Goal: Task Accomplishment & Management: Manage account settings

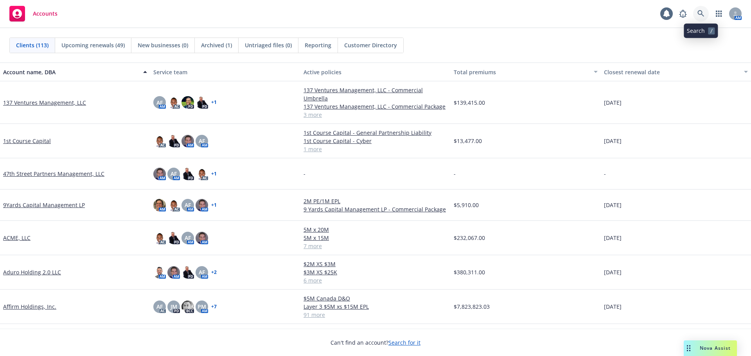
click at [700, 14] on icon at bounding box center [700, 13] width 7 height 7
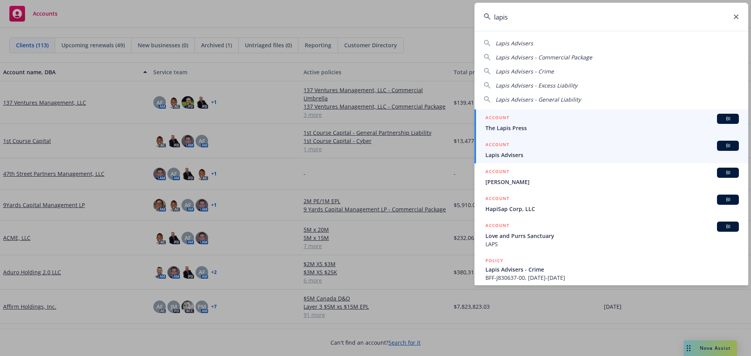
type input "lapis"
click at [548, 154] on span "Lapis Advisers" at bounding box center [611, 155] width 253 height 8
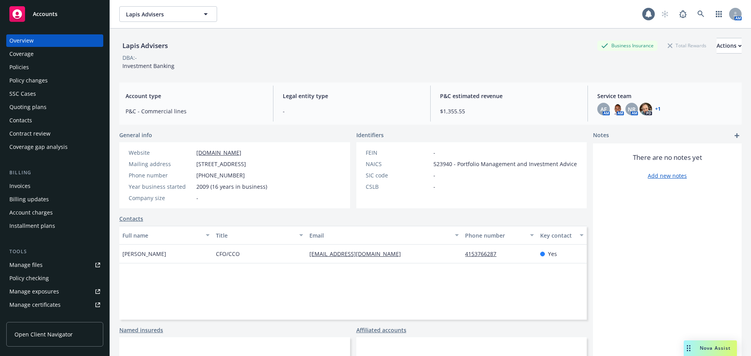
click at [65, 108] on div "Quoting plans" at bounding box center [54, 107] width 91 height 13
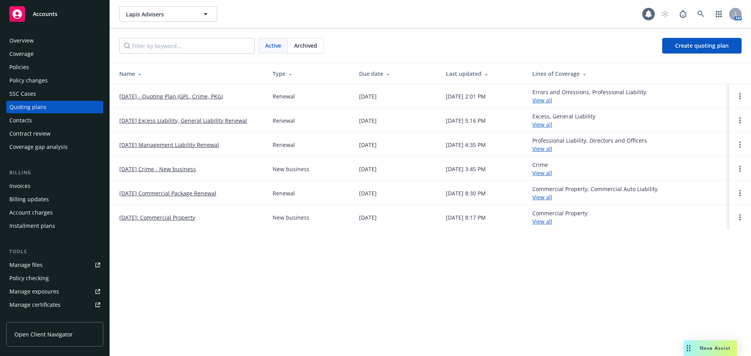
click at [199, 96] on link "09/15/25 - Quoting Plan (GPL, Crime, PKG)" at bounding box center [171, 96] width 104 height 8
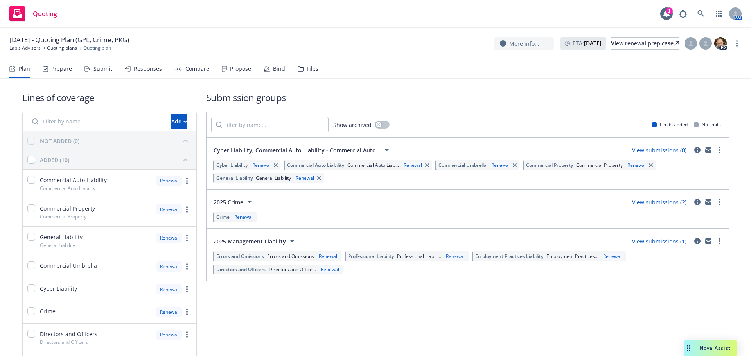
click at [306, 72] on div "Files" at bounding box center [308, 68] width 21 height 19
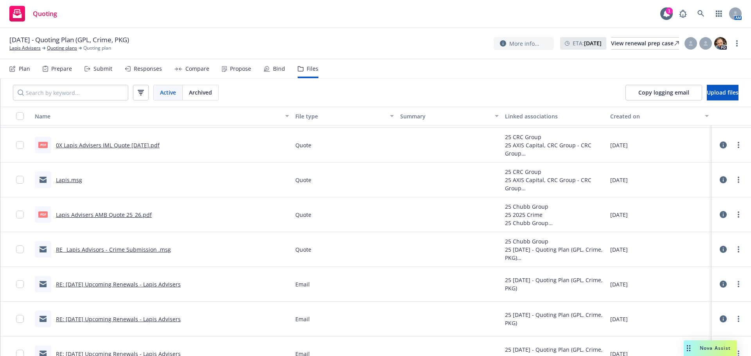
scroll to position [196, 0]
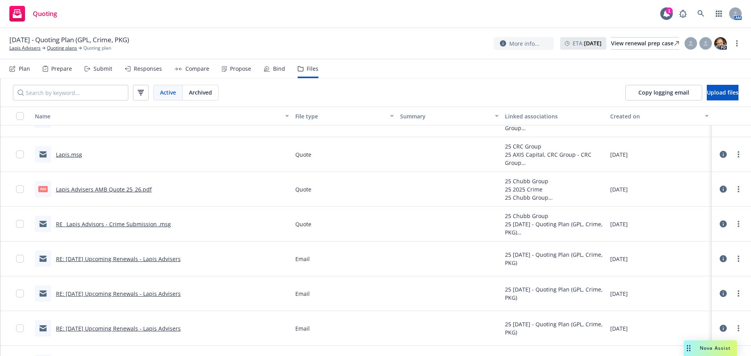
click at [127, 224] on link "RE_ Lapis Advisors - Crime Submission .msg" at bounding box center [113, 224] width 115 height 7
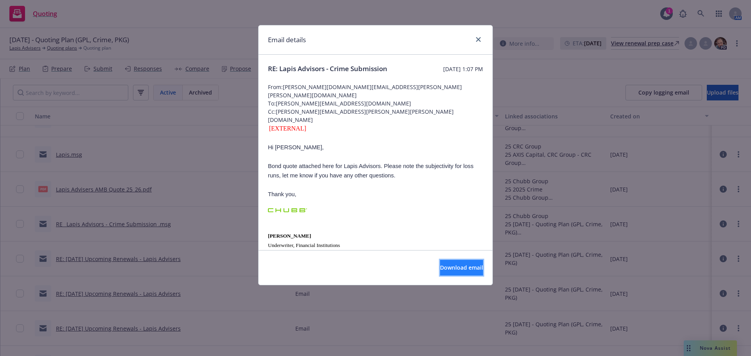
click at [451, 274] on button "Download email" at bounding box center [461, 268] width 43 height 16
click at [479, 39] on icon "close" at bounding box center [478, 39] width 5 height 5
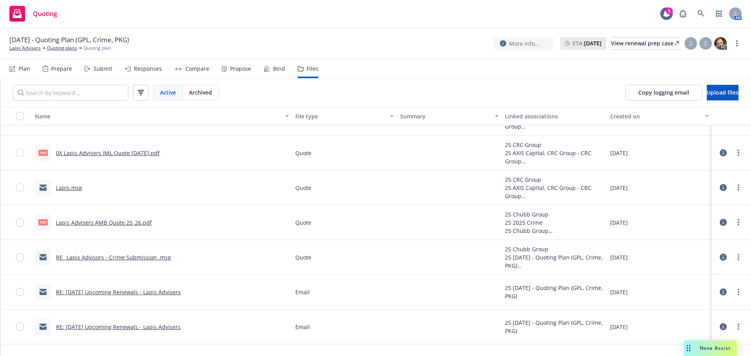
scroll to position [0, 0]
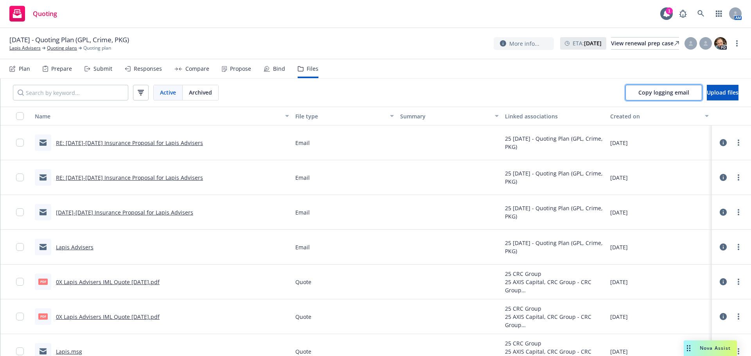
click at [642, 91] on span "Copy logging email" at bounding box center [663, 92] width 51 height 7
click at [706, 17] on link at bounding box center [701, 14] width 16 height 16
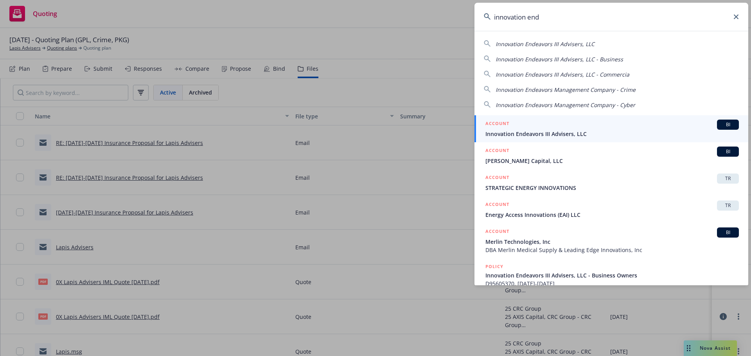
type input "innovation end"
click at [569, 134] on span "Innovation Endeavors III Advisers, LLC" at bounding box center [611, 134] width 253 height 8
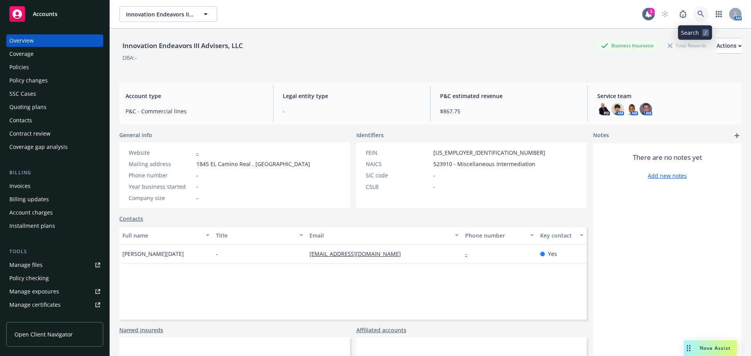
click at [697, 14] on icon at bounding box center [700, 14] width 7 height 7
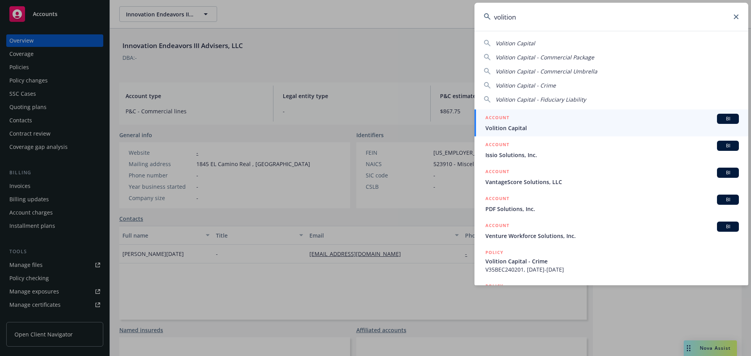
type input "volition"
click at [545, 126] on span "Volition Capital" at bounding box center [611, 128] width 253 height 8
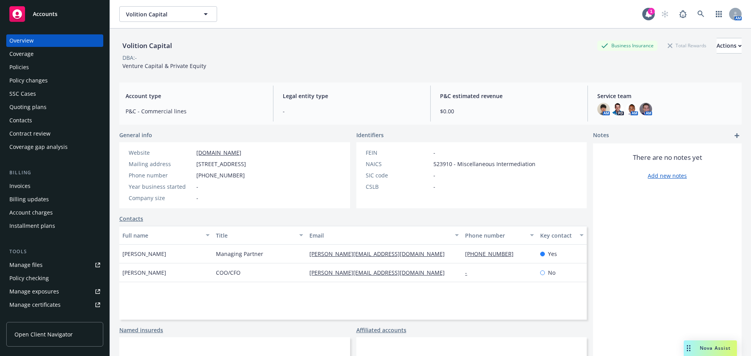
click at [27, 109] on div "Quoting plans" at bounding box center [27, 107] width 37 height 13
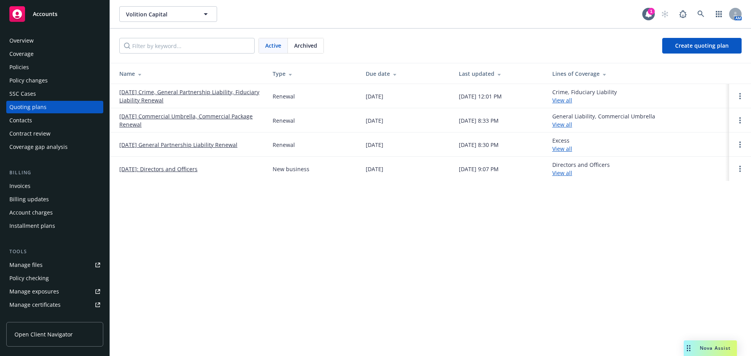
click at [160, 91] on link "09/19/25 Crime, General Partnership Liability, Fiduciary Liability Renewal" at bounding box center [189, 96] width 141 height 16
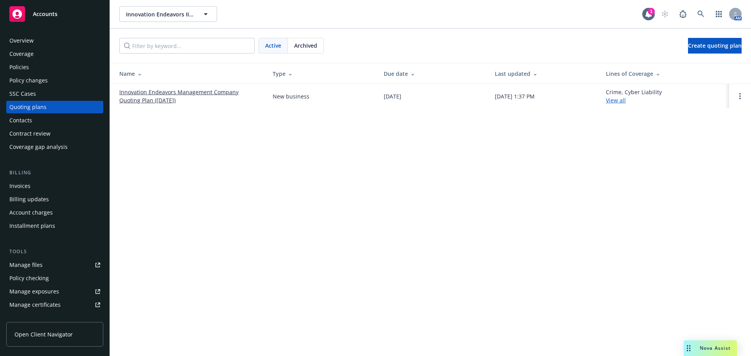
click at [131, 96] on link "Innovation Endeavors Management Company Quoting Plan (2025-06-24)" at bounding box center [189, 96] width 141 height 16
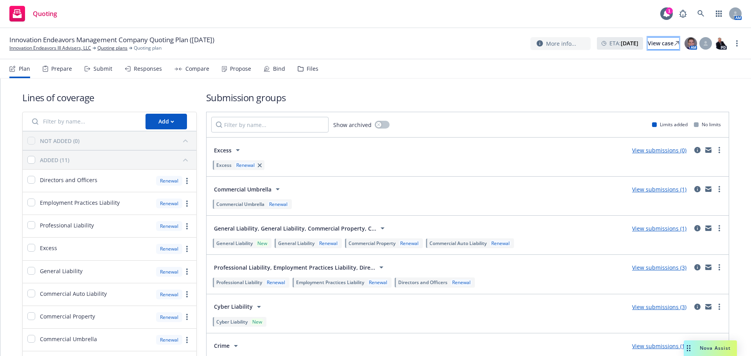
click at [648, 46] on div "View case" at bounding box center [663, 44] width 31 height 12
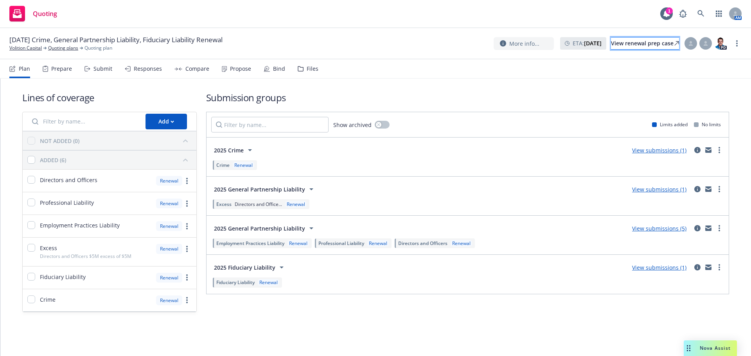
click at [626, 48] on div "View renewal prep case" at bounding box center [645, 44] width 68 height 12
click at [25, 49] on link "Volition Capital" at bounding box center [25, 48] width 32 height 7
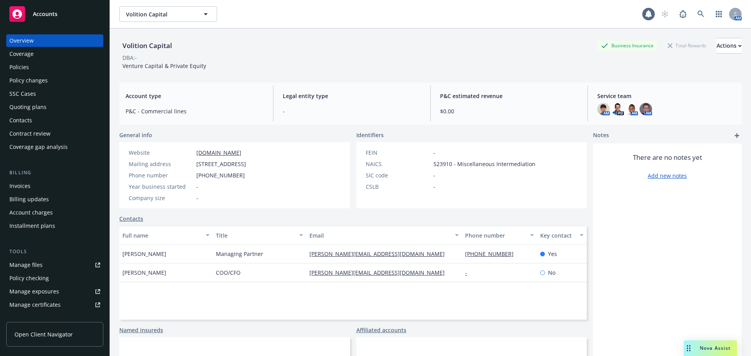
click at [43, 21] on div "Accounts" at bounding box center [54, 14] width 91 height 16
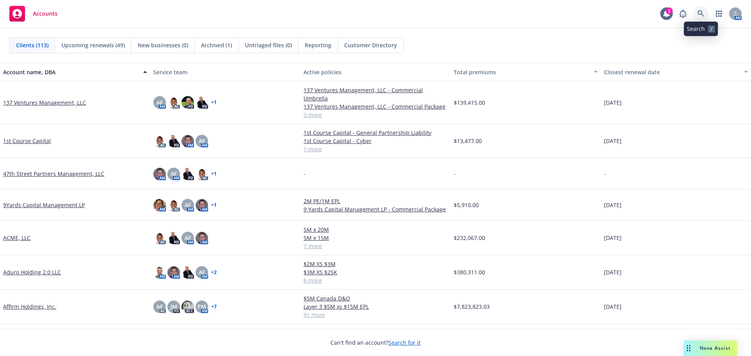
click at [698, 10] on icon at bounding box center [700, 13] width 7 height 7
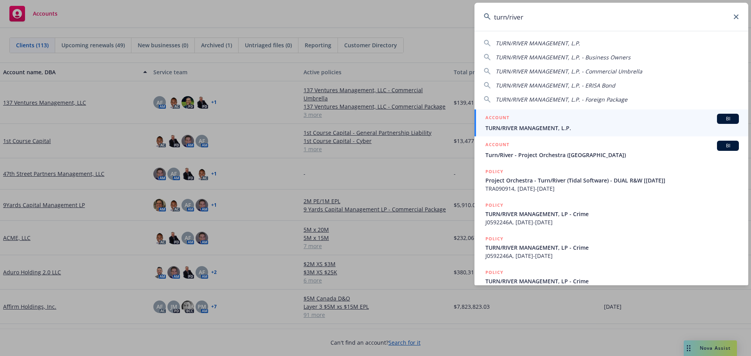
type input "turn/river"
click at [517, 124] on div "ACCOUNT BI" at bounding box center [611, 119] width 253 height 10
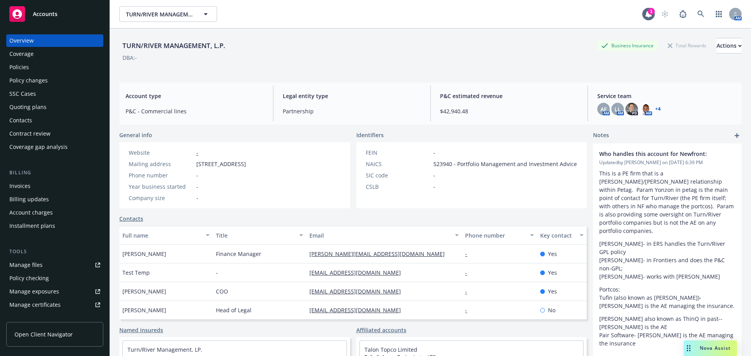
click at [50, 72] on div "Policies" at bounding box center [54, 67] width 91 height 13
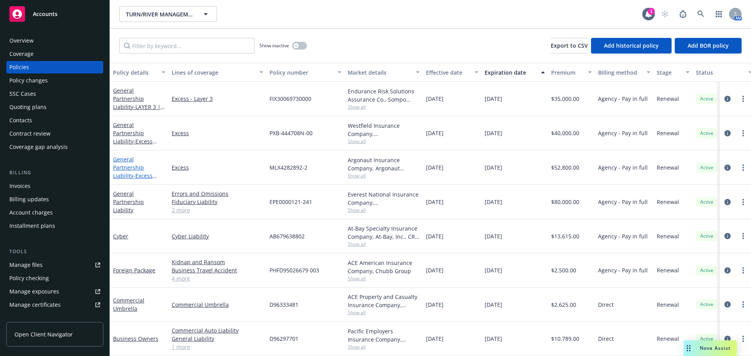
click at [143, 172] on span "- Excess (LAYER 1) | 5M xs 5M" at bounding box center [135, 184] width 45 height 24
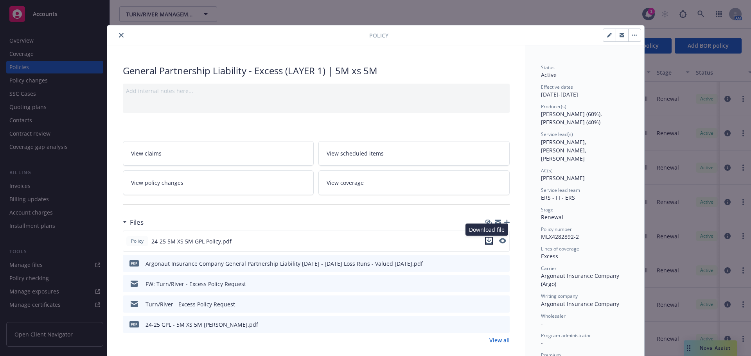
click at [486, 239] on icon "download file" at bounding box center [488, 240] width 5 height 5
click at [486, 264] on icon "download file" at bounding box center [489, 263] width 6 height 6
drag, startPoint x: 118, startPoint y: 36, endPoint x: 115, endPoint y: 49, distance: 13.8
click at [119, 36] on icon "close" at bounding box center [121, 35] width 5 height 5
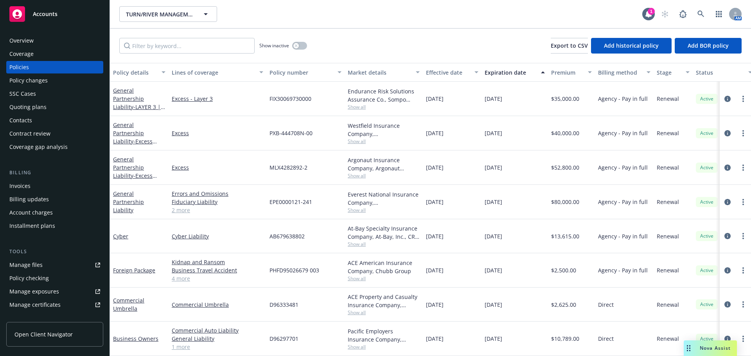
click at [43, 101] on div "Quoting plans" at bounding box center [27, 107] width 37 height 13
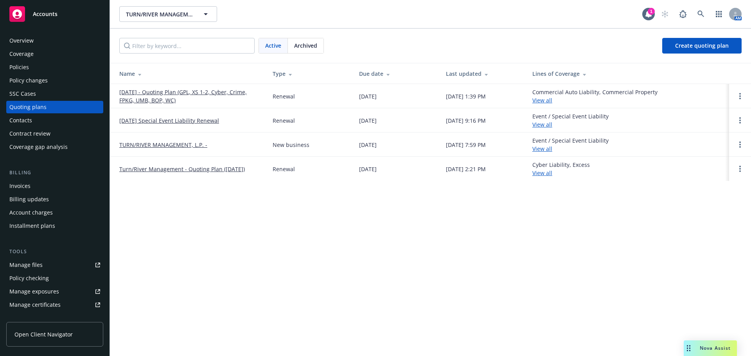
click at [202, 93] on link "10/01/25 - Quoting Plan (GPL, XS 1-2, Cyber, Crime, FPKG, UMB, BOP, WC)" at bounding box center [189, 96] width 141 height 16
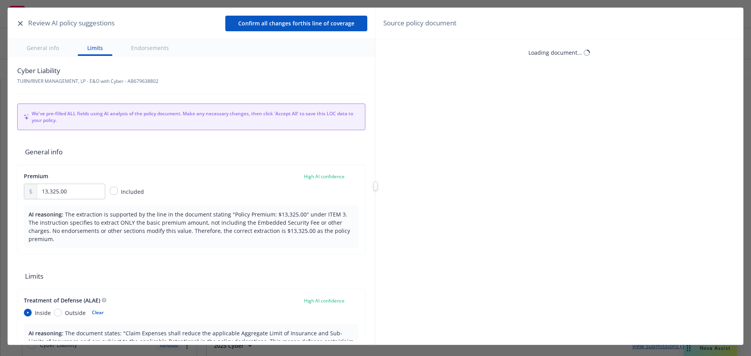
type textarea "x"
click at [20, 26] on button "button" at bounding box center [20, 23] width 9 height 9
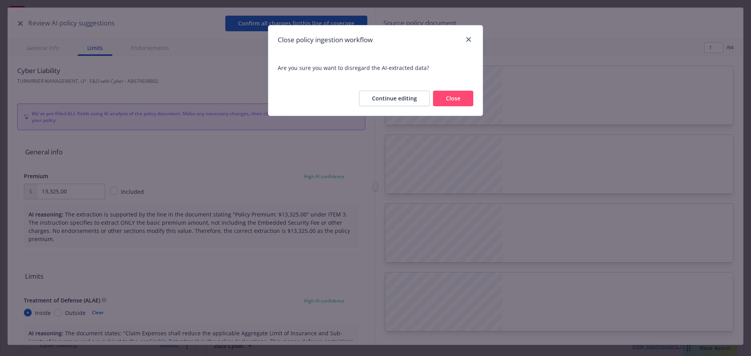
click at [463, 103] on button "Close" at bounding box center [453, 99] width 40 height 16
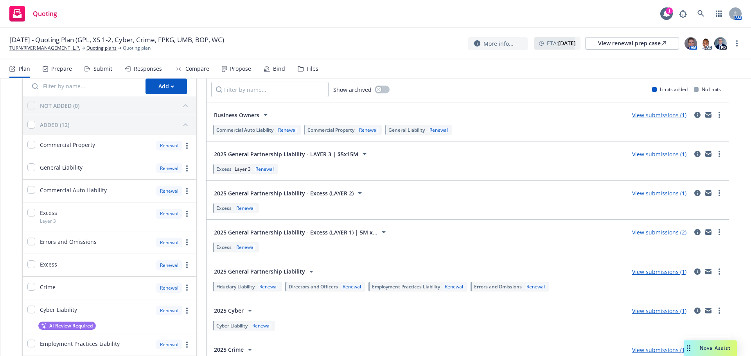
scroll to position [78, 0]
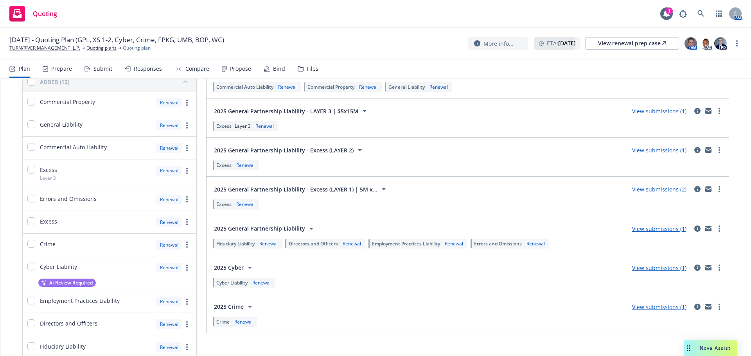
click at [110, 72] on div "Submit" at bounding box center [102, 69] width 19 height 6
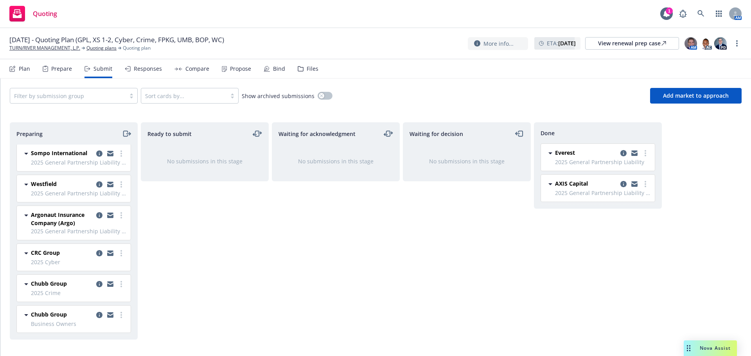
scroll to position [8, 0]
click at [117, 215] on link "more" at bounding box center [121, 215] width 9 height 9
click at [289, 219] on div "Waiting for acknowledgment No submissions in this stage" at bounding box center [336, 230] width 128 height 217
click at [143, 69] on div "Responses" at bounding box center [148, 69] width 28 height 6
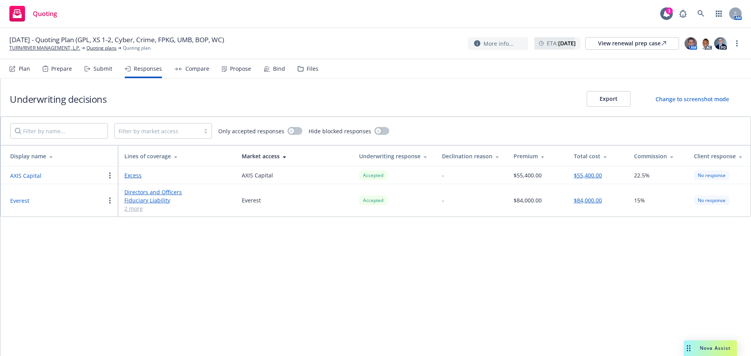
click at [308, 66] on div "Files" at bounding box center [313, 69] width 12 height 6
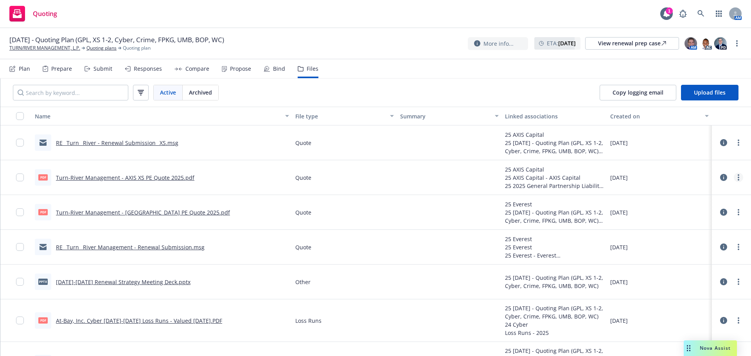
click at [737, 178] on icon "more" at bounding box center [738, 177] width 2 height 6
click at [700, 208] on link "Download" at bounding box center [698, 209] width 78 height 16
click at [136, 17] on div "Quoting 1 AM" at bounding box center [375, 14] width 751 height 28
click at [737, 210] on icon "more" at bounding box center [738, 212] width 2 height 6
click at [709, 242] on link "Download" at bounding box center [698, 244] width 78 height 16
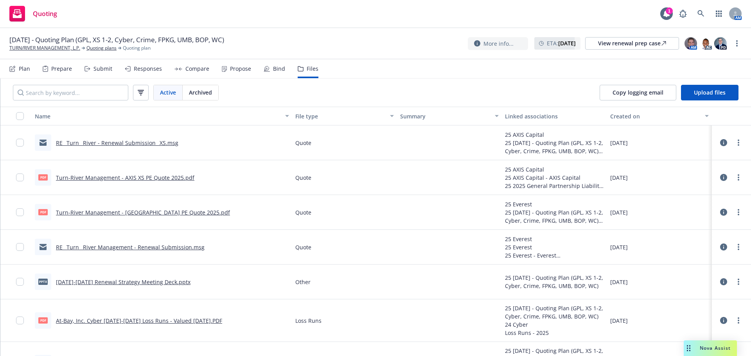
click at [100, 69] on div "Submit" at bounding box center [102, 69] width 19 height 6
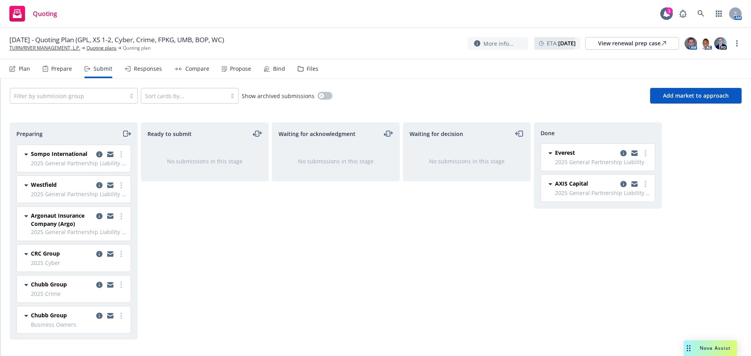
click at [126, 135] on icon "moveRight" at bounding box center [126, 133] width 9 height 9
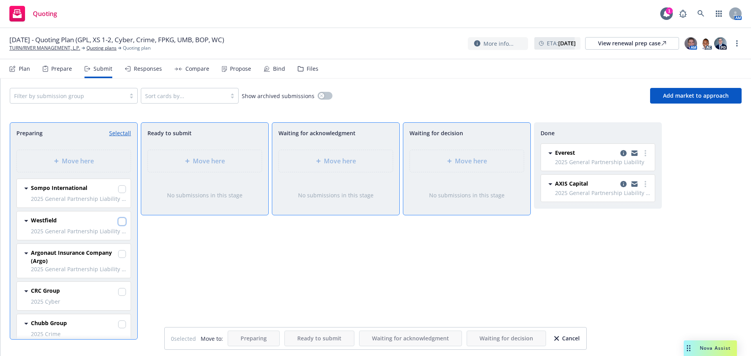
click at [118, 220] on input "checkbox" at bounding box center [122, 222] width 8 height 8
checkbox input "true"
click at [415, 160] on div "Move here" at bounding box center [467, 161] width 114 height 22
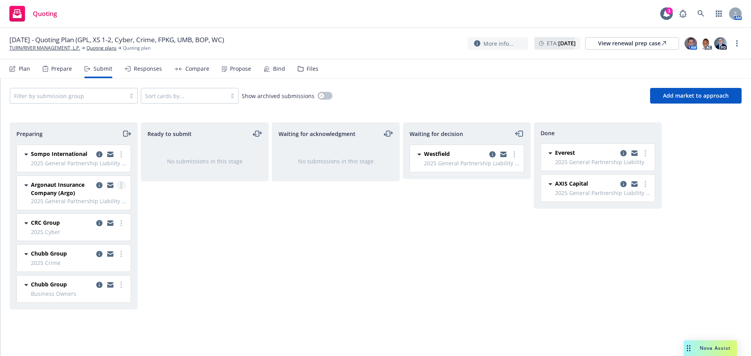
click at [123, 187] on link "more" at bounding box center [121, 185] width 9 height 9
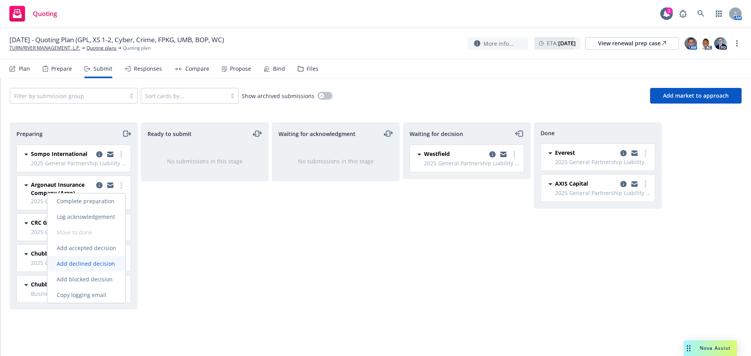
click at [94, 262] on span "Add declined decision" at bounding box center [85, 263] width 77 height 7
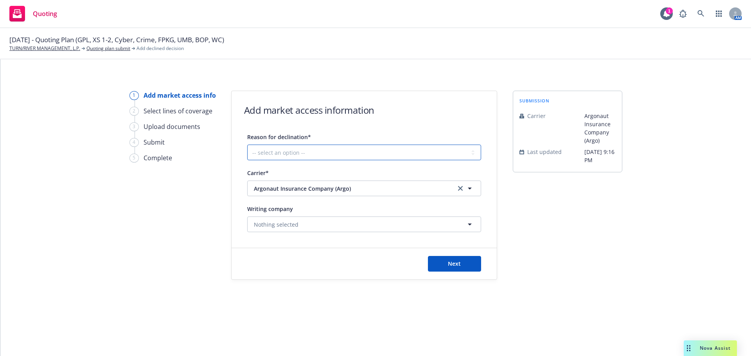
click at [288, 154] on select "-- select an option -- Cannot compete with other markets Carrier non-renewed Ca…" at bounding box center [364, 153] width 234 height 16
select select "CARRIER_APPETITE_RECENTLY_CHANGED"
click at [247, 145] on select "-- select an option -- Cannot compete with other markets Carrier non-renewed Ca…" at bounding box center [364, 153] width 234 height 16
click at [450, 269] on button "Next" at bounding box center [454, 264] width 53 height 16
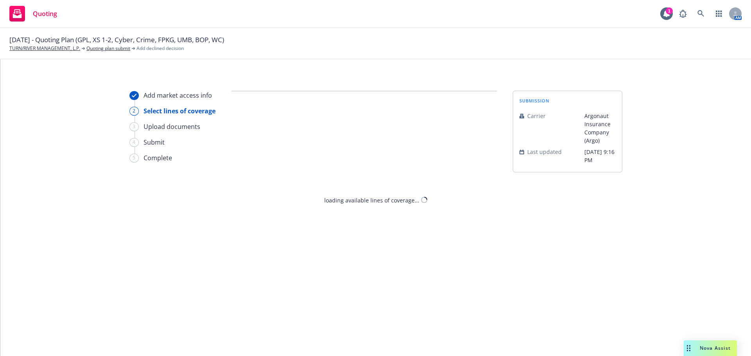
select select "CARRIER_APPETITE_RECENTLY_CHANGED"
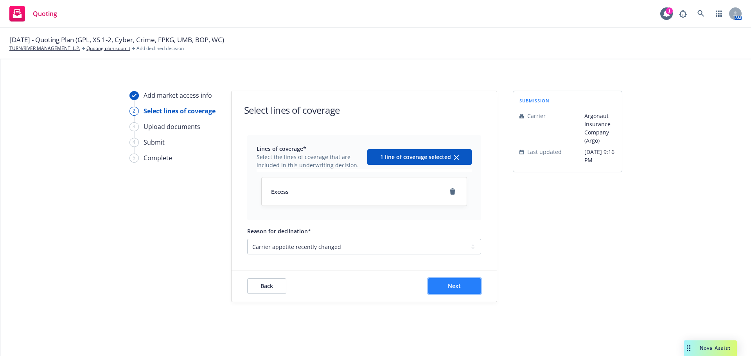
click at [459, 292] on button "Next" at bounding box center [454, 286] width 53 height 16
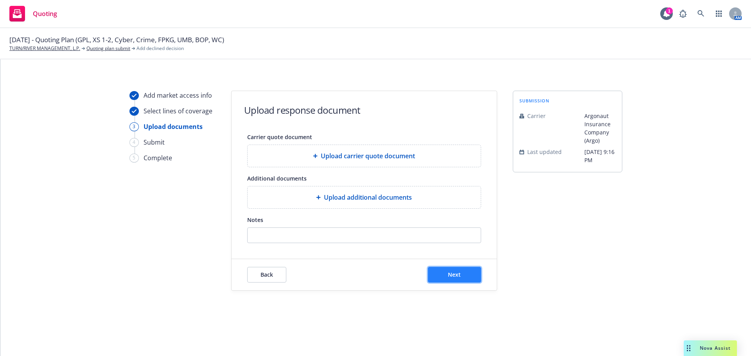
click at [460, 275] on span "Next" at bounding box center [454, 274] width 13 height 7
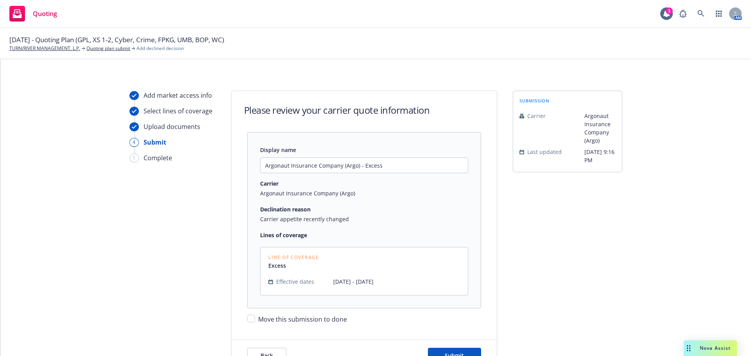
click at [313, 317] on span "Move this submission to done" at bounding box center [302, 319] width 89 height 9
click at [255, 317] on input "Move this submission to done" at bounding box center [251, 319] width 8 height 8
checkbox input "true"
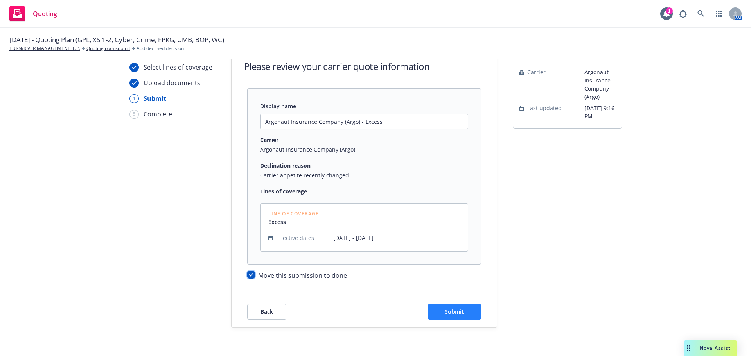
scroll to position [47, 0]
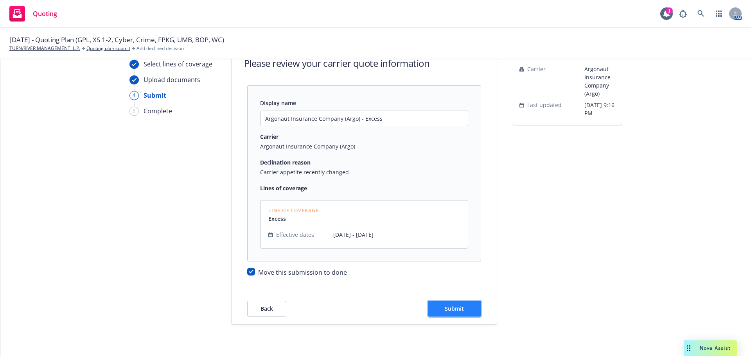
click at [476, 314] on button "Submit" at bounding box center [454, 309] width 53 height 16
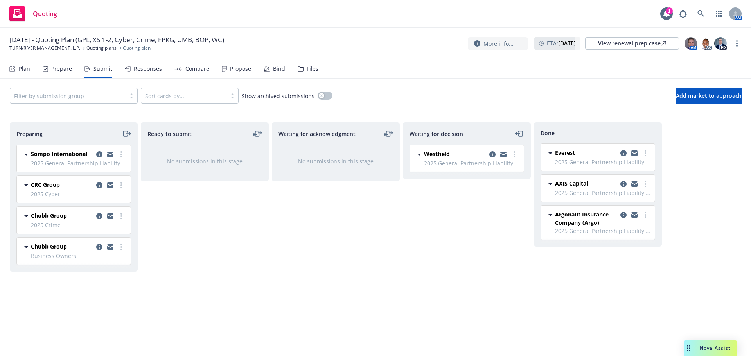
click at [314, 71] on div "Files" at bounding box center [313, 69] width 12 height 6
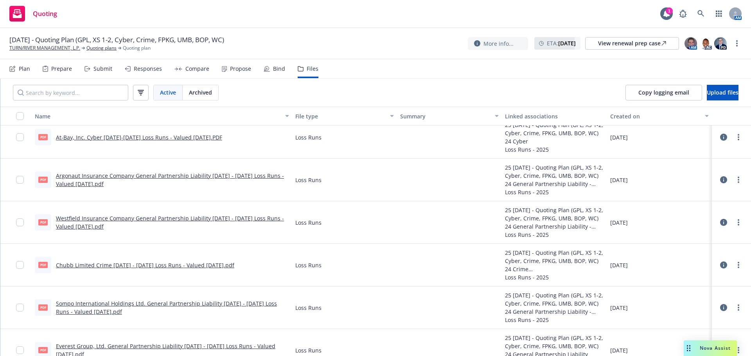
scroll to position [26, 0]
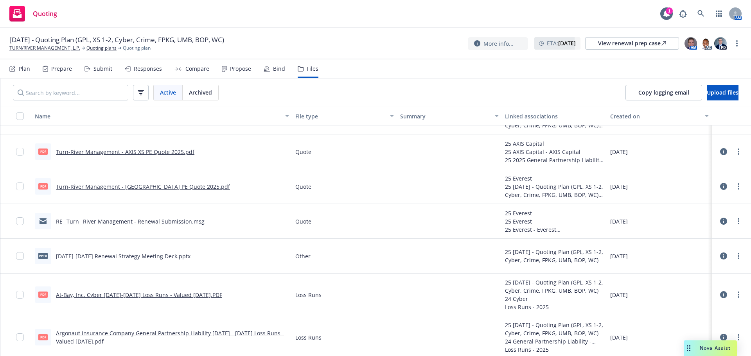
click at [153, 218] on link "RE_ Turn_ River Management - Renewal Submission.msg" at bounding box center [130, 221] width 149 height 7
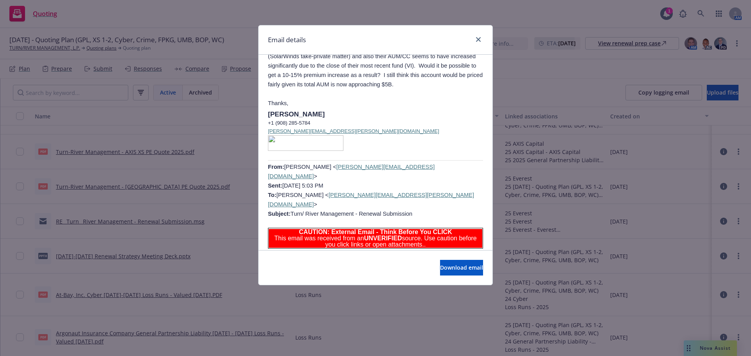
scroll to position [526, 0]
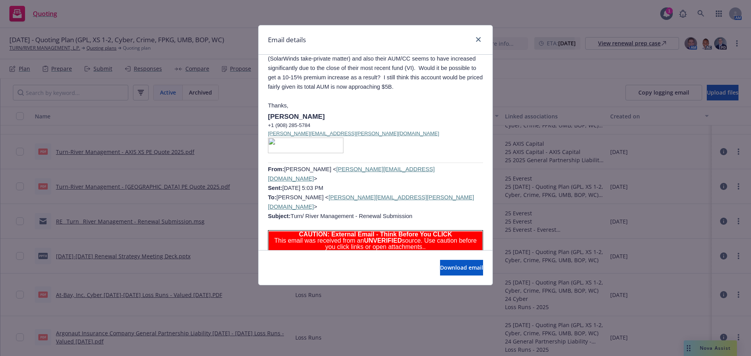
click at [223, 126] on div "Email details RE: Turn/ River Management - Renewal Submission Thursday, Septemb…" at bounding box center [375, 178] width 751 height 356
click at [475, 39] on link "close" at bounding box center [478, 39] width 9 height 9
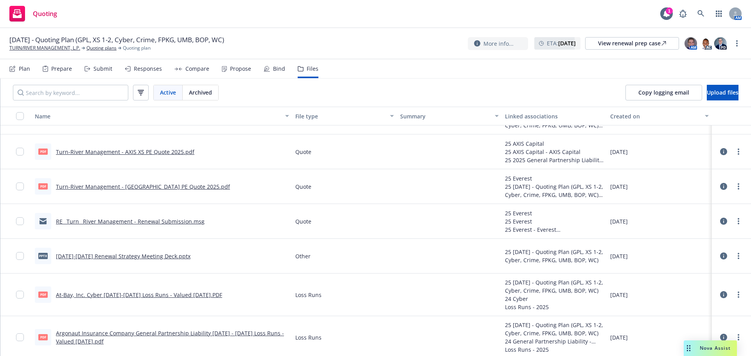
scroll to position [0, 0]
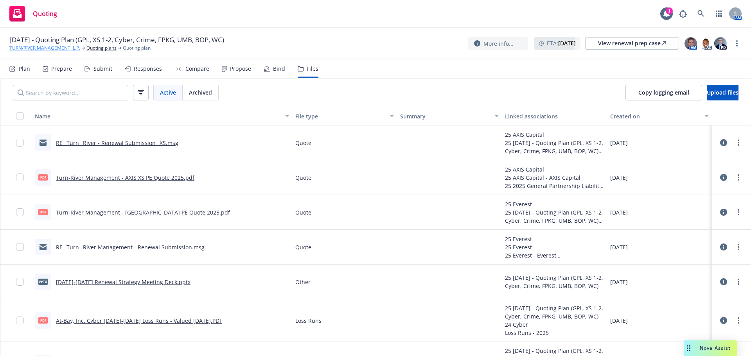
click at [36, 49] on link "TURN/RIVER MANAGEMENT, L.P." at bounding box center [44, 48] width 71 height 7
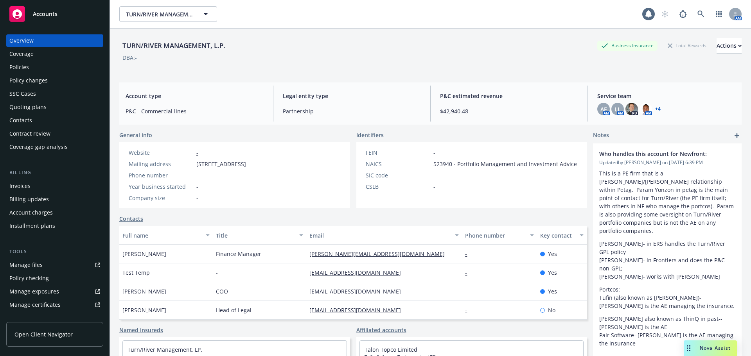
drag, startPoint x: 0, startPoint y: 0, endPoint x: 49, endPoint y: 8, distance: 49.6
click at [49, 8] on div "Accounts" at bounding box center [54, 14] width 91 height 16
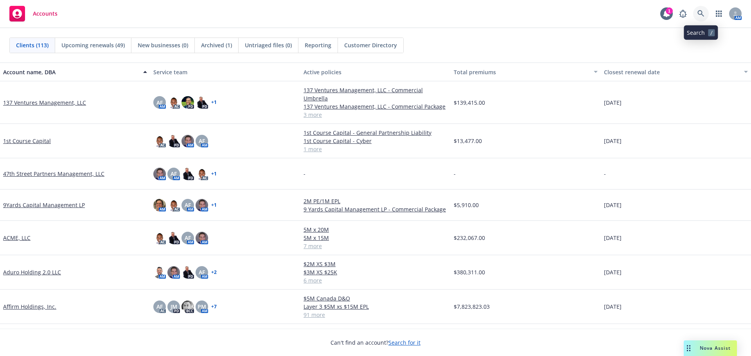
click at [699, 16] on icon at bounding box center [700, 13] width 7 height 7
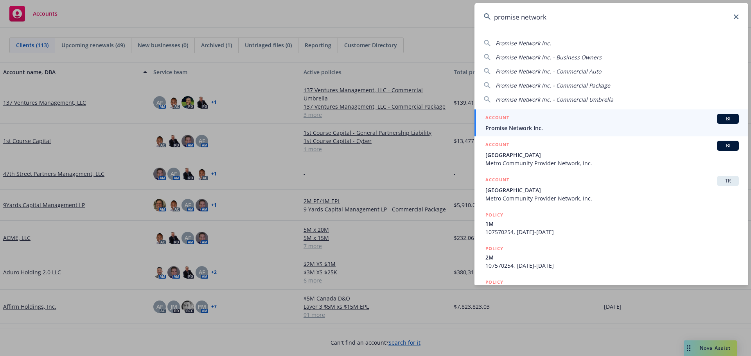
type input "promise network"
click at [535, 127] on span "Promise Network Inc." at bounding box center [611, 128] width 253 height 8
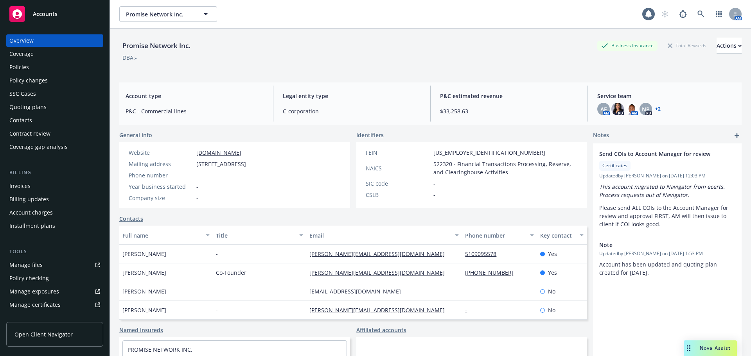
click at [54, 109] on div "Quoting plans" at bounding box center [54, 107] width 91 height 13
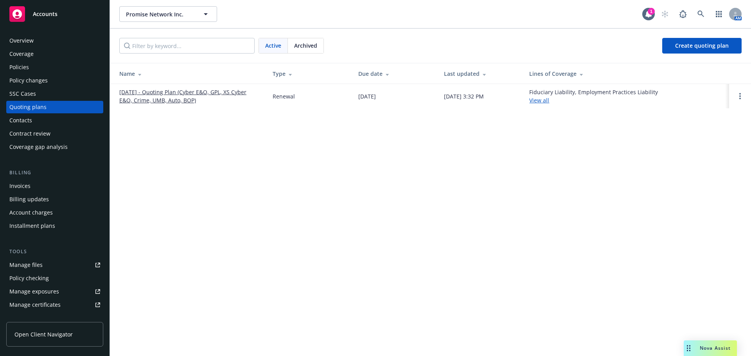
click at [18, 70] on div "Policies" at bounding box center [19, 67] width 20 height 13
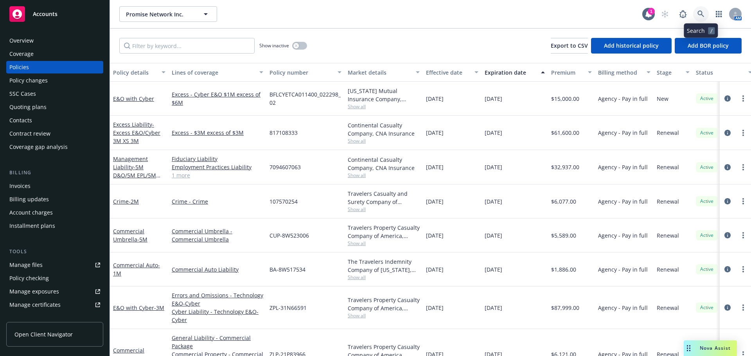
click at [704, 13] on icon at bounding box center [700, 14] width 7 height 7
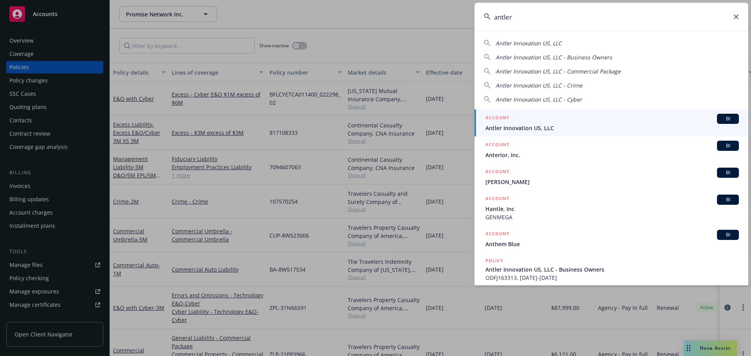
type input "antler"
click at [547, 117] on div "ACCOUNT BI" at bounding box center [611, 119] width 253 height 10
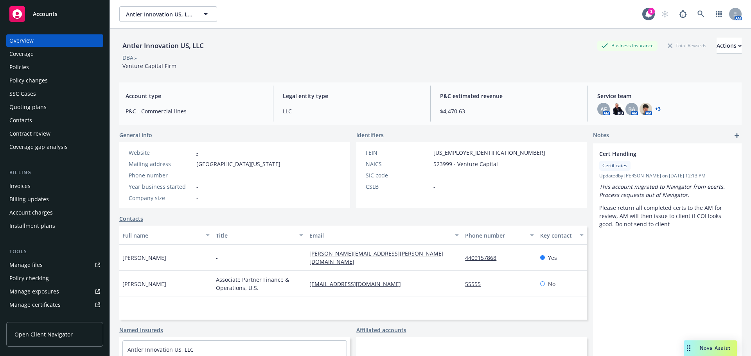
click at [25, 72] on div "Policies" at bounding box center [19, 67] width 20 height 13
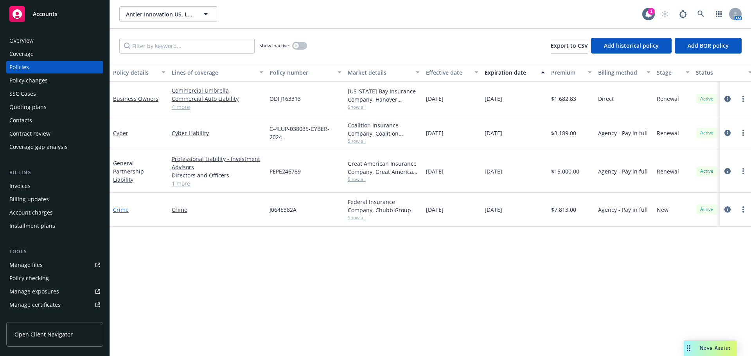
click at [124, 211] on link "Crime" at bounding box center [121, 209] width 16 height 7
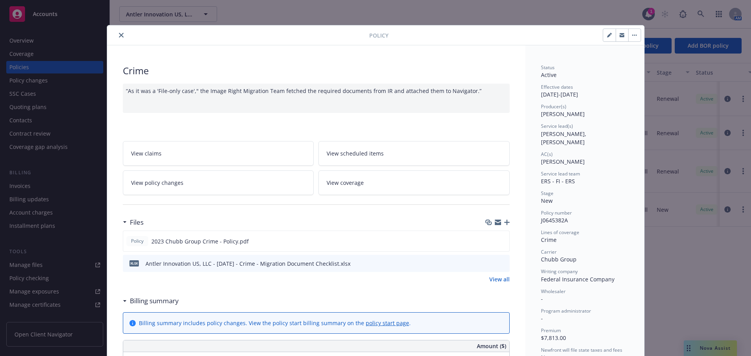
click at [117, 36] on button "close" at bounding box center [121, 34] width 9 height 9
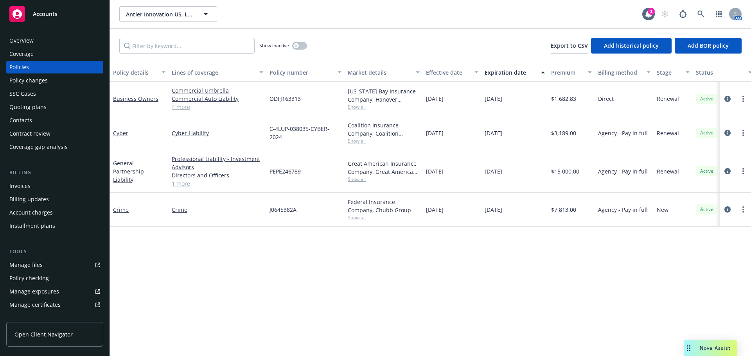
click at [52, 43] on div "Overview" at bounding box center [54, 40] width 91 height 13
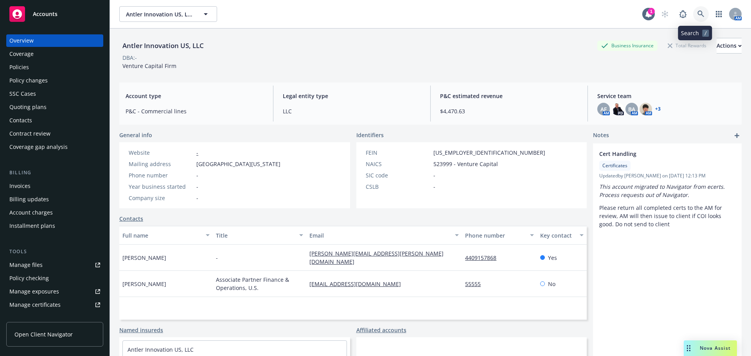
click at [697, 15] on icon at bounding box center [700, 14] width 7 height 7
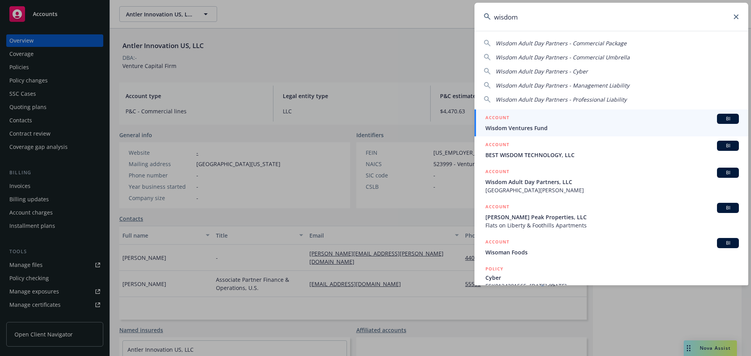
type input "wisdom"
click at [532, 113] on link "ACCOUNT BI Wisdom Ventures Fund" at bounding box center [611, 122] width 274 height 27
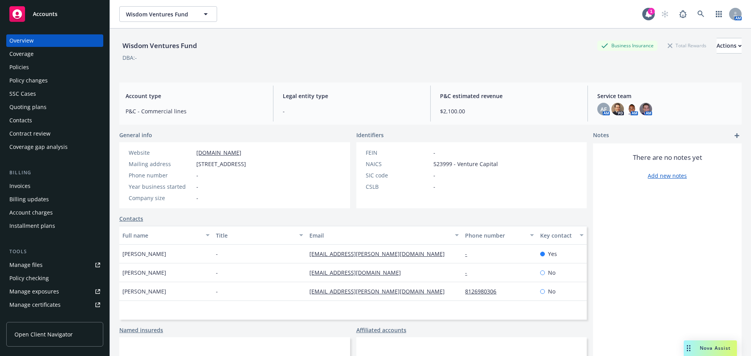
click at [25, 72] on div "Policies" at bounding box center [19, 67] width 20 height 13
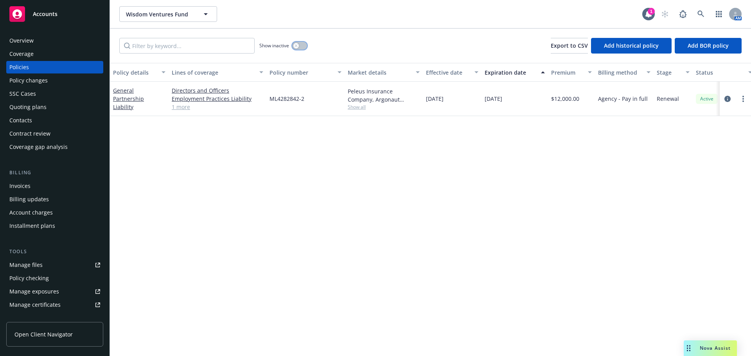
click at [306, 45] on button "button" at bounding box center [299, 46] width 15 height 8
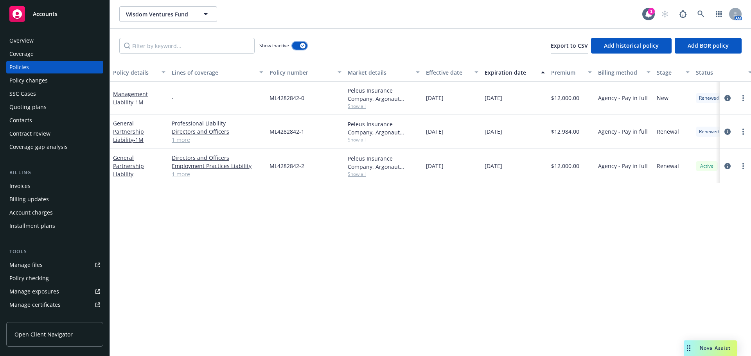
click at [306, 45] on button "button" at bounding box center [299, 46] width 15 height 8
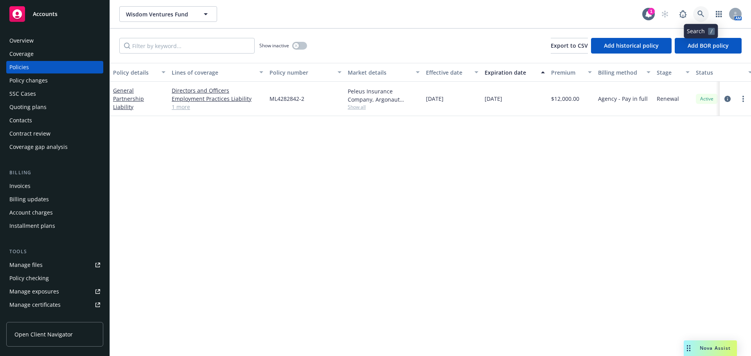
click at [697, 7] on link at bounding box center [701, 14] width 16 height 16
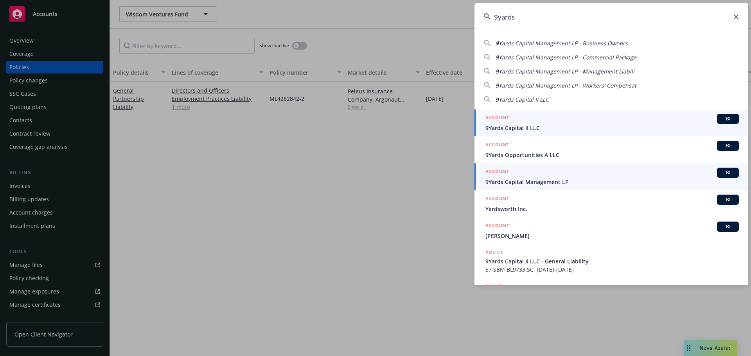
type input "9yards"
click at [553, 185] on span "9Yards Capital Management LP" at bounding box center [611, 182] width 253 height 8
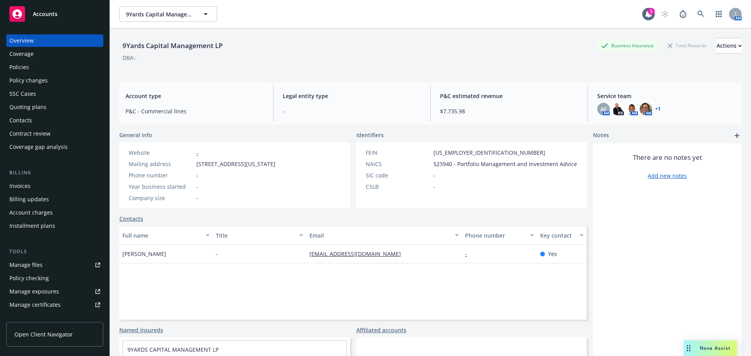
click at [18, 64] on div "Policies" at bounding box center [19, 67] width 20 height 13
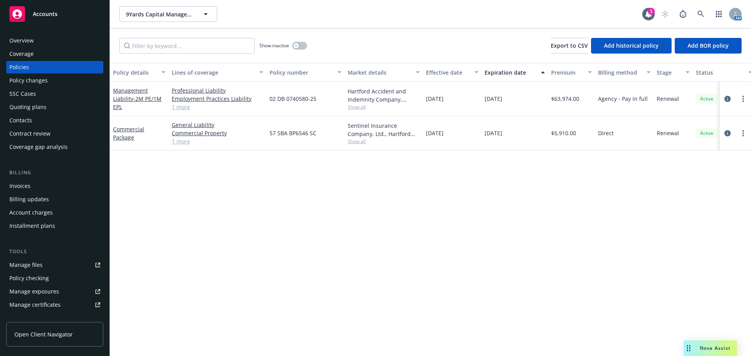
click at [187, 106] on link "1 more" at bounding box center [217, 107] width 91 height 8
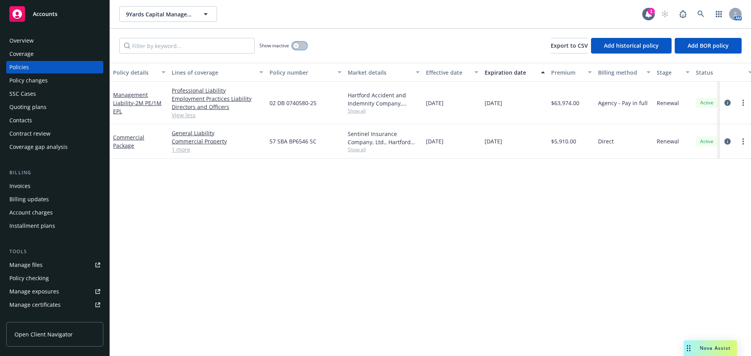
click at [303, 49] on button "button" at bounding box center [299, 46] width 15 height 8
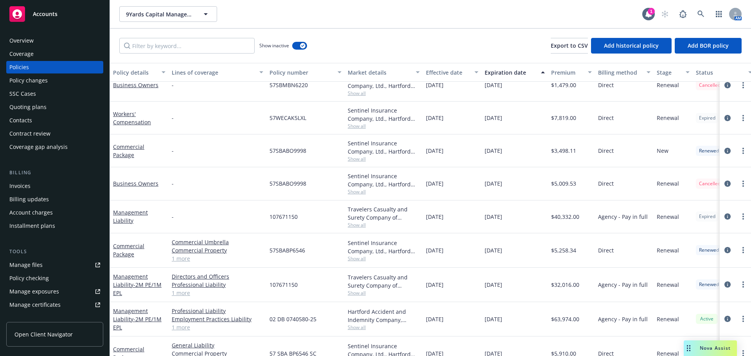
scroll to position [159, 0]
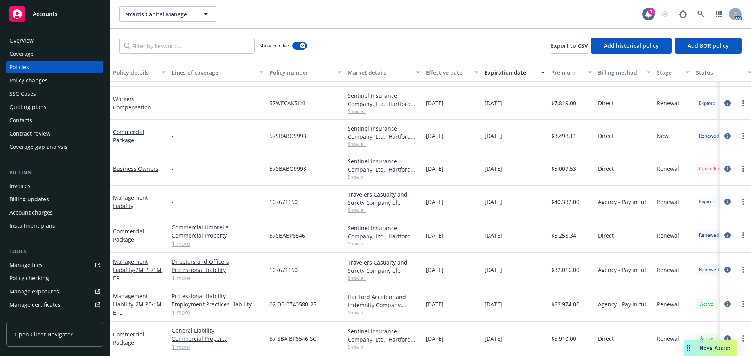
click at [356, 309] on span "Show all" at bounding box center [384, 312] width 72 height 7
click at [502, 301] on span "03/01/2026" at bounding box center [493, 304] width 18 height 8
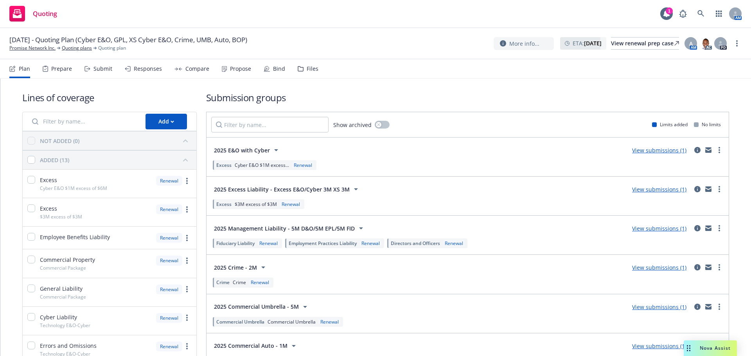
click at [109, 73] on div "Submit" at bounding box center [98, 68] width 28 height 19
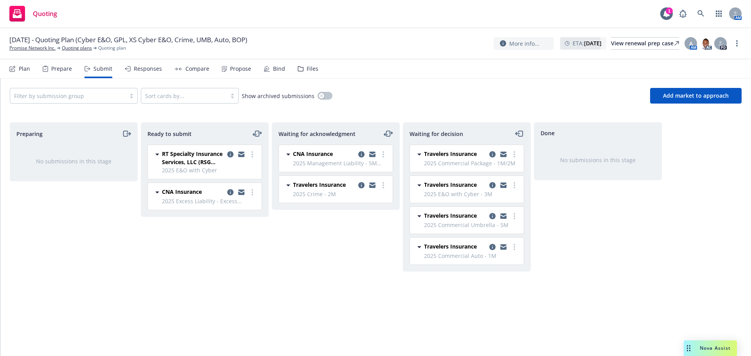
click at [313, 72] on div "Files" at bounding box center [308, 68] width 21 height 19
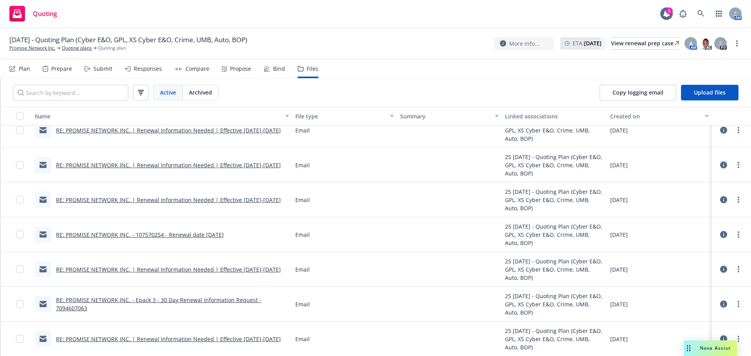
scroll to position [117, 0]
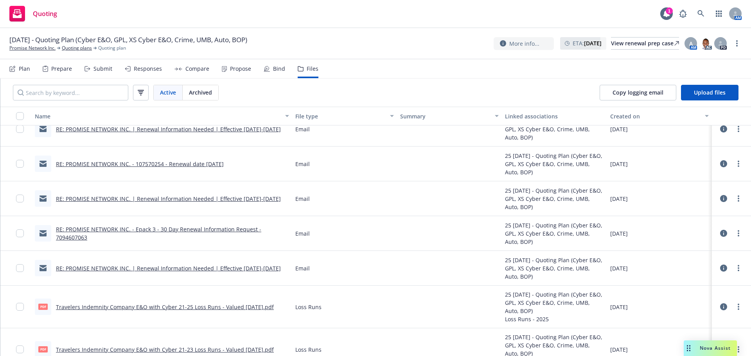
click at [207, 230] on link "RE: PROMISE NETWORK INC. - Epack 3 - 30 Day Renewal Information Request - 70946…" at bounding box center [158, 234] width 205 height 16
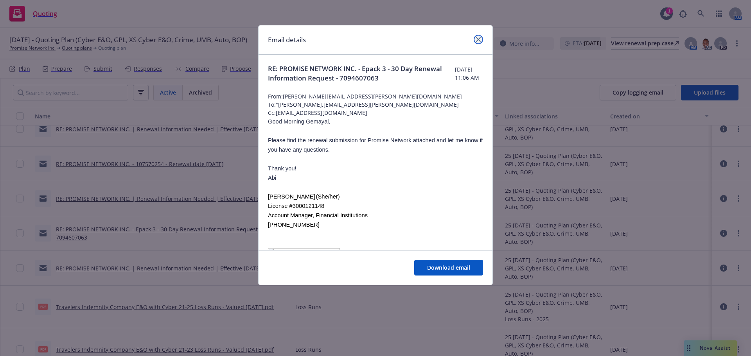
click at [478, 39] on icon "close" at bounding box center [478, 39] width 5 height 5
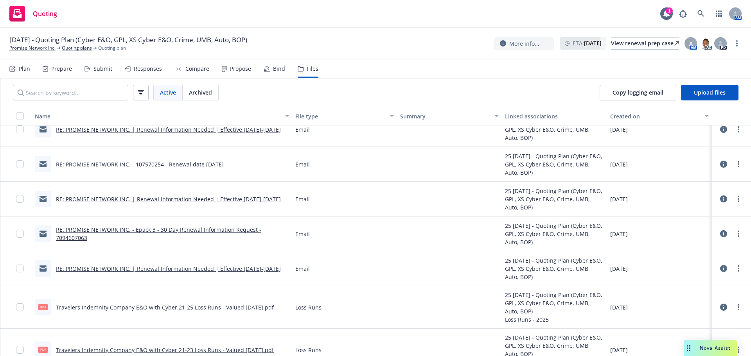
scroll to position [78, 0]
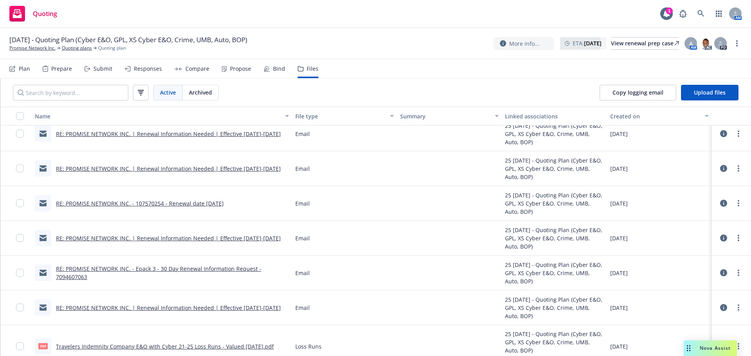
click at [244, 241] on link "RE: PROMISE NETWORK INC. | Renewal Information Needed | Effective [DATE]-[DATE]" at bounding box center [168, 238] width 225 height 7
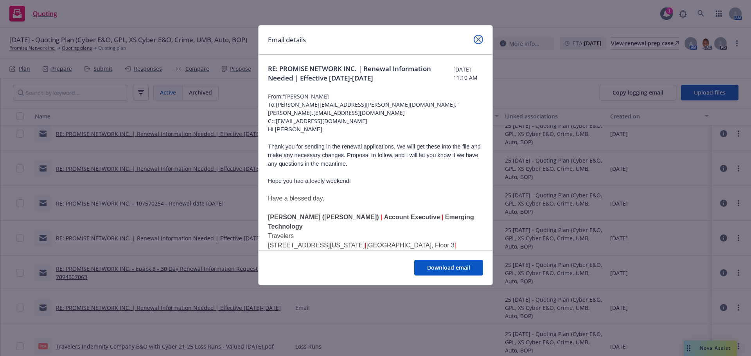
click at [476, 40] on icon "close" at bounding box center [478, 39] width 5 height 5
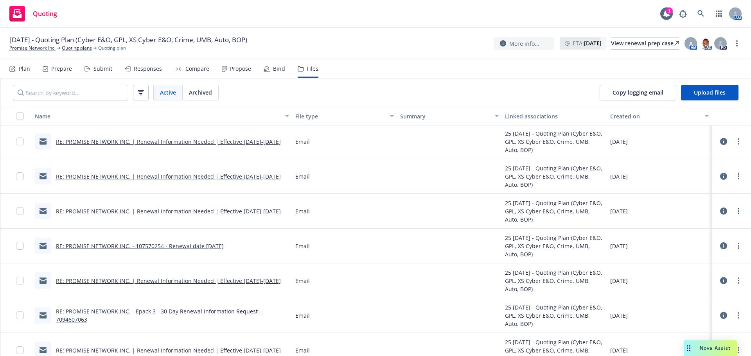
scroll to position [0, 0]
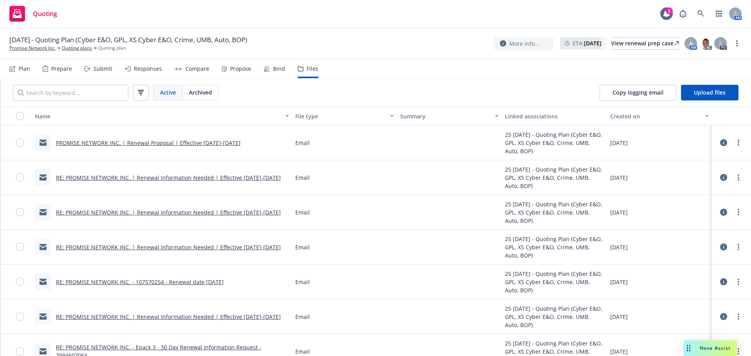
click at [240, 245] on link "RE: PROMISE NETWORK INC. | Renewal Information Needed | Effective [DATE]-[DATE]" at bounding box center [168, 247] width 225 height 7
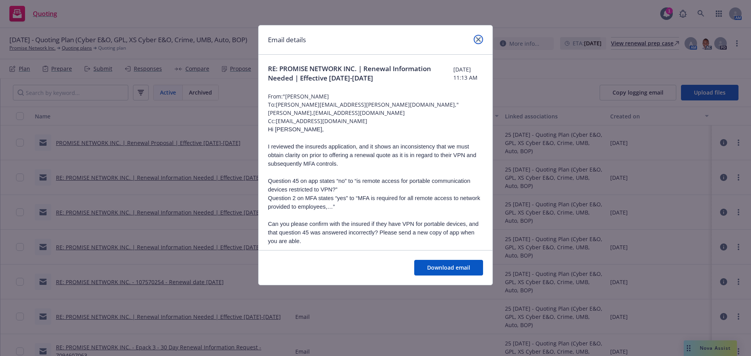
click at [479, 39] on icon "close" at bounding box center [478, 39] width 5 height 5
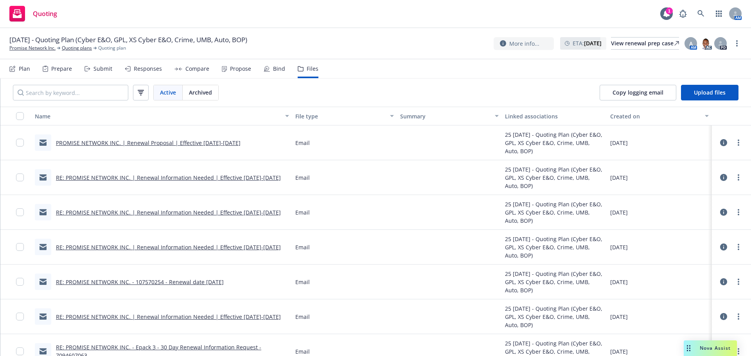
click at [205, 140] on link "PROMISE NETWORK INC. | Renewal Proposal | Effective [DATE]-[DATE]" at bounding box center [148, 142] width 185 height 7
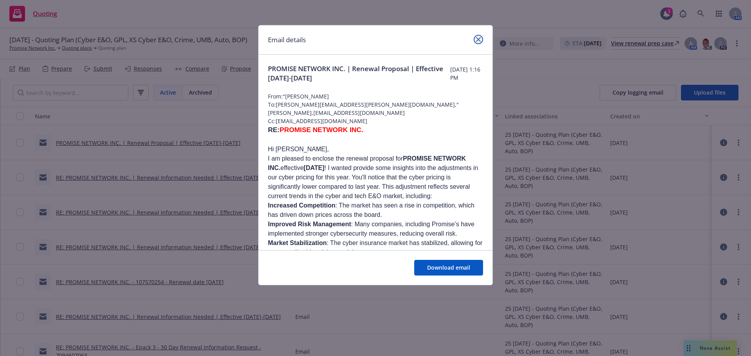
click at [480, 39] on icon "close" at bounding box center [478, 39] width 5 height 5
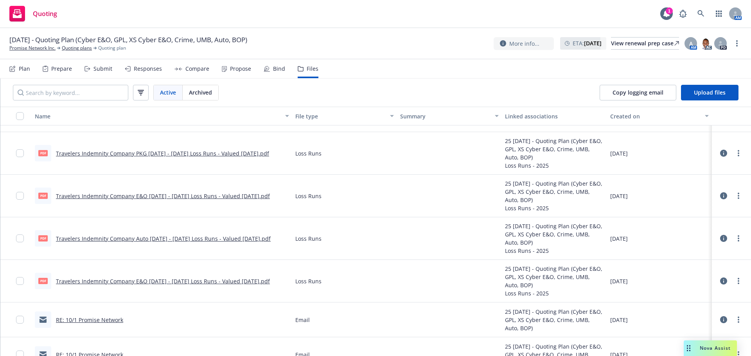
scroll to position [629, 0]
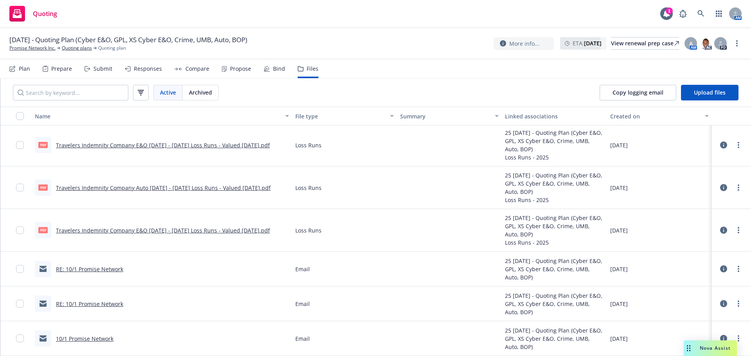
click at [96, 269] on link "RE: 10/1 Promise Network" at bounding box center [89, 268] width 67 height 7
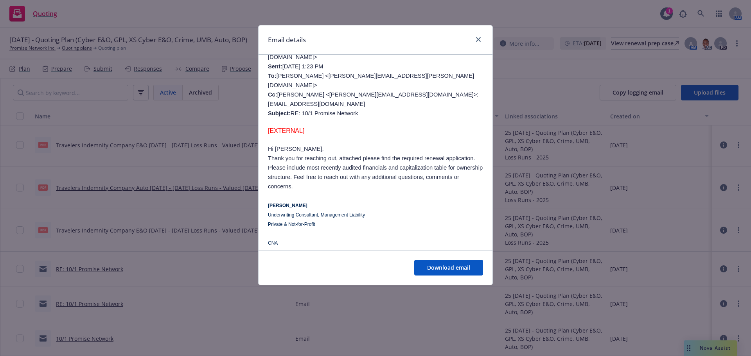
scroll to position [196, 0]
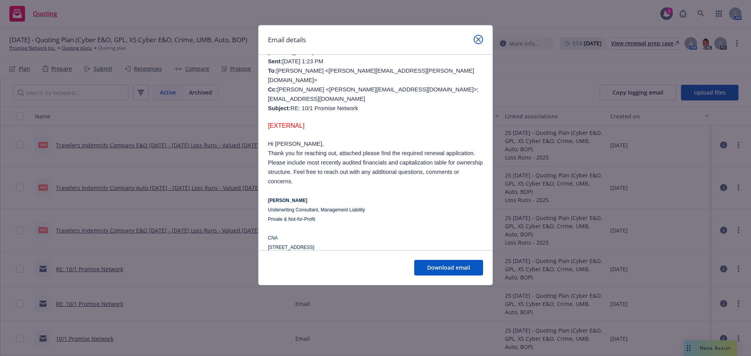
click at [476, 39] on icon "close" at bounding box center [478, 39] width 5 height 5
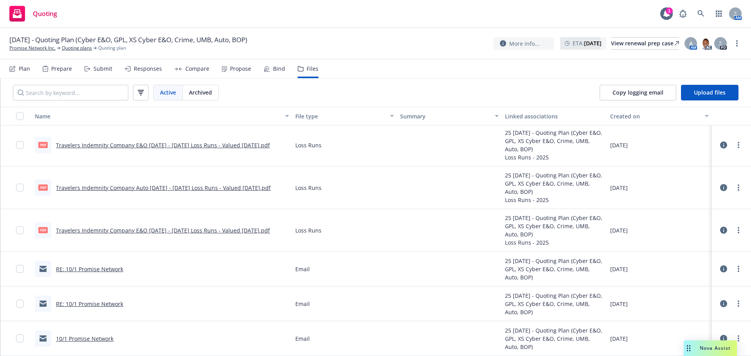
click at [99, 303] on link "RE: 10/1 Promise Network" at bounding box center [89, 303] width 67 height 7
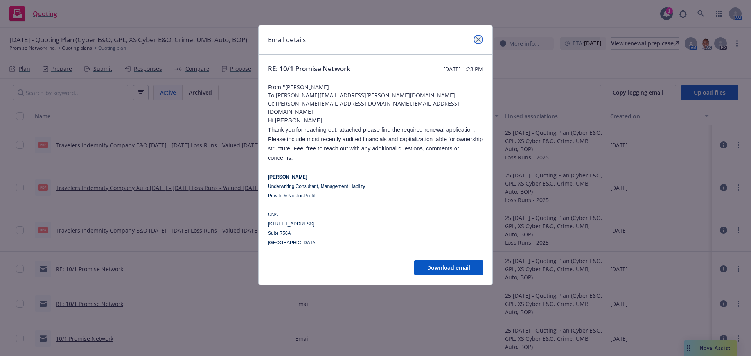
click at [479, 38] on icon "close" at bounding box center [478, 39] width 5 height 5
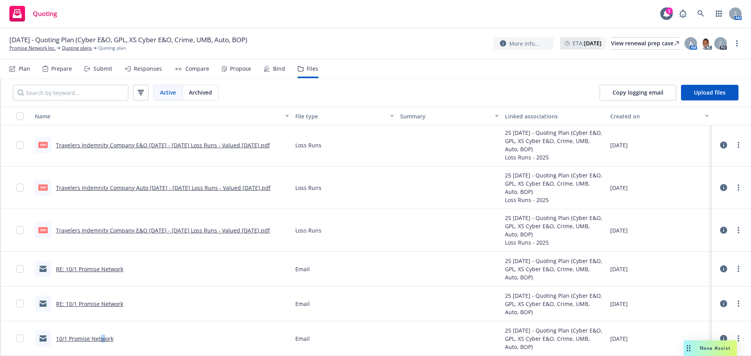
click at [102, 340] on link "10/1 Promise Network" at bounding box center [84, 338] width 57 height 7
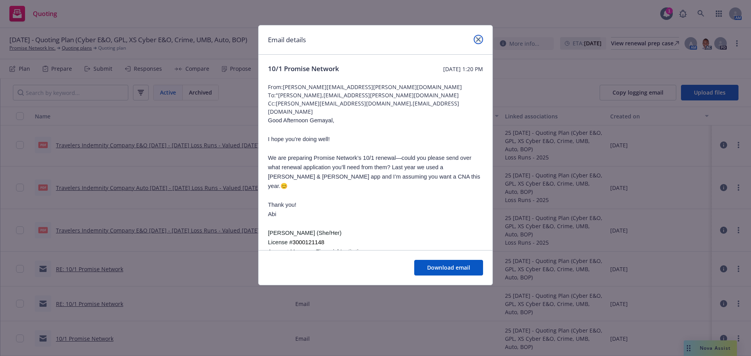
click at [479, 40] on icon "close" at bounding box center [478, 39] width 5 height 5
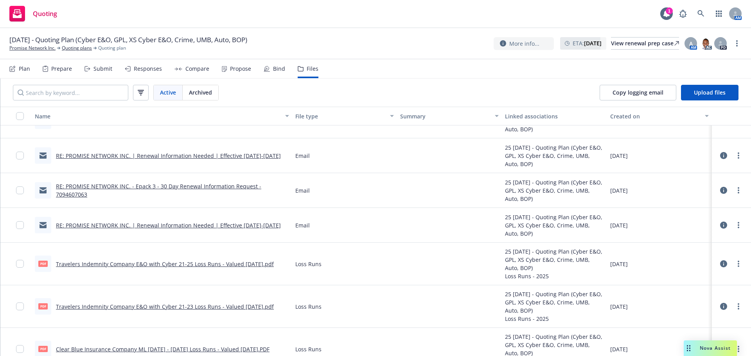
scroll to position [0, 0]
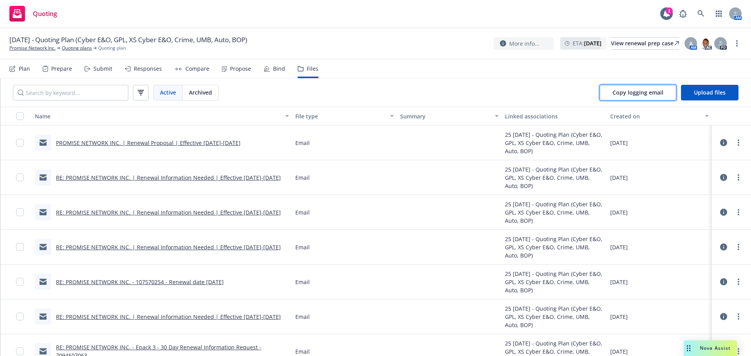
click at [645, 95] on span "Copy logging email" at bounding box center [637, 92] width 51 height 7
click at [85, 70] on icon at bounding box center [87, 68] width 6 height 5
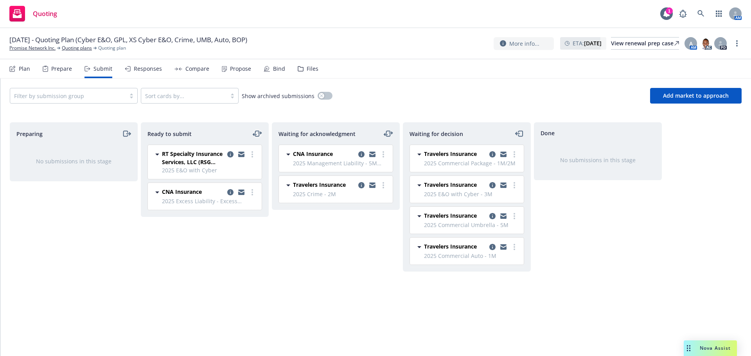
click at [259, 135] on icon "moveLeftRight" at bounding box center [257, 133] width 4 height 5
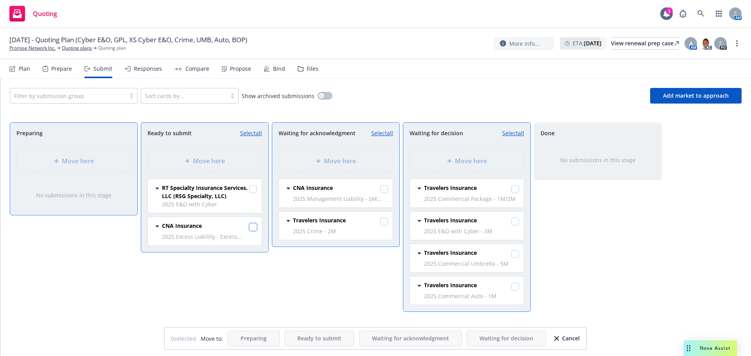
click at [255, 225] on input "checkbox" at bounding box center [253, 227] width 8 height 8
checkbox input "true"
click at [346, 166] on div "Move here" at bounding box center [336, 161] width 114 height 22
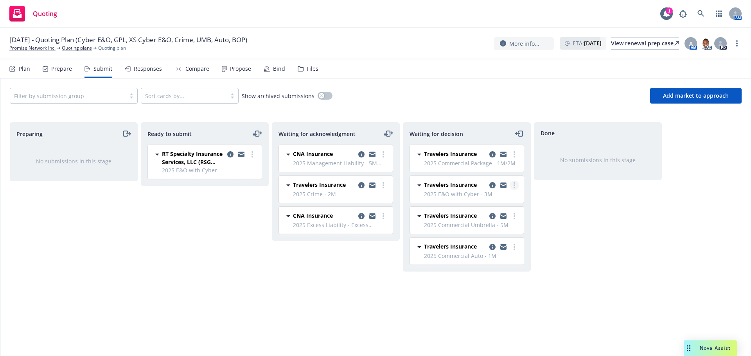
click at [512, 182] on link "more" at bounding box center [513, 185] width 9 height 9
click at [488, 232] on span "Add accepted decision" at bounding box center [479, 232] width 78 height 7
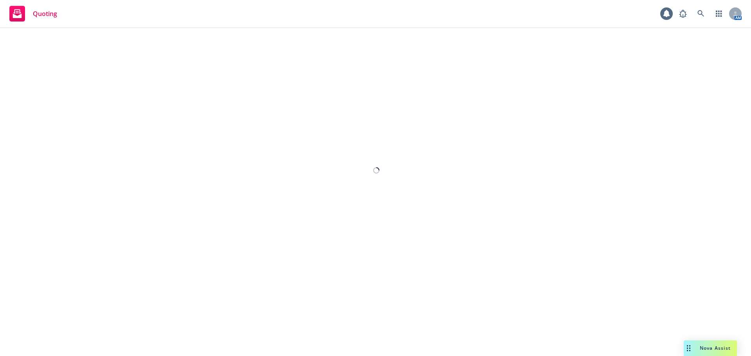
select select "12"
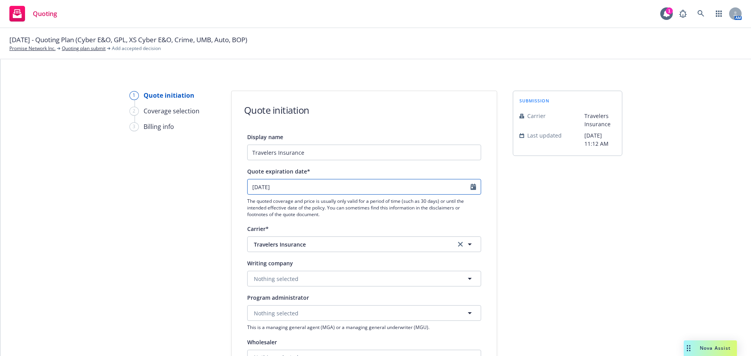
click at [285, 187] on input "[DATE]" at bounding box center [359, 186] width 223 height 15
select select "10"
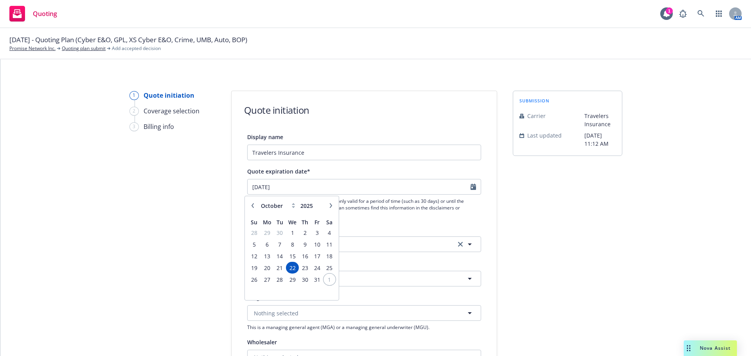
click at [328, 283] on span "1" at bounding box center [329, 280] width 11 height 10
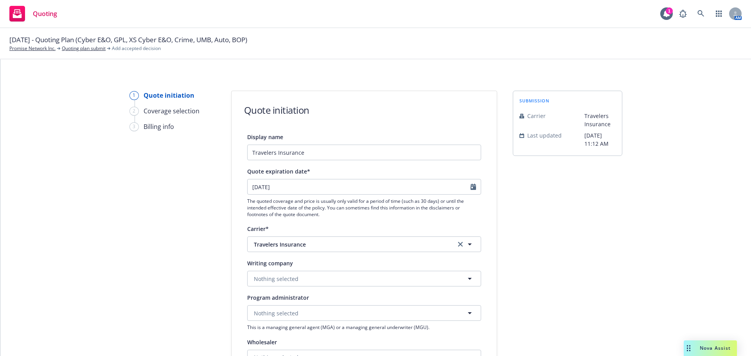
type input "[DATE]"
click at [298, 277] on button "Nothing selected" at bounding box center [364, 279] width 234 height 16
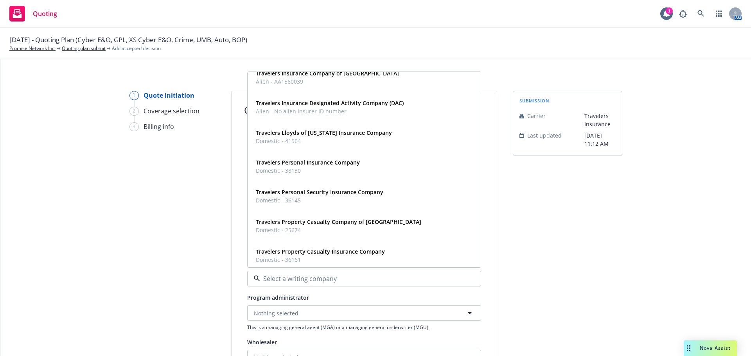
scroll to position [874, 0]
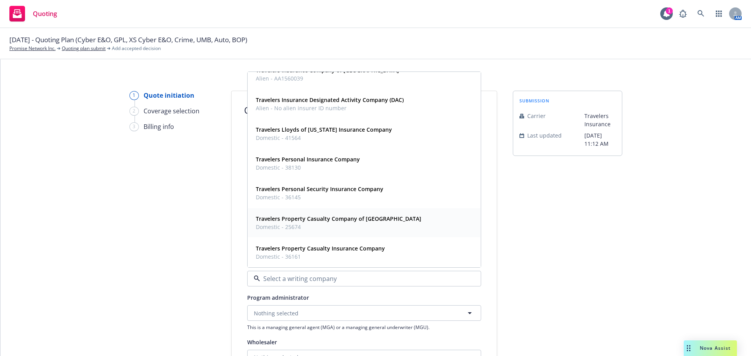
click at [325, 225] on span "Domestic - 25674" at bounding box center [338, 227] width 165 height 8
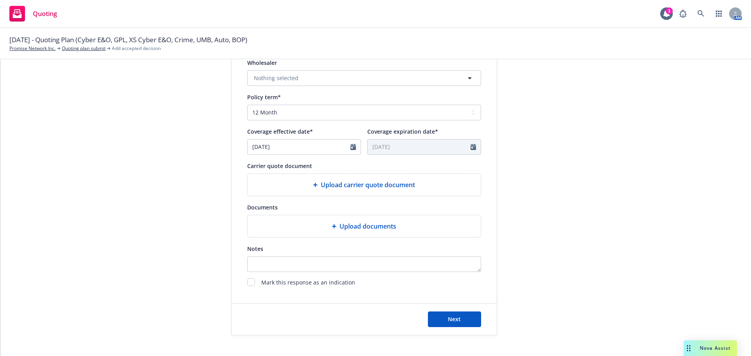
scroll to position [290, 0]
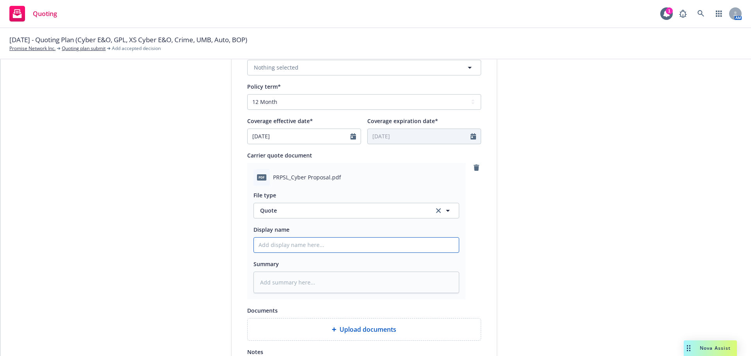
click at [309, 244] on input "Display name" at bounding box center [356, 245] width 205 height 15
type textarea "x"
type input "2"
type textarea "x"
type input "25"
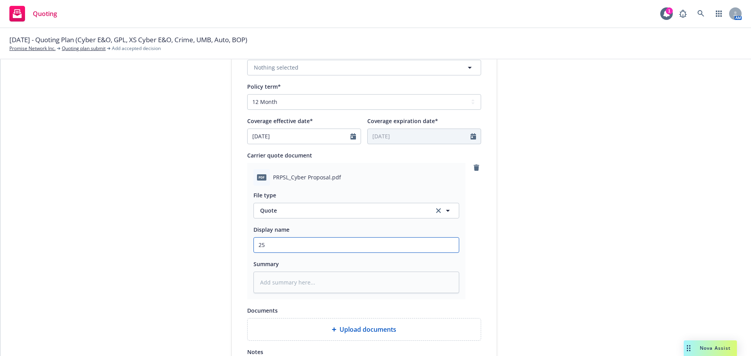
type textarea "x"
type input "25-"
type textarea "x"
type input "25-2"
type textarea "x"
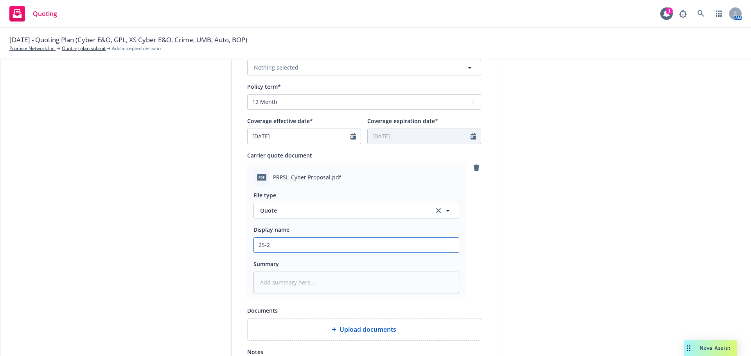
type input "25-26"
type textarea "x"
type input "25-26"
type textarea "x"
type input "25-26 E"
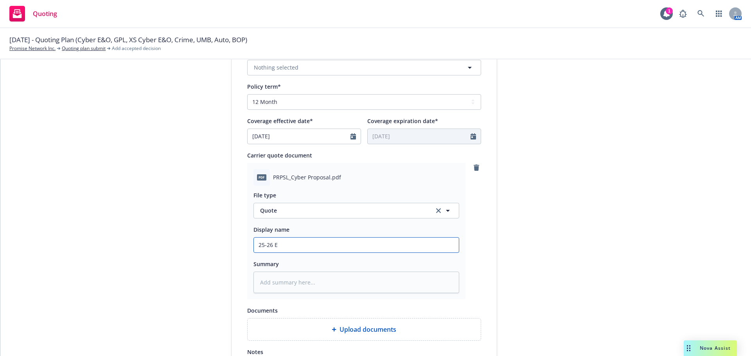
type textarea "x"
type input "25-26 E&"
type textarea "x"
type input "25-26 E&O"
type textarea "x"
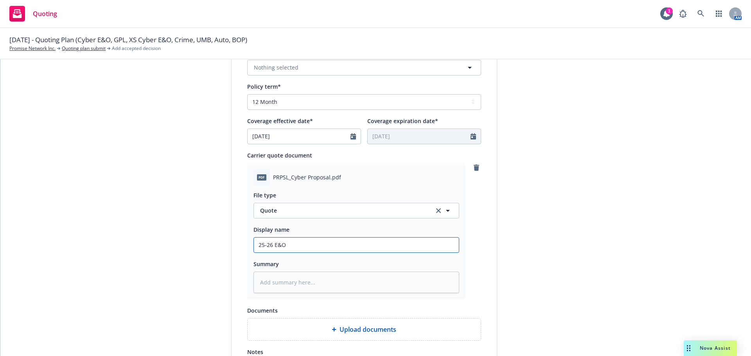
type input "25-26 E&"
type textarea "x"
type input "25-26 E"
type textarea "x"
type input "25-26"
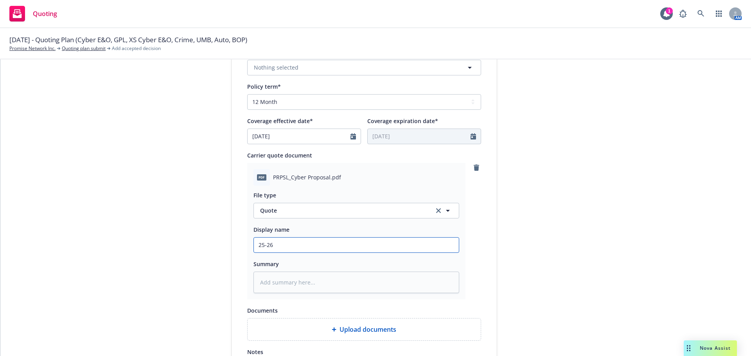
type textarea "x"
type input "25-26 T"
type textarea "x"
type input "25-26 Te"
type textarea "x"
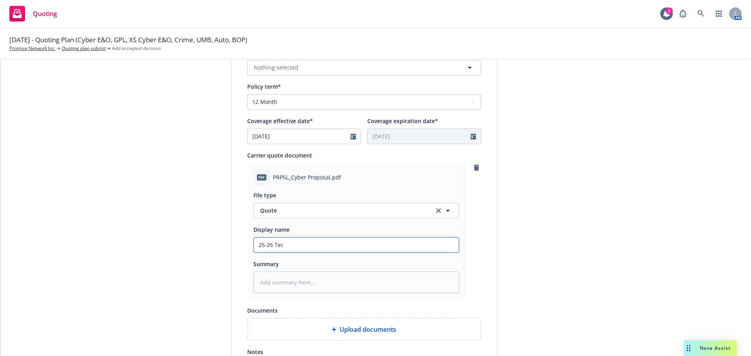
type input "25-26 Tech"
type textarea "x"
type input "25-26 Tech"
type textarea "x"
type input "25-26 Tech E"
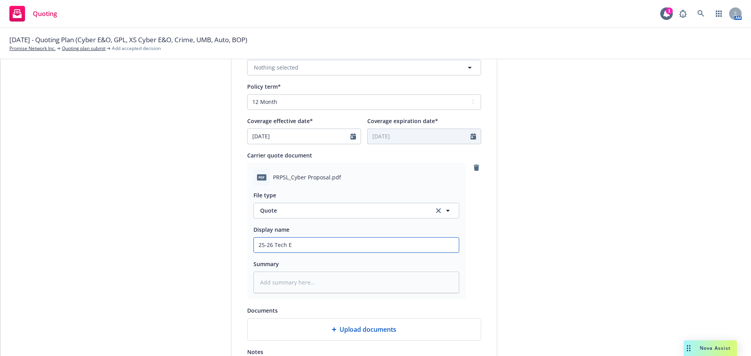
type textarea "x"
type input "25-26 Tech E&"
type textarea "x"
type input "25-26 Tech E&O"
type textarea "x"
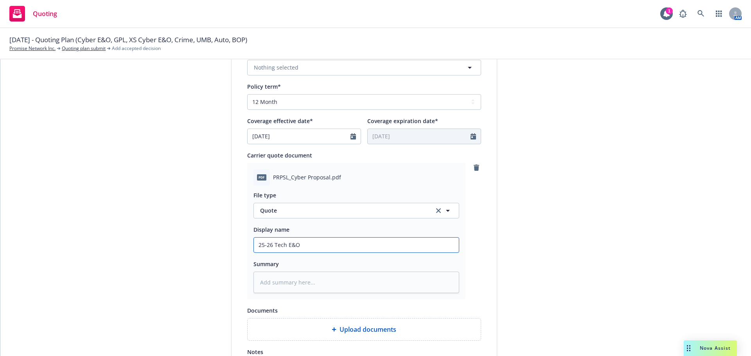
type input "25-26 Tech E&O/"
type textarea "x"
type input "25-26 Tech E&O/C"
type textarea "x"
type input "25-26 Tech E&O/Cy"
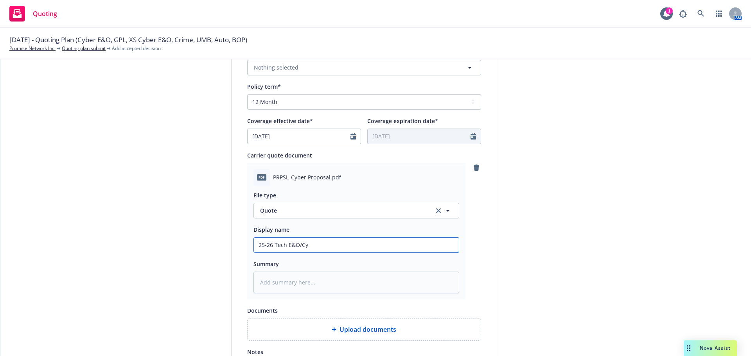
type textarea "x"
type input "25-26 Tech E&O/Cyb"
type textarea "x"
type input "25-26 Tech E&O/Cybe"
type textarea "x"
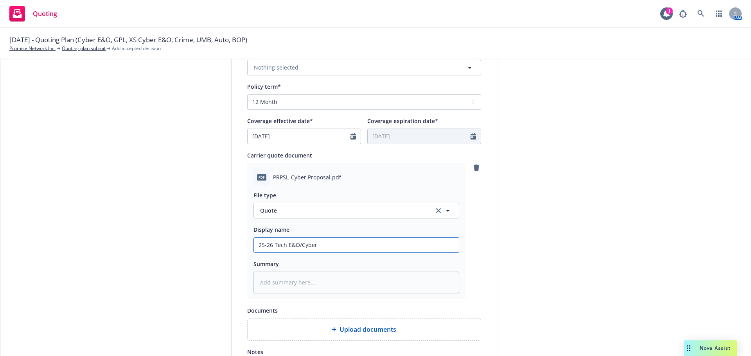
type input "25-26 Tech E&O/Cyber"
type textarea "x"
type input "25-26 Tech E&O/Cyber Qu"
type textarea "x"
type input "25-26 Tech E&O/Cyber Quo"
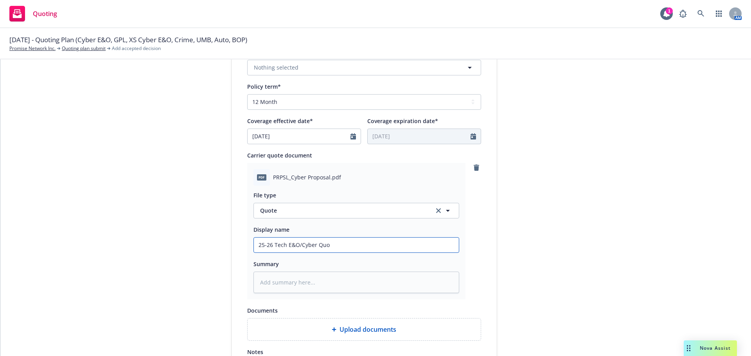
type textarea "x"
type input "25-26 Tech E&O/Cyber Quot"
type textarea "x"
type input "25-26 Tech E&O/Cyber Quote"
type textarea "x"
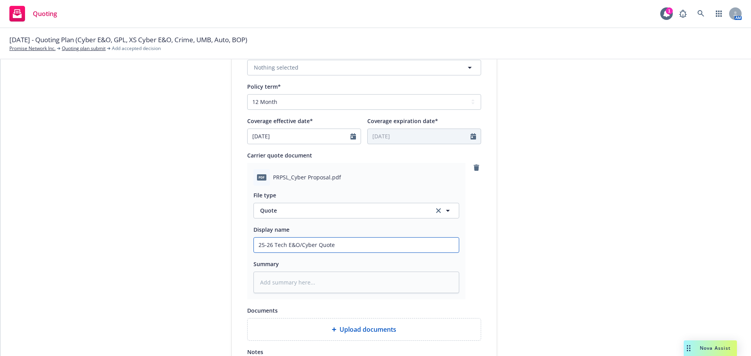
type input "25-26 Tech E&O/Cyber Quote"
type textarea "x"
type input "25-26 Tech E&O/Cyber Quote"
type textarea "x"
type input "25-26 Tech E&O/Cyber Quot"
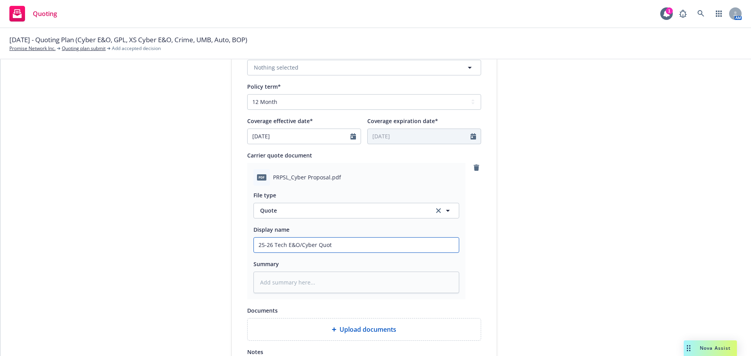
type textarea "x"
type input "25-26 Tech E&O/Cyber Quo"
type textarea "x"
type input "25-26 Tech E&O/Cyber Qu"
type textarea "x"
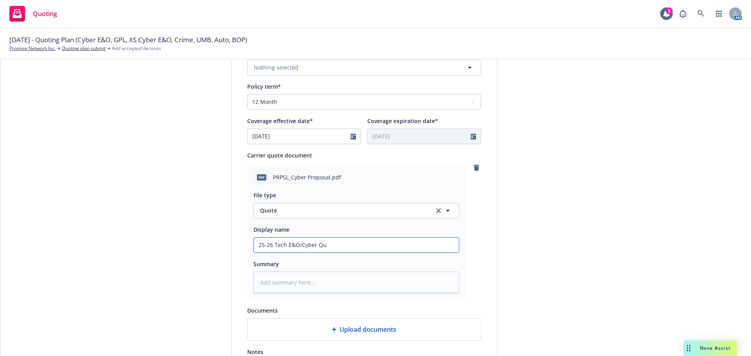
type input "25-26 Tech E&O/Cyber Q"
type textarea "x"
type input "25-26 Tech E&O/Cyber"
type textarea "x"
type input "25-26 Tech E&O/Cyber -"
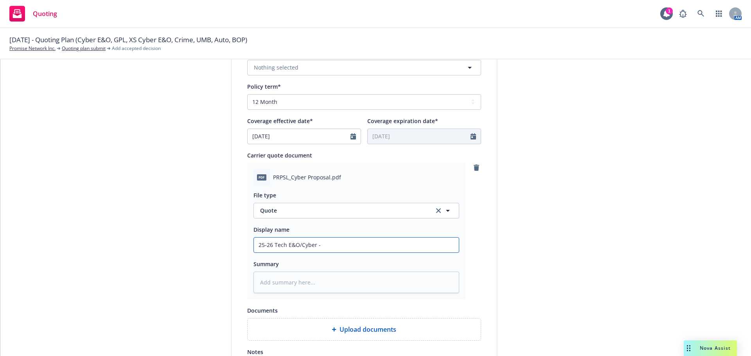
type textarea "x"
type input "25-26 Tech E&O/Cyber -"
type textarea "x"
type input "25-26 Tech E&O/Cyber - P"
type textarea "x"
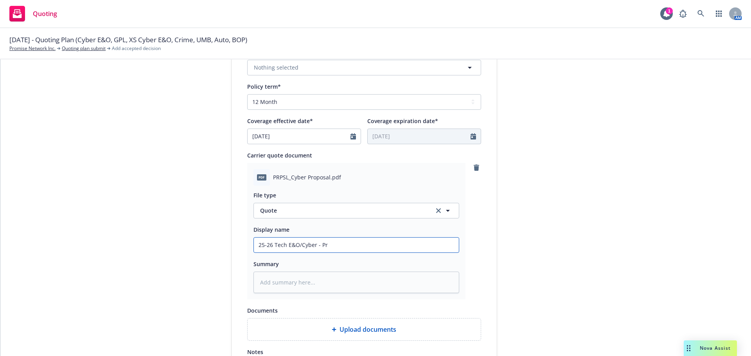
type input "25-26 Tech E&O/Cyber - Pri"
type textarea "x"
type input "25-26 Tech E&O/Cyber - Prim"
type textarea "x"
type input "25-26 Tech E&O/Cyber - Prima"
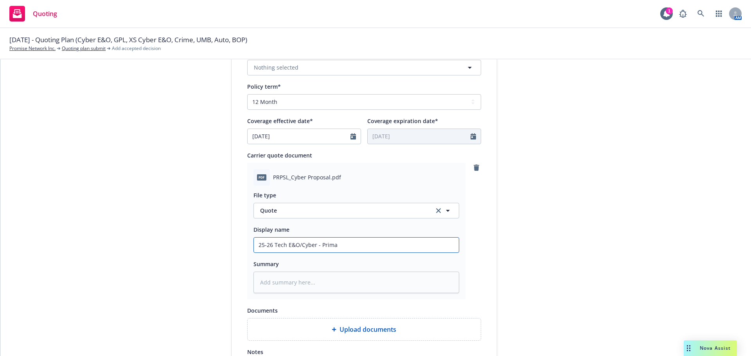
type textarea "x"
type input "25-26 Tech E&O/Cyber - Primary"
type textarea "x"
type input "25-26 Tech E&O/Cyber - Primary"
type textarea "x"
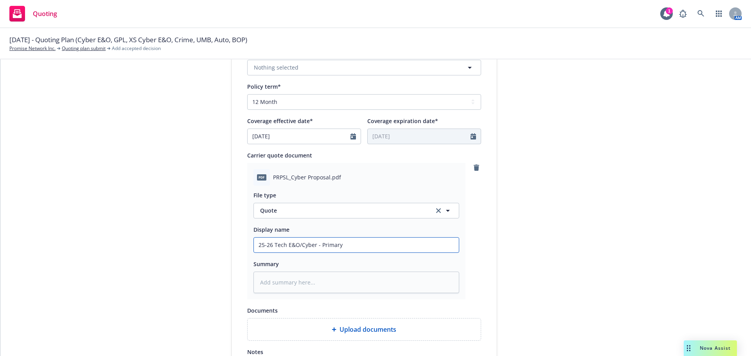
type input "25-26 Tech E&O/Cyber - Primary"
type textarea "x"
type input "25-26 Tech E&O/Cyber - Primar"
type textarea "x"
type input "25-26 Tech E&O/Cyber - Prima"
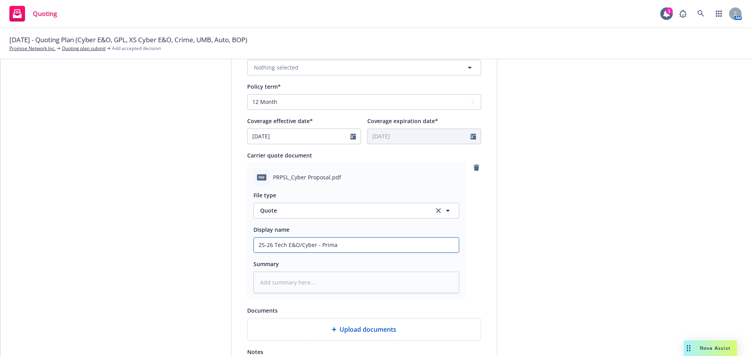
type textarea "x"
type input "25-26 Tech E&O/Cyber - Prim"
type textarea "x"
type input "25-26 Tech E&O/Cyber - Pri"
type textarea "x"
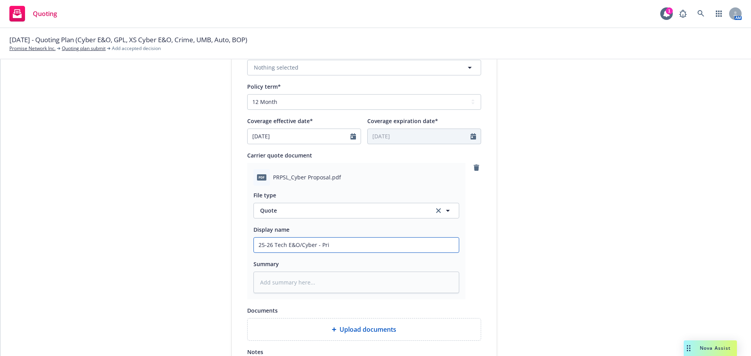
type input "25-26 Tech E&O/Cyber - Pr"
type textarea "x"
type input "25-26 Tech E&O/Cyber - P"
type textarea "x"
type input "25-26 Tech E&O/Cyber -"
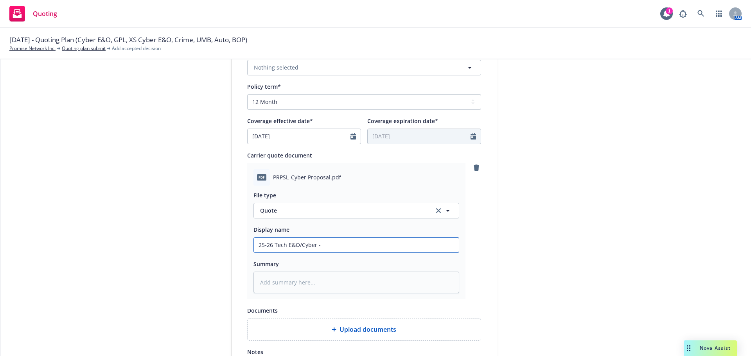
type textarea "x"
type input "25-26 Tech E&O/Cyber -"
type textarea "x"
type input "25-26 Tech E&O/Cyber"
type textarea "x"
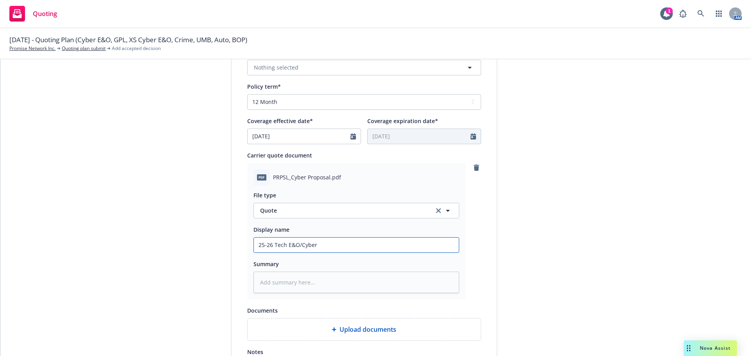
type input "25-26 Tech E&O/Cyber P"
type textarea "x"
type input "25-26 Tech E&O/Cyber Pr"
type textarea "x"
type input "25-26 Tech E&O/Cyber Pri"
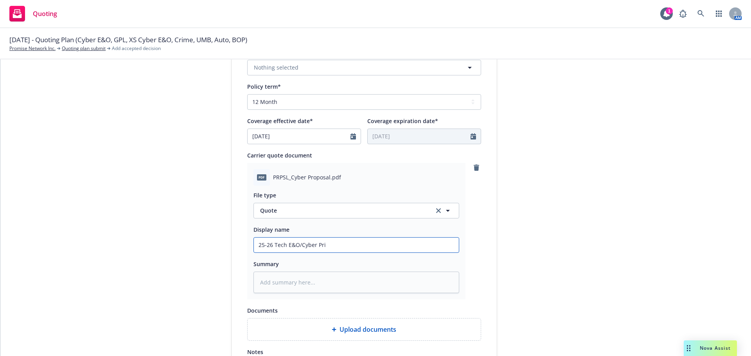
type textarea "x"
type input "25-26 Tech E&O/Cyber Prim"
type textarea "x"
type input "25-26 Tech E&O/Cyber Prima"
type textarea "x"
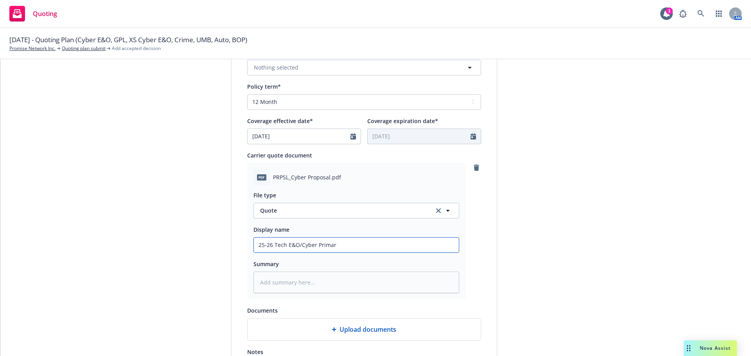
type input "25-26 Tech E&O/Cyber Primary"
type textarea "x"
type input "25-26 Tech E&O/Cyber Primary"
type textarea "x"
type input "25-26 Tech E&O/Cyber Primary 3"
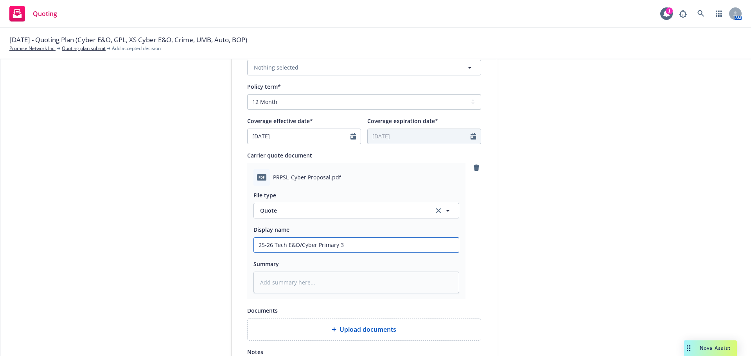
type textarea "x"
type input "25-26 Tech E&O/Cyber Primary 3M"
type textarea "x"
type input "25-26 Tech E&O/Cyber Primary 3M"
type textarea "x"
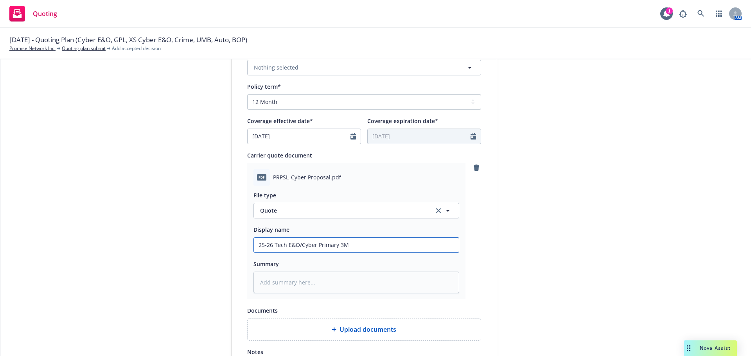
type input "25-26 Tech E&O/Cyber Primary 3M Q"
type textarea "x"
type input "25-26 Tech E&O/Cyber Primary 3M Quo"
type textarea "x"
type input "25-26 Tech E&O/Cyber Primary 3M Quot"
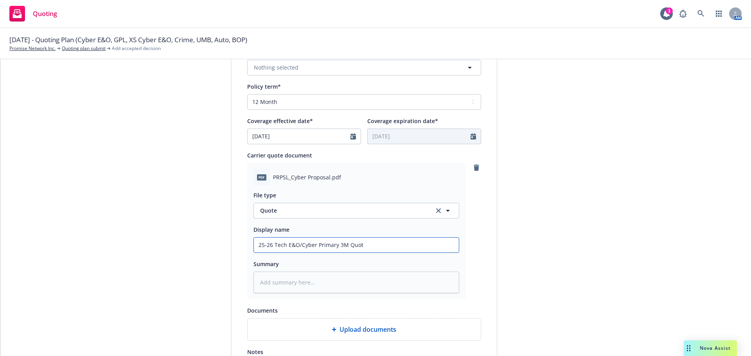
type textarea "x"
type input "25-26 Tech E&O/Cyber Primary 3M Quote"
type textarea "x"
type input "25-26 Tech E&O/Cyber Primary 3M Quote"
type textarea "x"
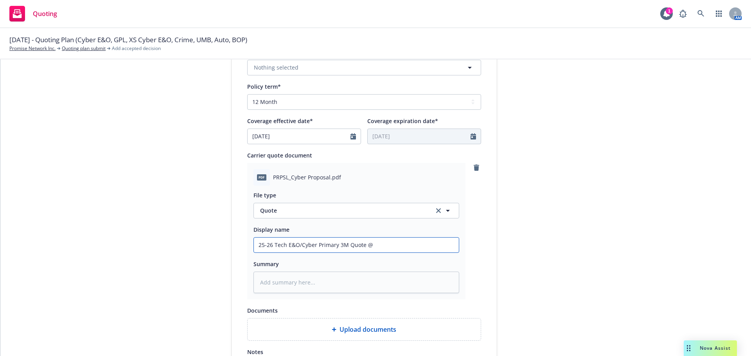
type input "25-26 Tech E&O/Cyber Primary 3M Quote @"
type textarea "x"
type input "25-26 Tech E&O/Cyber Primary 3M Quote @ $"
type textarea "x"
type input "25-26 Tech E&O/Cyber Primary 3M Quote @ $"
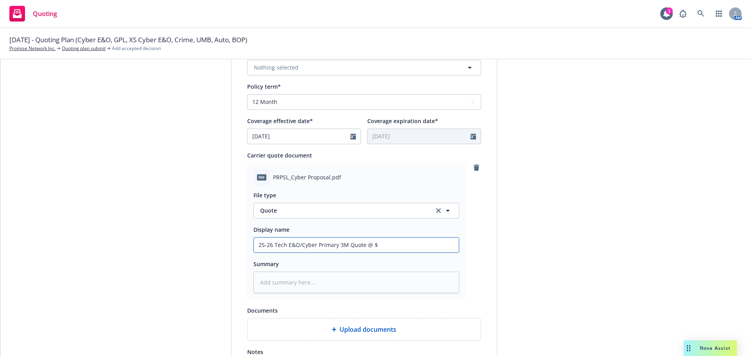
type textarea "x"
type input "25-26 Tech E&O/Cyber Primary 3M Quote @ $ -"
type textarea "x"
type input "25-26 Tech E&O/Cyber Primary 3M Quote @ $ -"
type textarea "x"
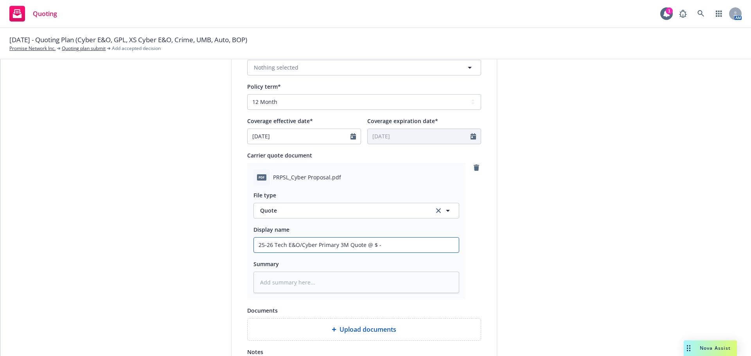
type input "25-26 Tech E&O/Cyber Primary 3M Quote @ $ - T"
type textarea "x"
type input "25-26 Tech E&O/Cyber Primary 3M Quote @ $ - Tr"
type textarea "x"
type input "25-26 Tech E&O/Cyber Primary 3M Quote @ $ - Tra"
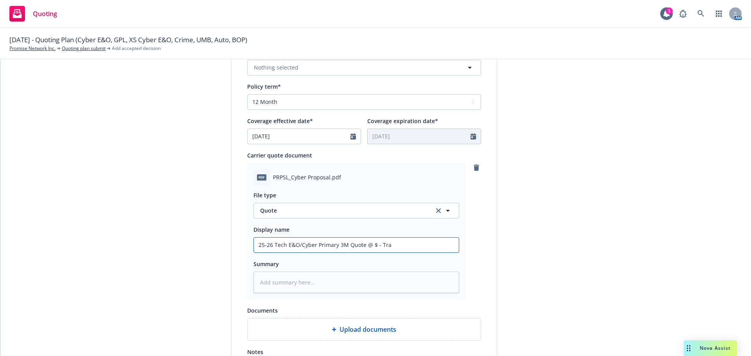
type textarea "x"
type input "25-26 Tech E&O/Cyber Primary 3M Quote @ $ - Trav"
type textarea "x"
type input "25-26 Tech E&O/Cyber Primary 3M Quote @ $ - Travel"
type textarea "x"
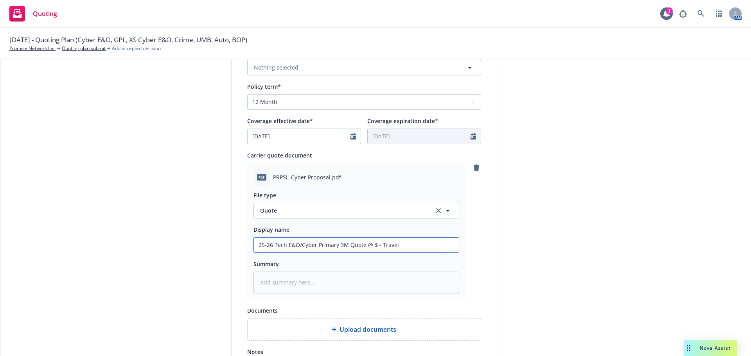
type input "25-26 Tech E&O/Cyber Primary 3M Quote @ $ - Travele"
type textarea "x"
type input "25-26 Tech E&O/Cyber Primary 3M Quote @ $ - Traveler"
type textarea "x"
type input "25-26 Tech E&O/Cyber Primary 3M Quote @ $ - Travelers"
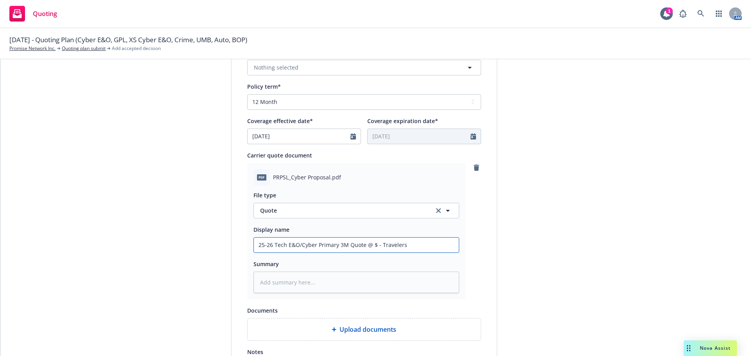
click at [371, 244] on input "25-26 Tech E&O/Cyber Primary 3M Quote @ $ - Travelers" at bounding box center [356, 245] width 205 height 15
type textarea "x"
type input "25-26 Tech E&O/Cyber Primary 3M Quote @ $4 - Travelers"
type textarea "x"
type input "25-26 Tech E&O/Cyber Primary 3M Quote @ $47 - Travelers"
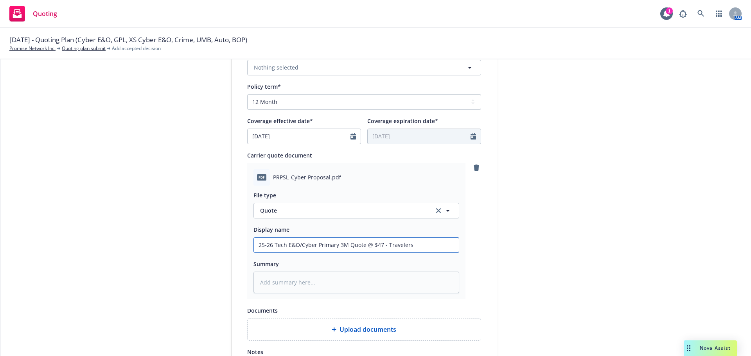
type textarea "x"
type input "25-26 Tech E&O/Cyber Primary 3M Quote @ $47, - Travelers"
type textarea "x"
type input "25-26 Tech E&O/Cyber Primary 3M Quote @ $47,3 - Travelers"
type textarea "x"
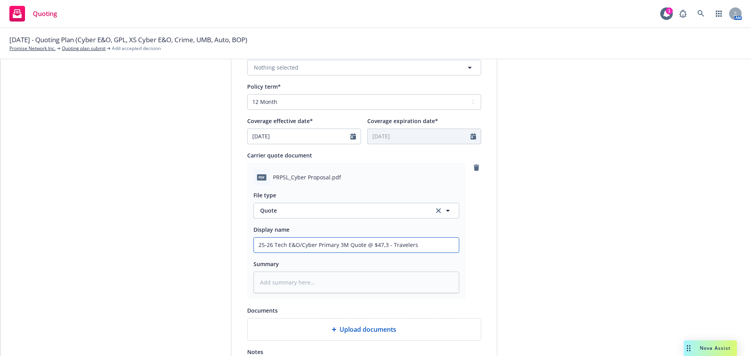
type input "25-26 Tech E&O/Cyber Primary 3M Quote @ $47,32 - Travelers"
type textarea "x"
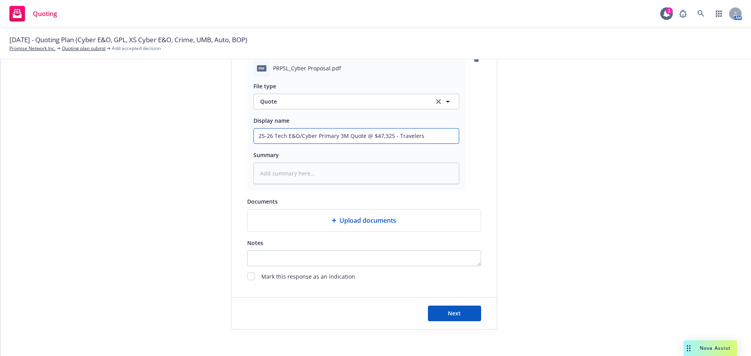
scroll to position [404, 0]
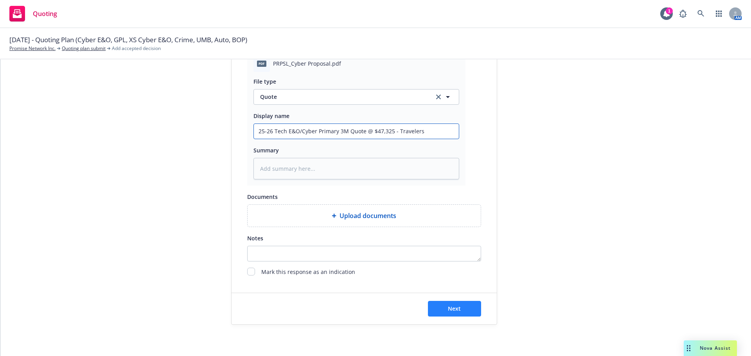
type input "25-26 Tech E&O/Cyber Primary 3M Quote @ $47,325 - Travelers"
click at [458, 306] on button "Next" at bounding box center [454, 309] width 53 height 16
type textarea "x"
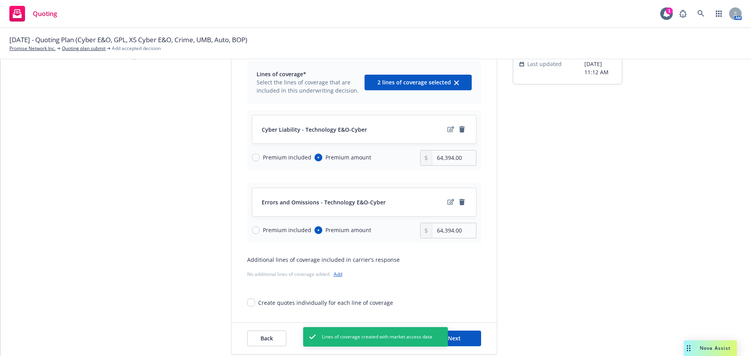
scroll to position [78, 0]
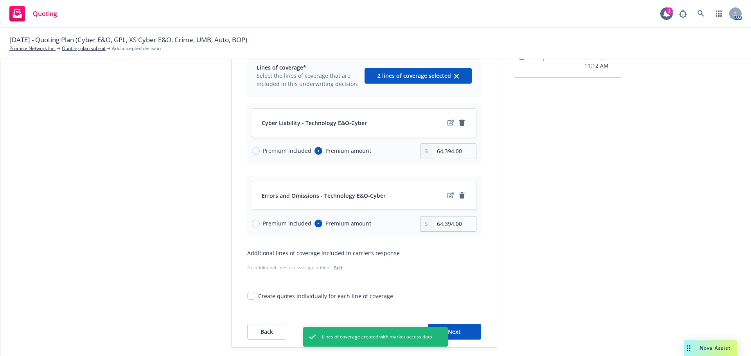
click at [260, 224] on span "Premium included" at bounding box center [286, 223] width 52 height 8
click at [257, 224] on input "Premium included" at bounding box center [256, 224] width 8 height 8
radio input "true"
radio input "false"
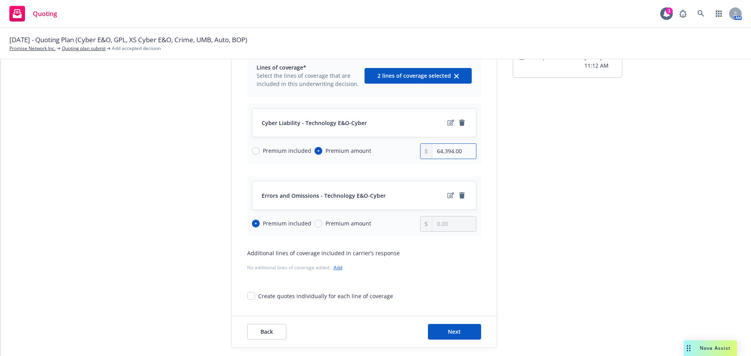
drag, startPoint x: 458, startPoint y: 150, endPoint x: 430, endPoint y: 153, distance: 28.7
click at [432, 153] on input "64,394.00" at bounding box center [453, 151] width 43 height 15
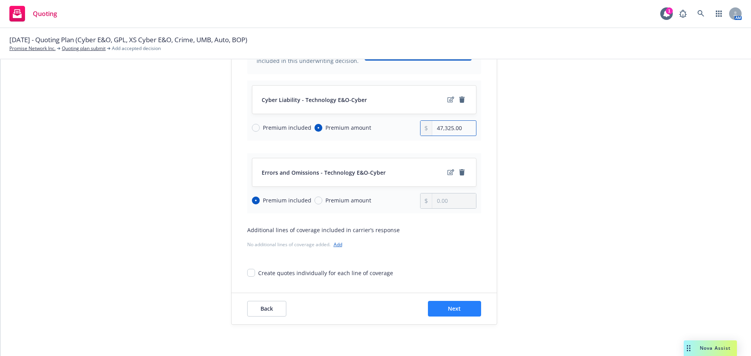
type input "47,325.00"
click at [452, 307] on span "Next" at bounding box center [454, 308] width 13 height 7
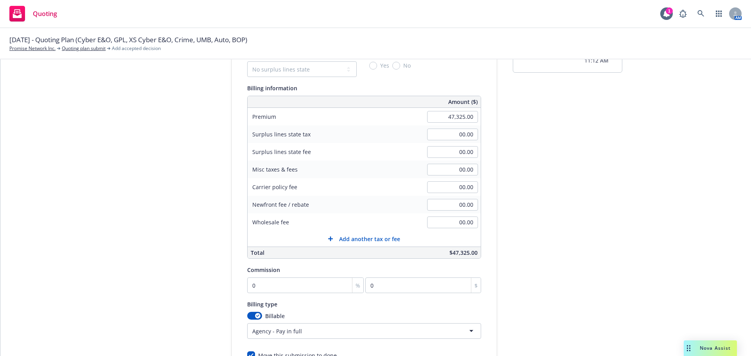
scroll to position [140, 0]
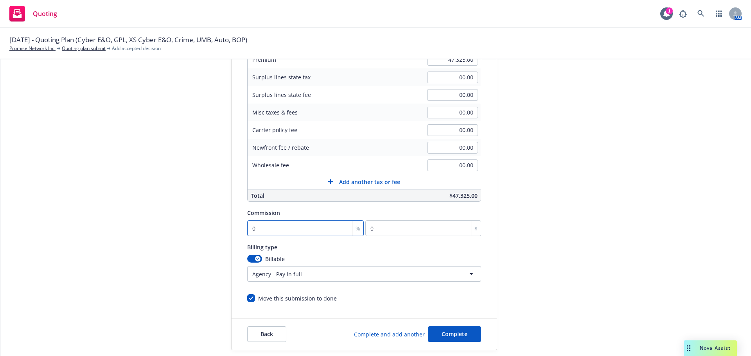
click at [276, 235] on input "0" at bounding box center [305, 229] width 117 height 16
type input "1"
type input "473.25"
type input "15"
type input "7098.75"
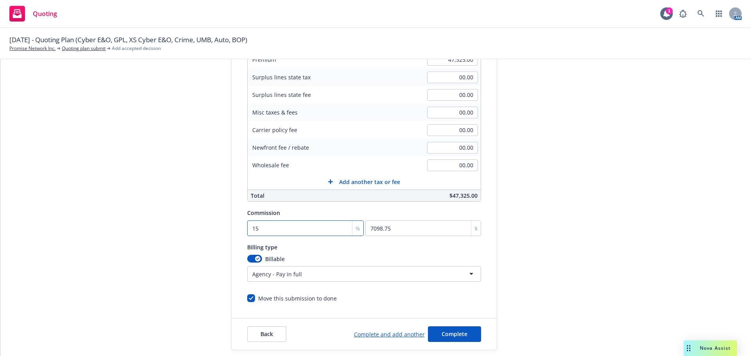
type input "15"
click at [104, 213] on div "Quote initiation Coverage selection 3 Billing info Add billing information Surp…" at bounding box center [376, 150] width 732 height 400
click at [441, 335] on span "Complete" at bounding box center [454, 333] width 26 height 7
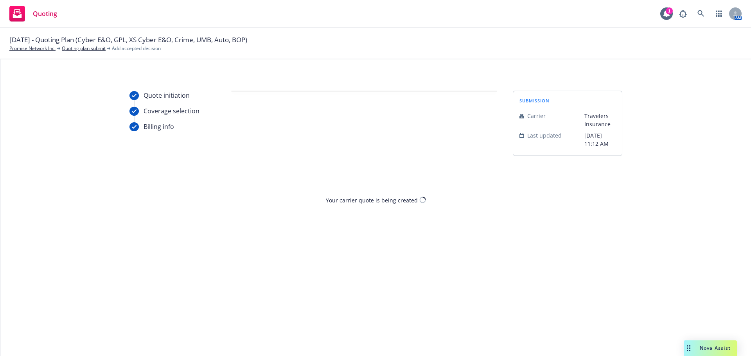
scroll to position [0, 0]
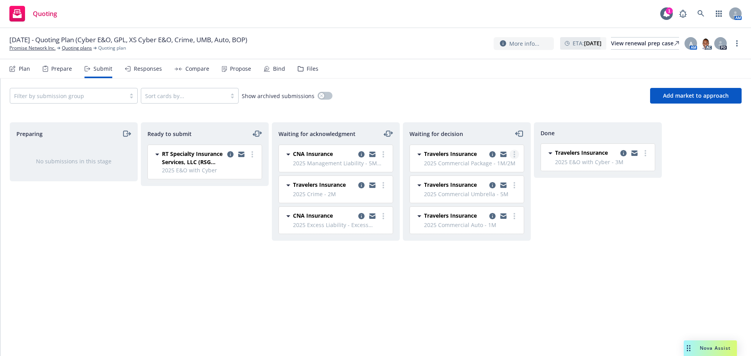
click at [514, 155] on circle "more" at bounding box center [514, 155] width 2 height 2
click at [472, 199] on span "Add accepted decision" at bounding box center [479, 201] width 78 height 7
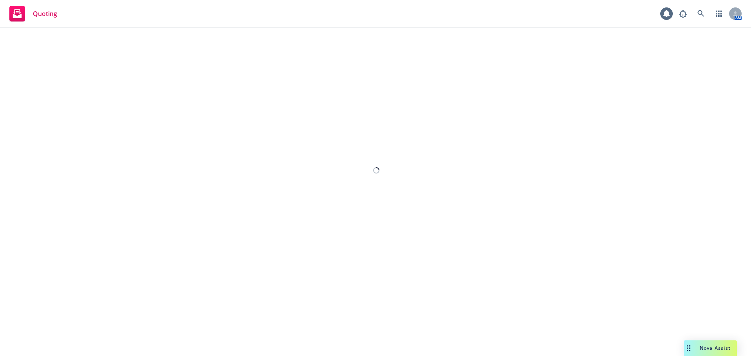
select select "12"
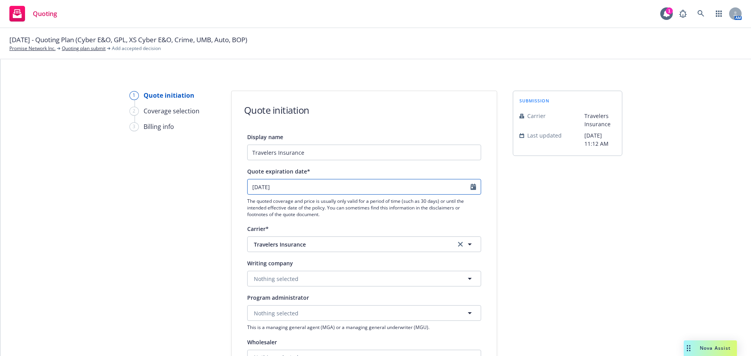
select select "10"
click at [297, 190] on input "10/22/2025" at bounding box center [359, 186] width 223 height 15
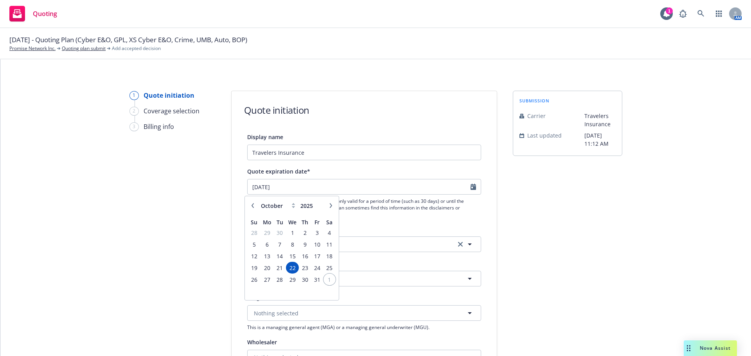
click at [326, 282] on span "1" at bounding box center [329, 280] width 11 height 10
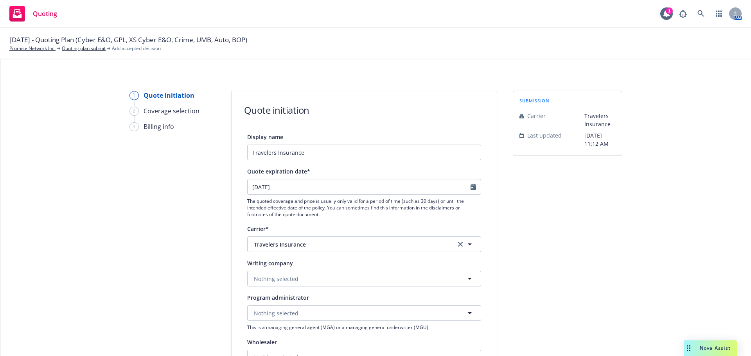
type input "11/01/2025"
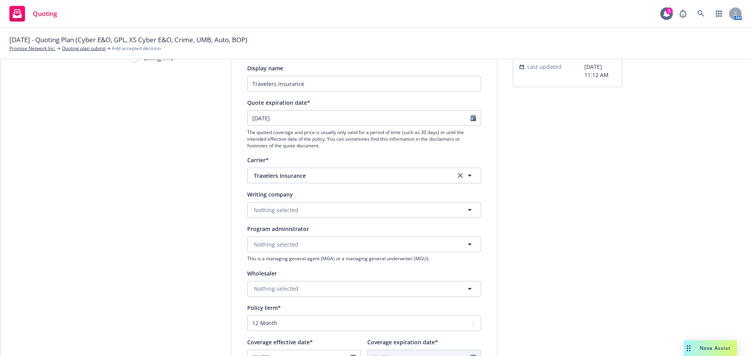
scroll to position [78, 0]
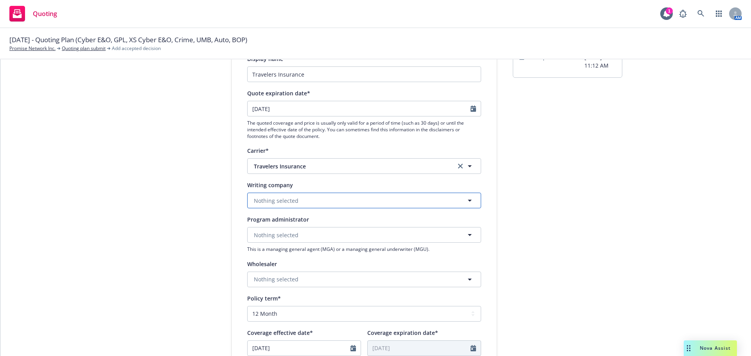
click at [298, 200] on button "Nothing selected" at bounding box center [364, 201] width 234 height 16
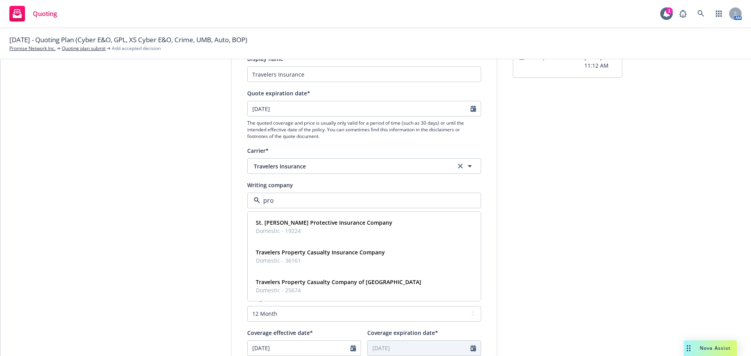
type input "prop"
click at [334, 253] on strong "Travelers Property Casualty Company of America" at bounding box center [338, 252] width 165 height 7
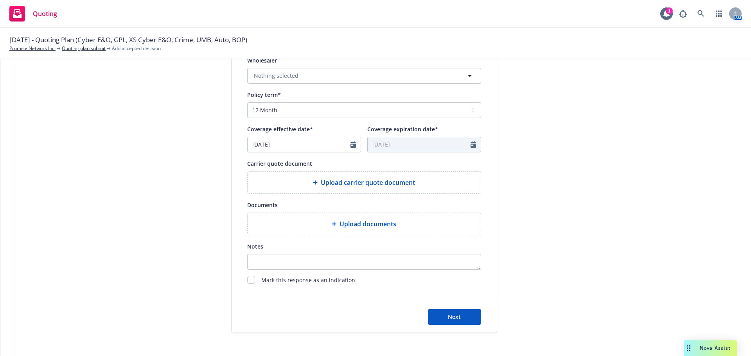
scroll to position [290, 0]
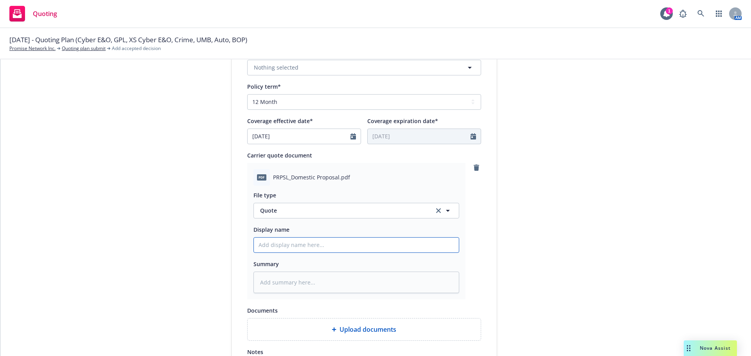
click at [294, 241] on input "Display name" at bounding box center [356, 245] width 205 height 15
type textarea "x"
type input "2"
type textarea "x"
type input "25"
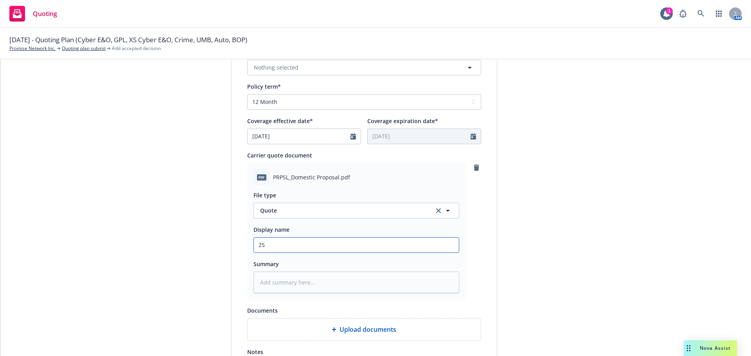
type textarea "x"
type input "25-"
click at [425, 246] on input "25-26 PKG Quote @ $ - Travelers" at bounding box center [356, 245] width 205 height 15
click at [310, 245] on input "25-26 PKG Quote @ $ - Travelers" at bounding box center [356, 245] width 205 height 15
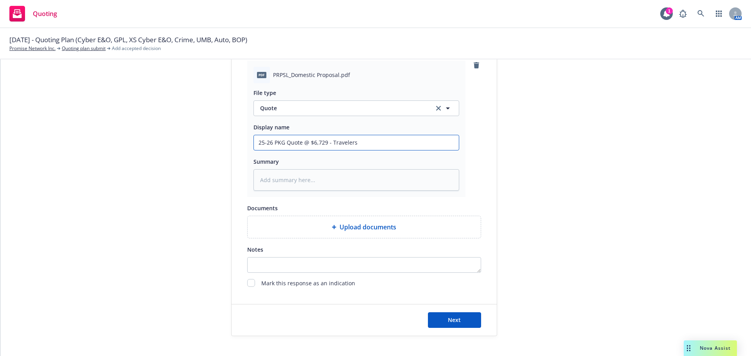
scroll to position [404, 0]
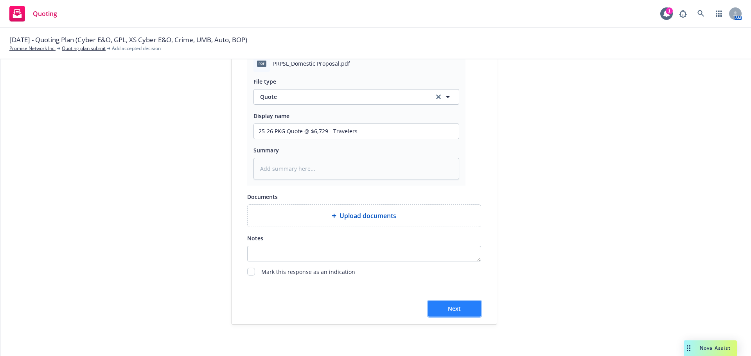
click at [456, 310] on span "Next" at bounding box center [454, 308] width 13 height 7
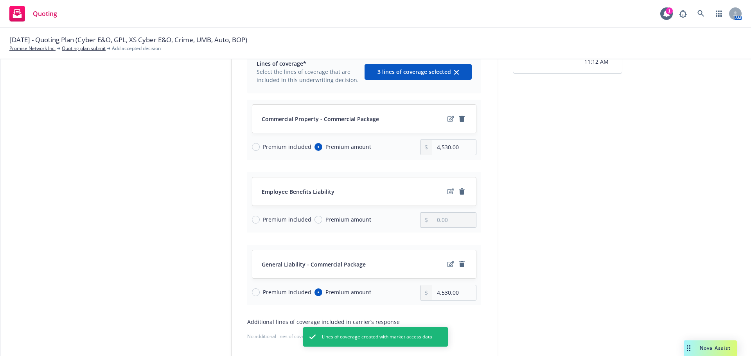
scroll to position [156, 0]
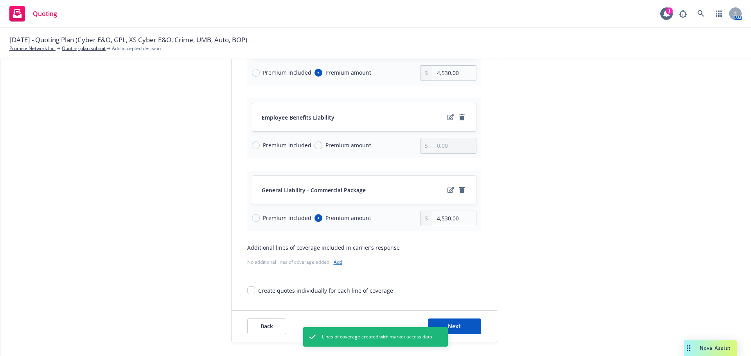
click at [283, 146] on span "Premium included" at bounding box center [287, 145] width 48 height 8
click at [260, 146] on input "Premium included" at bounding box center [256, 146] width 8 height 8
click at [285, 219] on span "Premium included" at bounding box center [287, 218] width 48 height 8
click at [260, 219] on input "Premium included" at bounding box center [256, 218] width 8 height 8
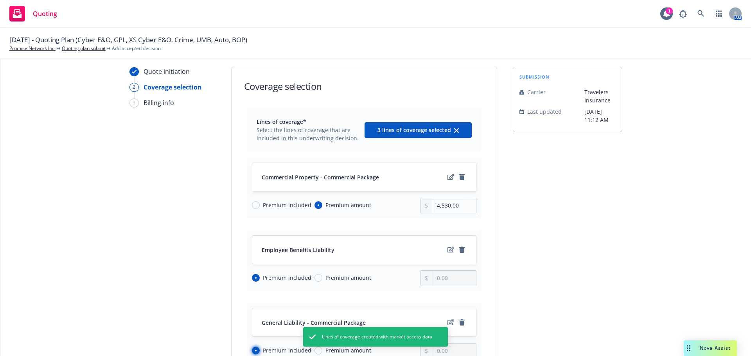
scroll to position [0, 0]
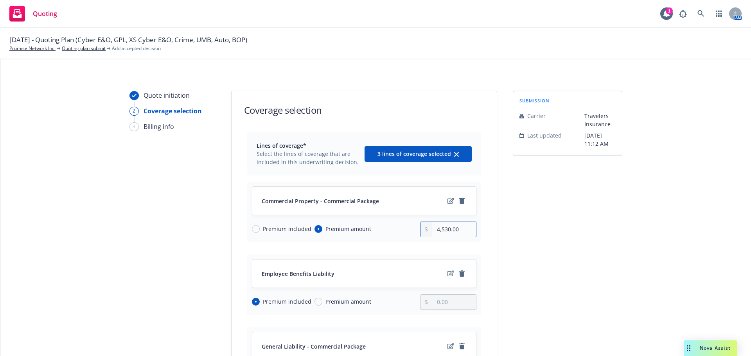
drag, startPoint x: 463, startPoint y: 231, endPoint x: 420, endPoint y: 229, distance: 42.7
click at [420, 229] on div "4,530.00" at bounding box center [448, 230] width 56 height 16
click at [454, 230] on input "4,530.00" at bounding box center [453, 229] width 43 height 15
drag, startPoint x: 458, startPoint y: 229, endPoint x: 409, endPoint y: 225, distance: 49.1
click at [409, 225] on div "Premium included Premium amount 4,530.00" at bounding box center [364, 230] width 224 height 16
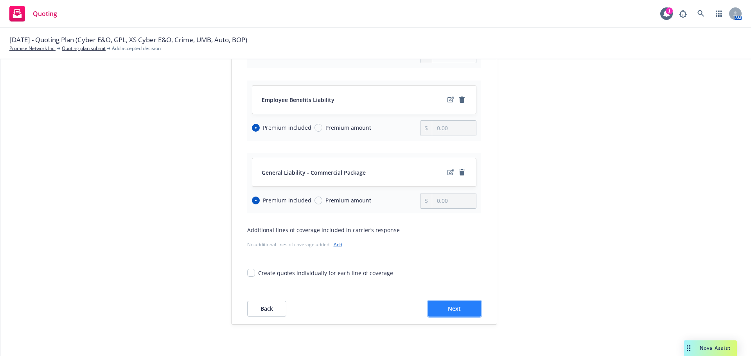
click at [440, 305] on button "Next" at bounding box center [454, 309] width 53 height 16
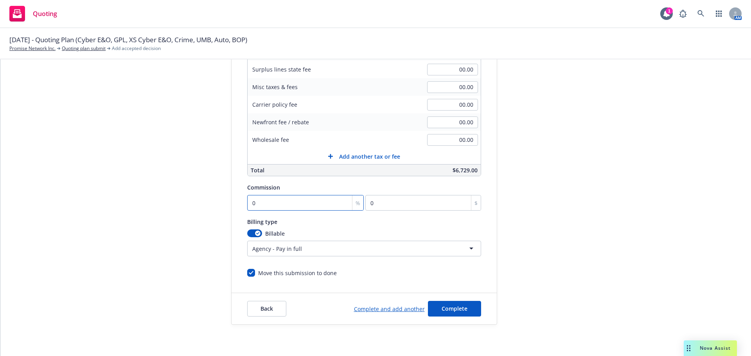
click at [252, 202] on input "0" at bounding box center [305, 203] width 117 height 16
click at [170, 189] on div "Quote initiation Coverage selection 3 Billing info" at bounding box center [172, 125] width 86 height 400
click at [451, 308] on span "Complete" at bounding box center [454, 308] width 26 height 7
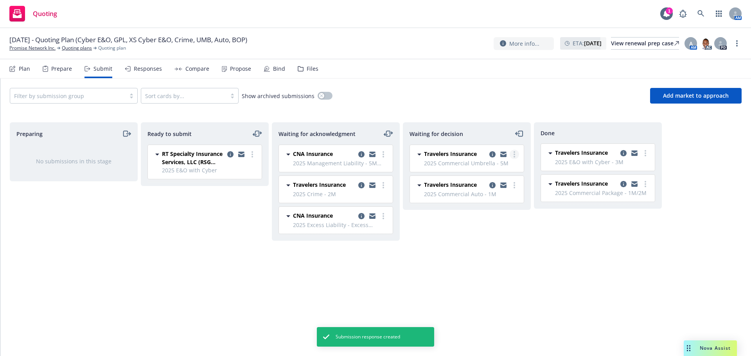
click at [513, 153] on link "more" at bounding box center [513, 154] width 9 height 9
click at [479, 202] on span "Add accepted decision" at bounding box center [479, 201] width 78 height 7
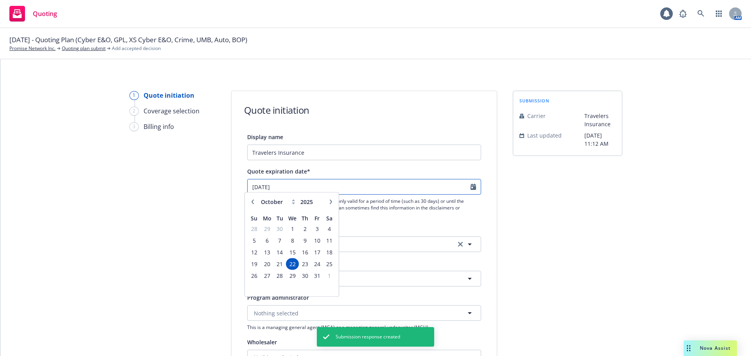
click at [303, 187] on input "10/22/2025" at bounding box center [359, 186] width 223 height 15
click at [331, 278] on span "1" at bounding box center [329, 280] width 11 height 10
click at [323, 283] on button "Nothing selected" at bounding box center [364, 279] width 234 height 16
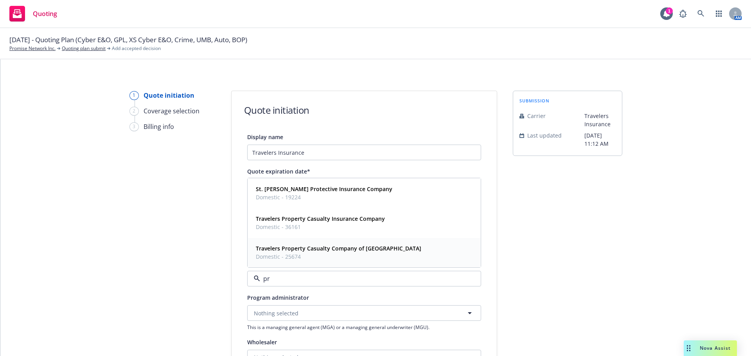
click at [328, 256] on span "Domestic - 25674" at bounding box center [338, 257] width 165 height 8
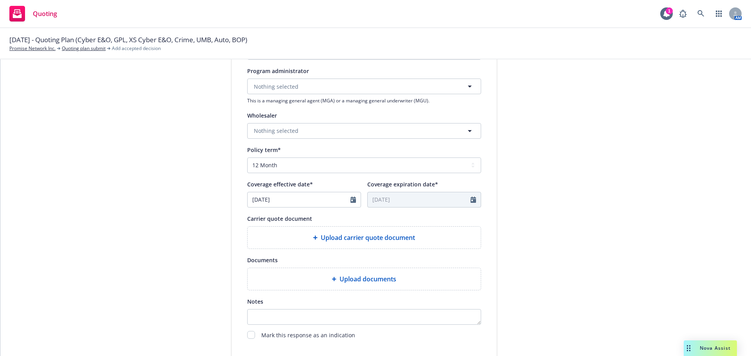
scroll to position [235, 0]
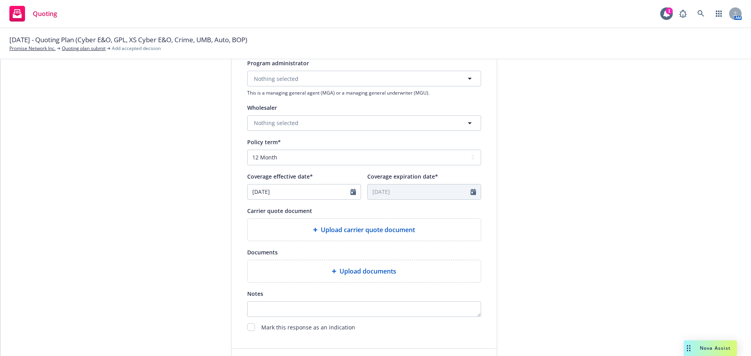
click at [326, 225] on span "Upload carrier quote document" at bounding box center [368, 229] width 94 height 9
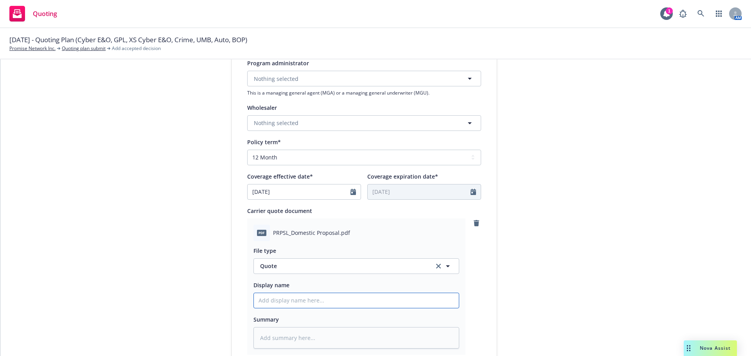
click at [296, 300] on input "Display name" at bounding box center [356, 300] width 205 height 15
click at [322, 300] on input "25-26 UMB Quote @ $" at bounding box center [356, 300] width 205 height 15
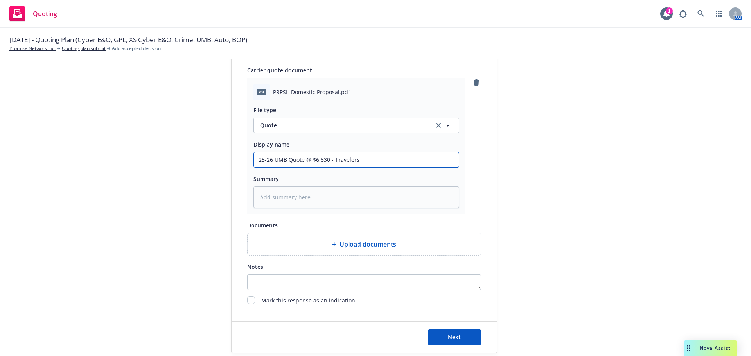
scroll to position [404, 0]
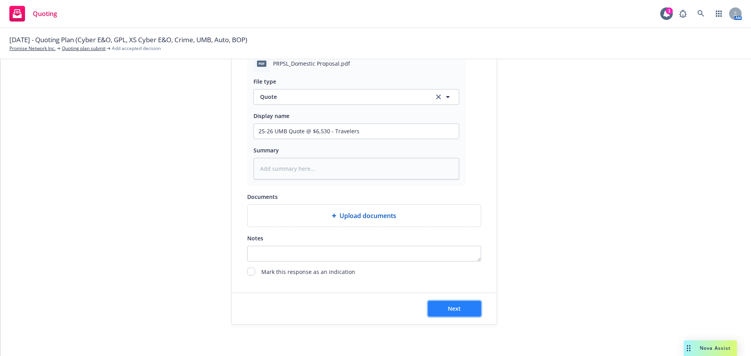
click at [461, 310] on button "Next" at bounding box center [454, 309] width 53 height 16
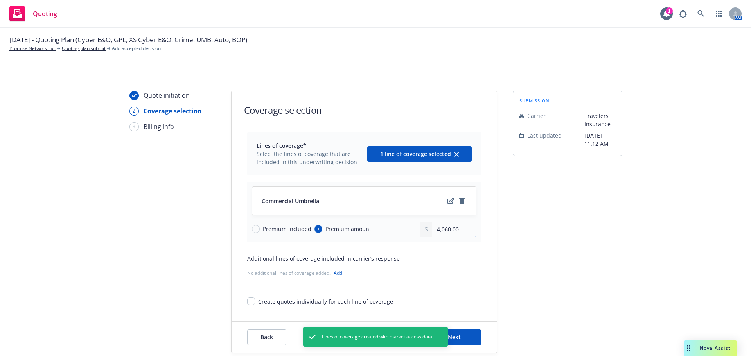
drag, startPoint x: 463, startPoint y: 226, endPoint x: 416, endPoint y: 229, distance: 46.6
click at [416, 229] on div "Premium included Premium amount 4,060.00" at bounding box center [364, 230] width 224 height 16
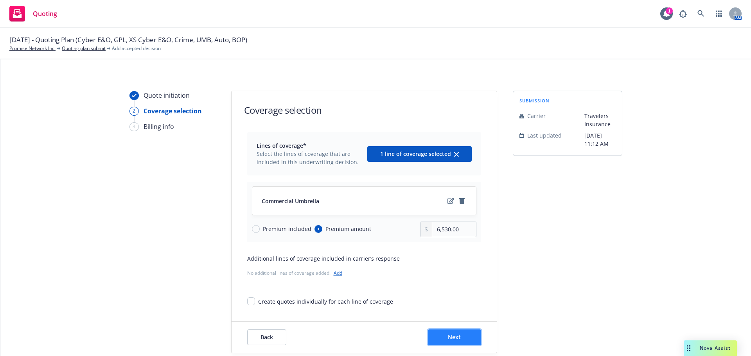
click at [476, 336] on button "Next" at bounding box center [454, 338] width 53 height 16
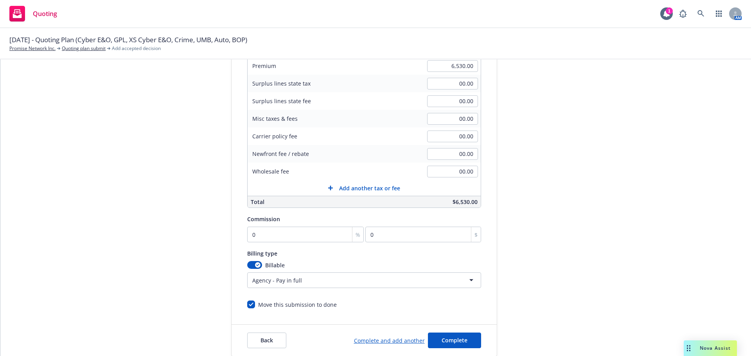
scroll to position [156, 0]
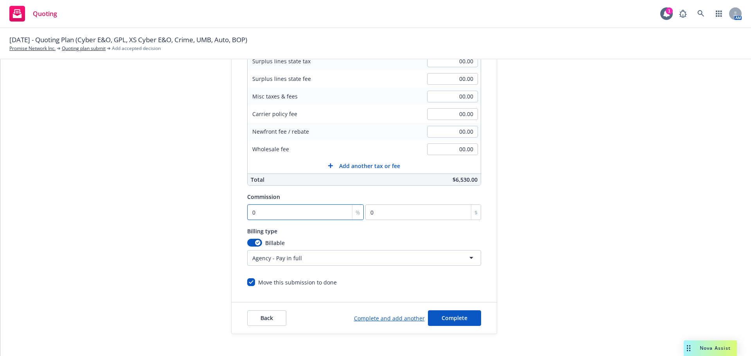
click at [270, 206] on input "0" at bounding box center [305, 212] width 117 height 16
click at [461, 317] on span "Complete" at bounding box center [454, 317] width 26 height 7
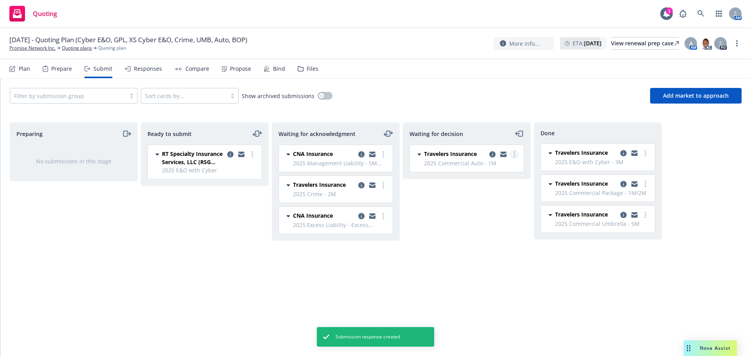
click at [513, 155] on link "more" at bounding box center [513, 154] width 9 height 9
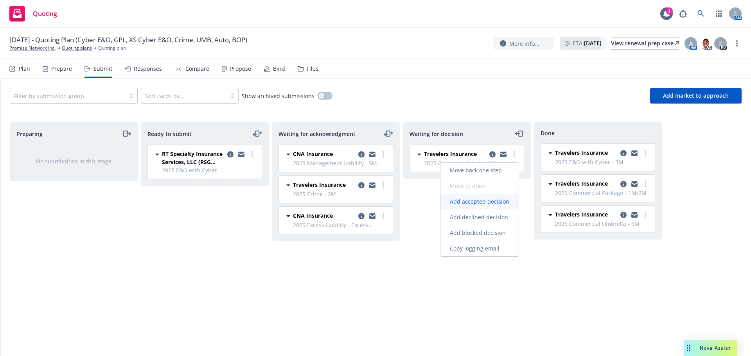
click at [499, 200] on span "Add accepted decision" at bounding box center [479, 201] width 78 height 7
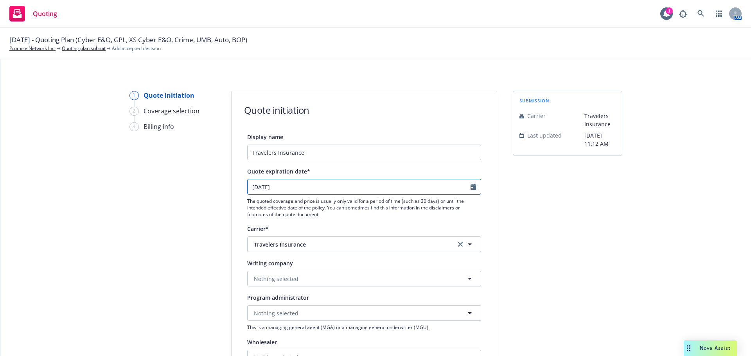
click at [273, 183] on input "10/22/2025" at bounding box center [359, 186] width 223 height 15
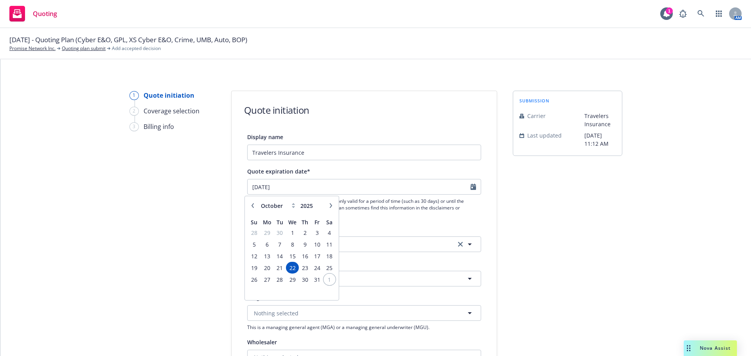
click at [333, 282] on span "1" at bounding box center [329, 280] width 11 height 10
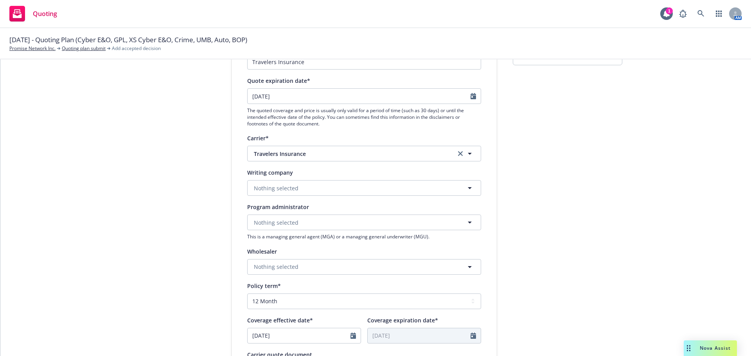
scroll to position [117, 0]
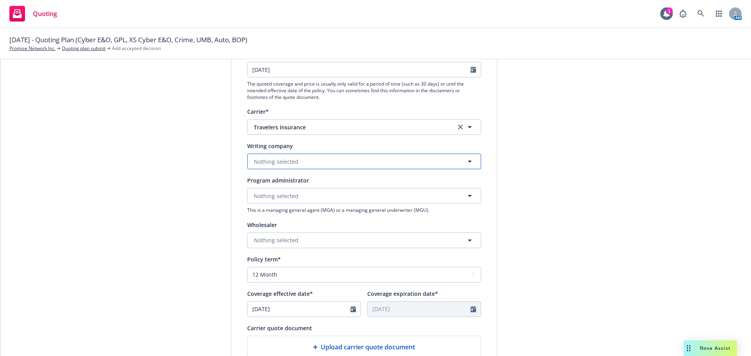
click at [279, 161] on span "Nothing selected" at bounding box center [276, 162] width 45 height 8
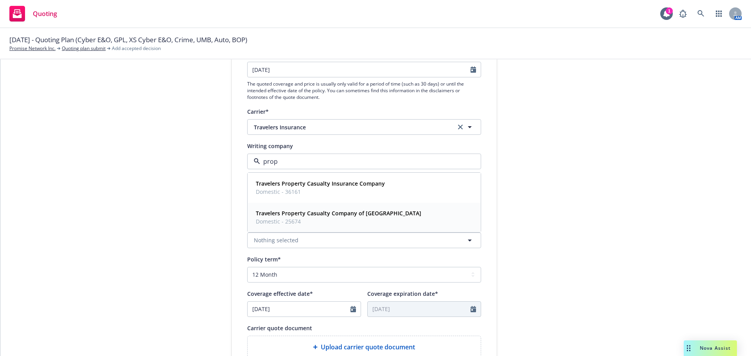
click at [309, 223] on span "Domestic - 25674" at bounding box center [338, 221] width 165 height 8
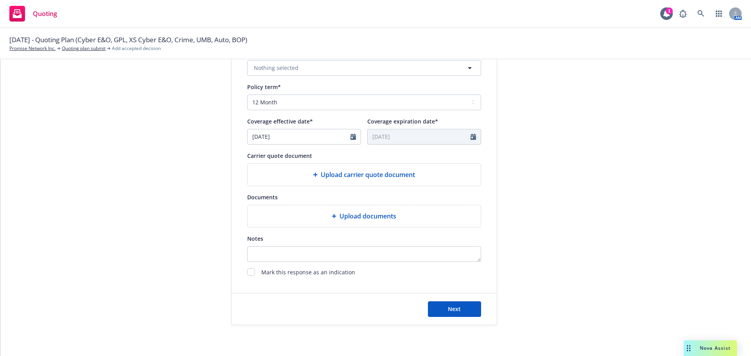
scroll to position [290, 0]
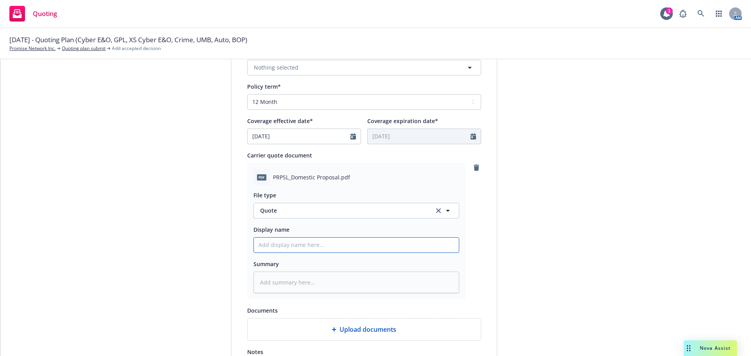
click at [285, 242] on input "Display name" at bounding box center [356, 245] width 205 height 15
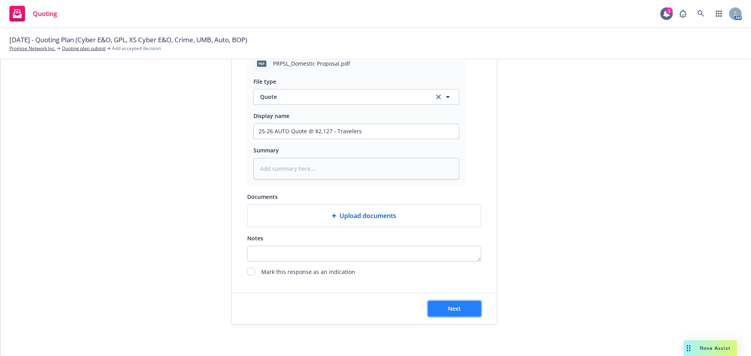
click at [462, 305] on button "Next" at bounding box center [454, 309] width 53 height 16
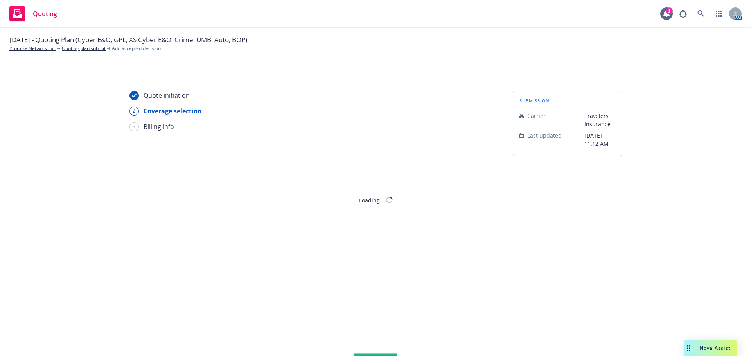
scroll to position [0, 0]
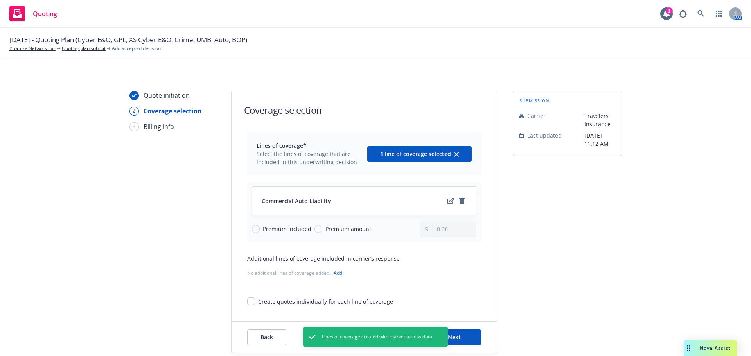
click at [341, 227] on span "Premium amount" at bounding box center [348, 229] width 46 height 8
click at [322, 227] on input "Premium amount" at bounding box center [318, 229] width 8 height 8
drag, startPoint x: 461, startPoint y: 227, endPoint x: 409, endPoint y: 228, distance: 52.4
click at [409, 228] on div "Premium included Premium amount 0.00" at bounding box center [364, 230] width 224 height 16
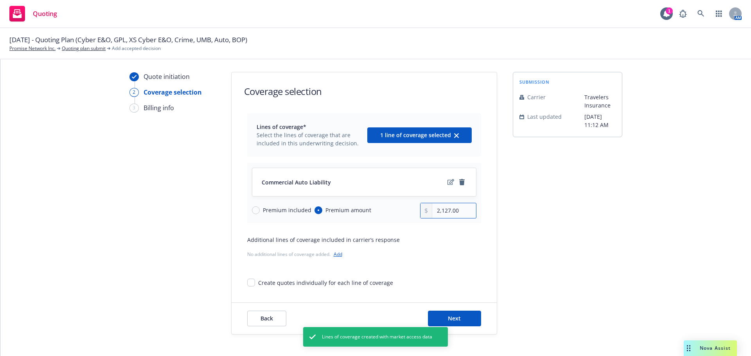
scroll to position [29, 0]
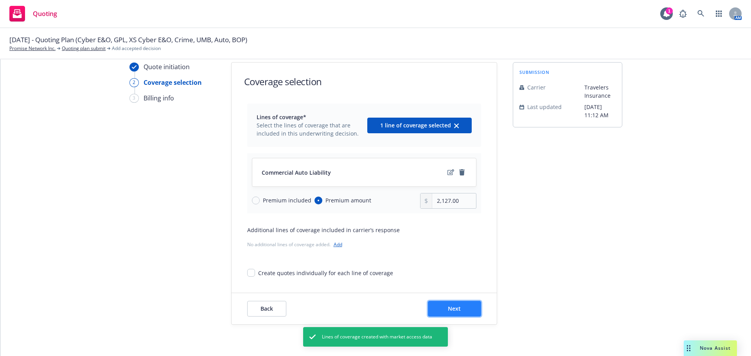
click at [450, 312] on span "Next" at bounding box center [454, 308] width 13 height 7
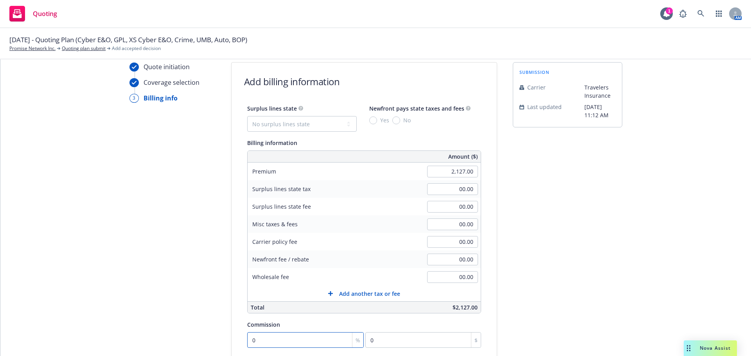
click at [269, 342] on input "0" at bounding box center [305, 340] width 117 height 16
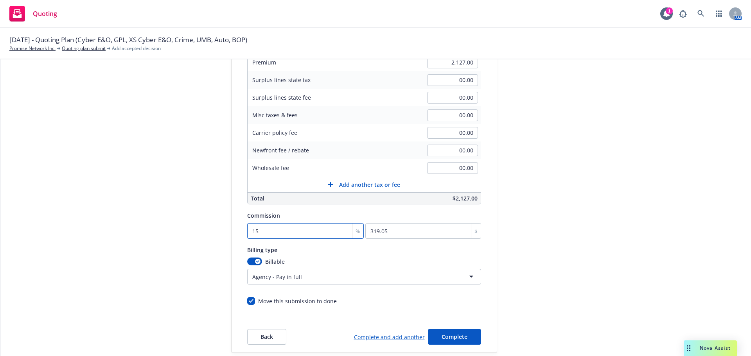
scroll to position [146, 0]
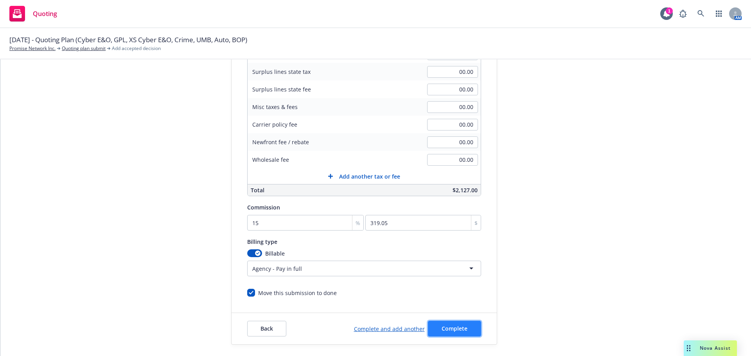
click at [444, 332] on span "Complete" at bounding box center [454, 328] width 26 height 7
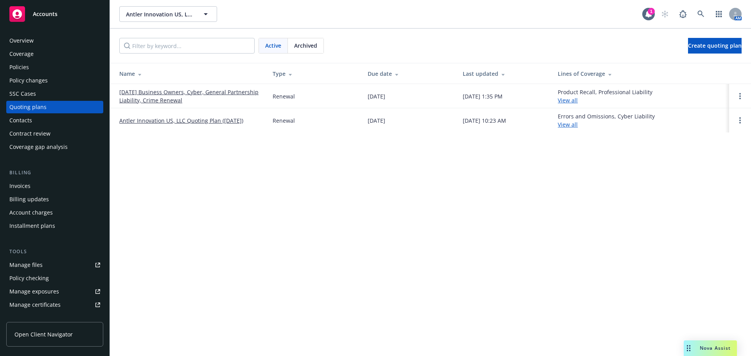
click at [159, 90] on link "[DATE] Business Owners, Cyber, General Partnership Liability, Crime Renewal" at bounding box center [189, 96] width 141 height 16
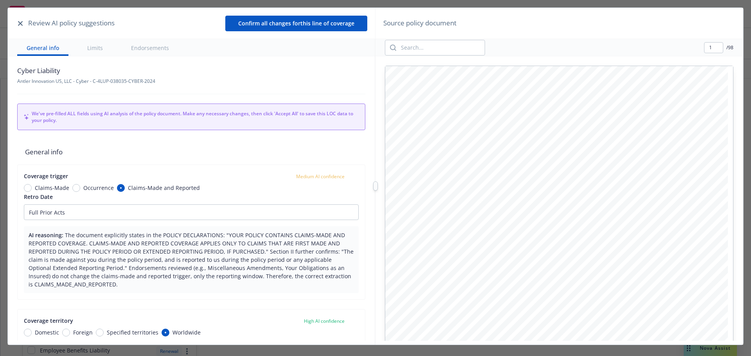
click at [23, 24] on icon "button" at bounding box center [20, 23] width 5 height 5
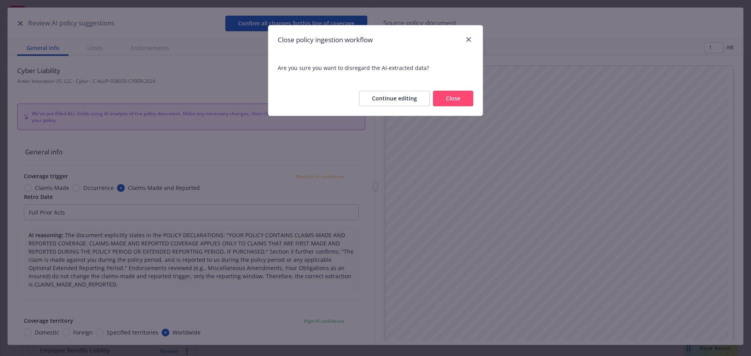
click at [461, 100] on button "Close" at bounding box center [453, 99] width 40 height 16
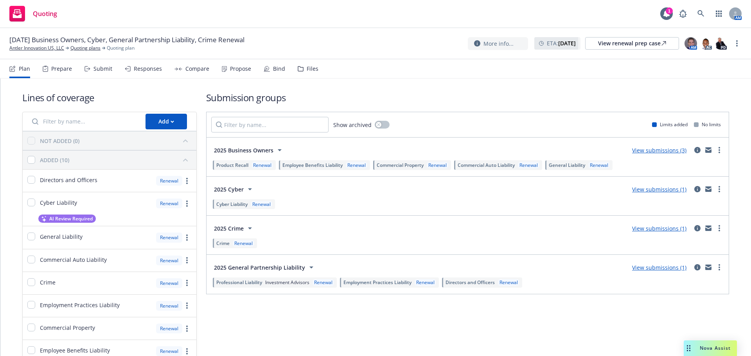
click at [103, 74] on div "Submit" at bounding box center [98, 68] width 28 height 19
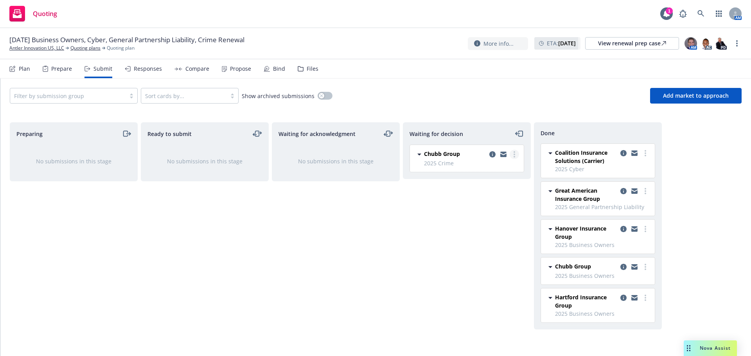
click at [513, 157] on link "more" at bounding box center [513, 154] width 9 height 9
click at [476, 208] on link "Add accepted decision" at bounding box center [479, 202] width 78 height 16
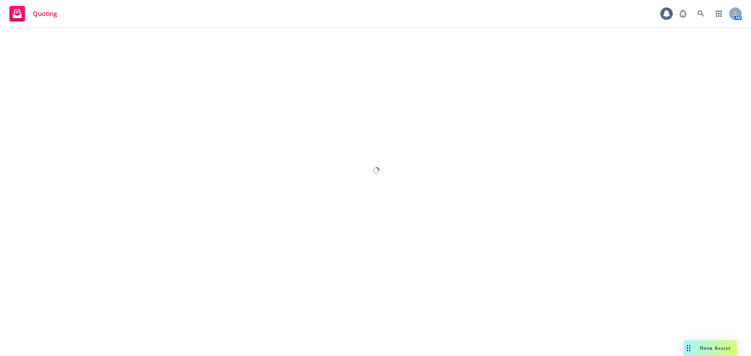
select select "other"
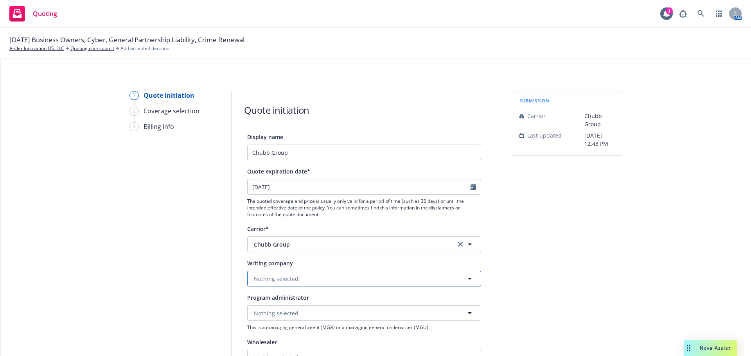
click at [306, 279] on button "Nothing selected" at bounding box center [364, 279] width 234 height 16
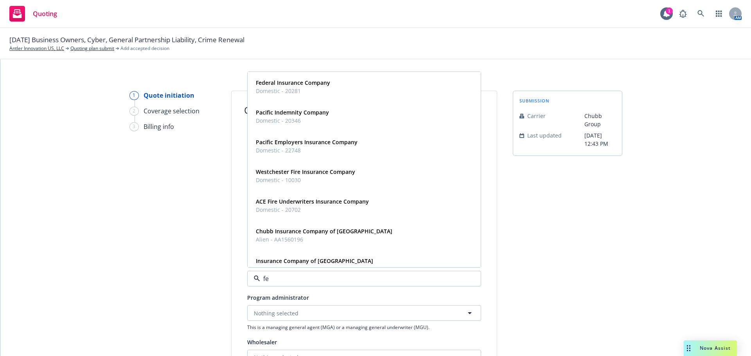
type input "fed"
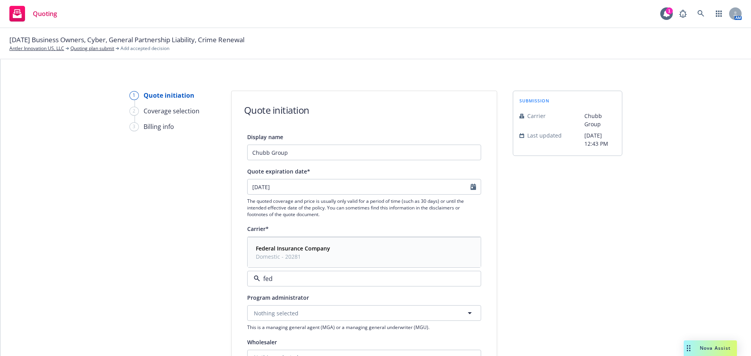
click at [301, 248] on strong "Federal Insurance Company" at bounding box center [293, 248] width 74 height 7
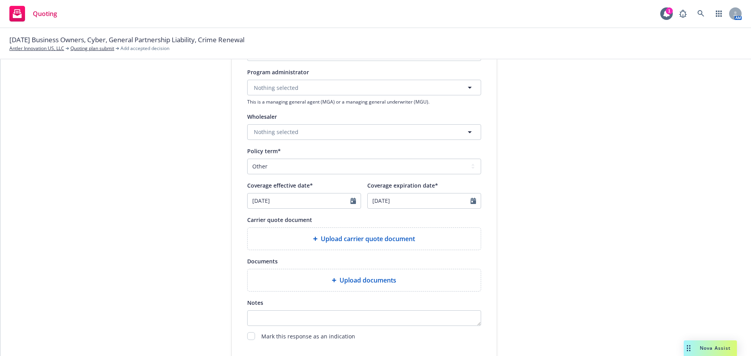
scroll to position [212, 0]
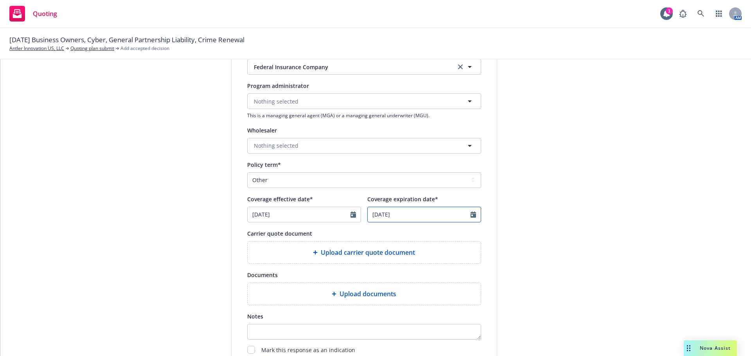
click at [405, 215] on input "08/26/2027" at bounding box center [419, 214] width 103 height 15
select select "8"
drag, startPoint x: 405, startPoint y: 215, endPoint x: 351, endPoint y: 215, distance: 54.0
click at [351, 215] on div "Coverage effective date* 09/26/2025 Coverage expiration date* 08/26/2027 Januar…" at bounding box center [364, 208] width 234 height 28
type input "09/26/2026"
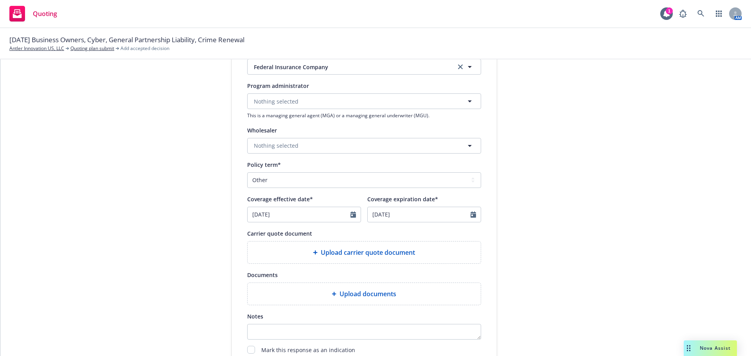
click at [367, 194] on div "Coverage expiration date*" at bounding box center [402, 198] width 71 height 9
click at [368, 207] on input "09/26/2026" at bounding box center [419, 214] width 103 height 15
click at [543, 188] on div "submission Carrier Chubb Group Last updated 8/28, 12:43 PM" at bounding box center [567, 141] width 109 height 524
click at [294, 177] on select "Select policy term 12 Month 6 Month 4 Month 3 Month 2 Month 1 Month 36 Month (3…" at bounding box center [364, 180] width 234 height 16
select select "12"
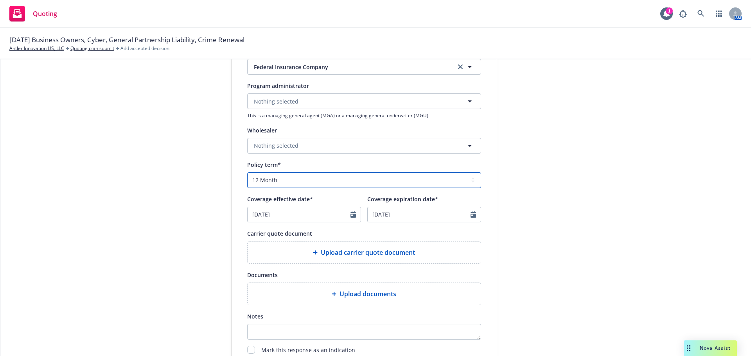
click at [247, 172] on select "Select policy term 12 Month 6 Month 4 Month 3 Month 2 Month 1 Month 36 Month (3…" at bounding box center [364, 180] width 234 height 16
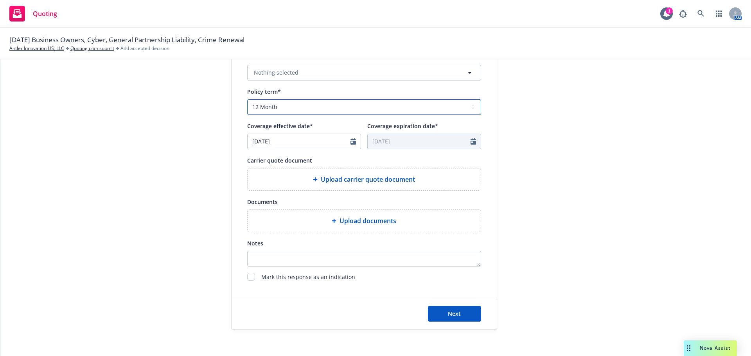
scroll to position [290, 0]
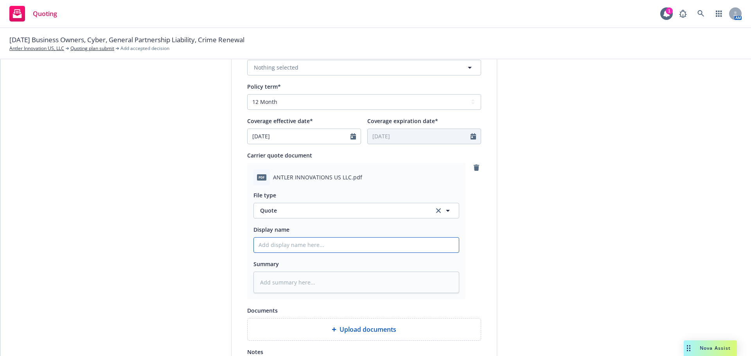
click at [283, 248] on input "Display name" at bounding box center [356, 245] width 205 height 15
type textarea "x"
type input "2"
type textarea "x"
type input "25"
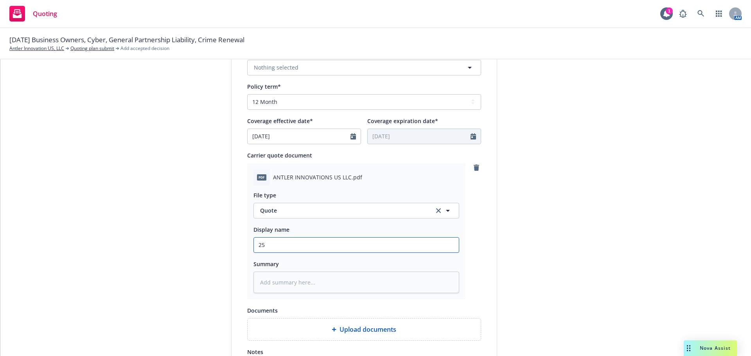
type textarea "x"
type input "25-"
type textarea "x"
type input "25-2"
type textarea "x"
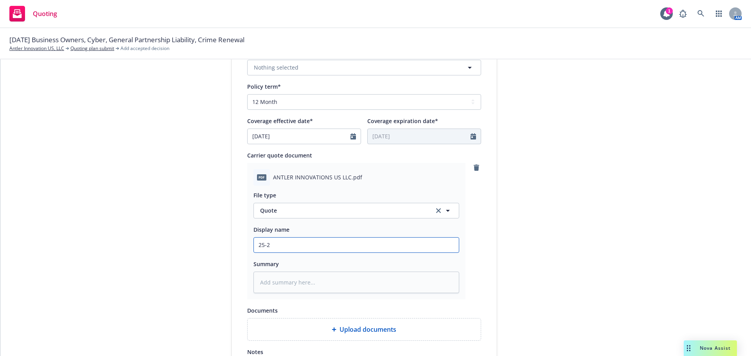
type input "25-26"
type textarea "x"
type input "25-26"
click at [285, 249] on input "25-26" at bounding box center [356, 245] width 205 height 15
type textarea "x"
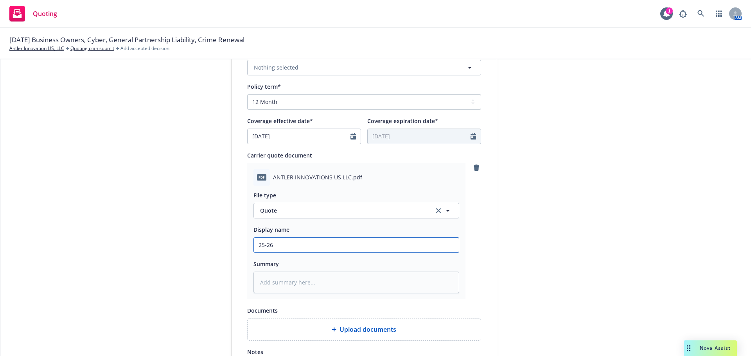
type input "25-26 1"
type textarea "x"
type input "25-26 1M"
type textarea "x"
type input "25-26 1M"
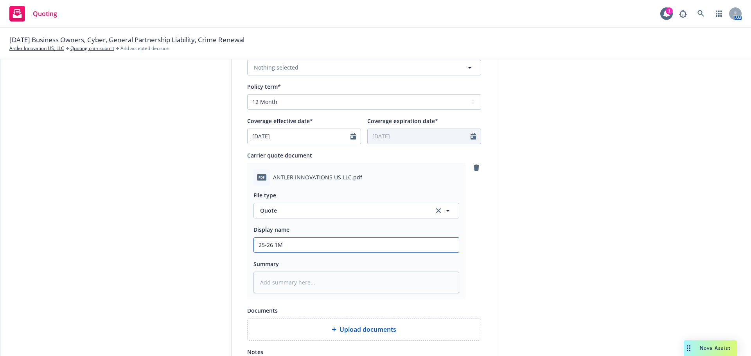
type textarea "x"
type input "25-26 1M X"
type textarea "x"
type input "25-26 1M XS"
type textarea "x"
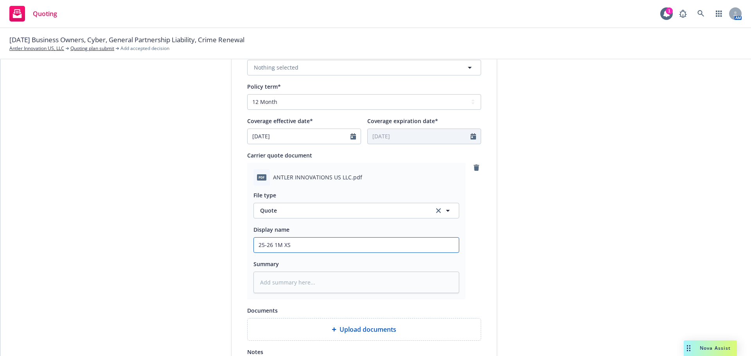
type input "25-26 1M XS"
type textarea "x"
type input "25-26 1M XS 50"
type textarea "x"
type input "25-26 1M XS 50K"
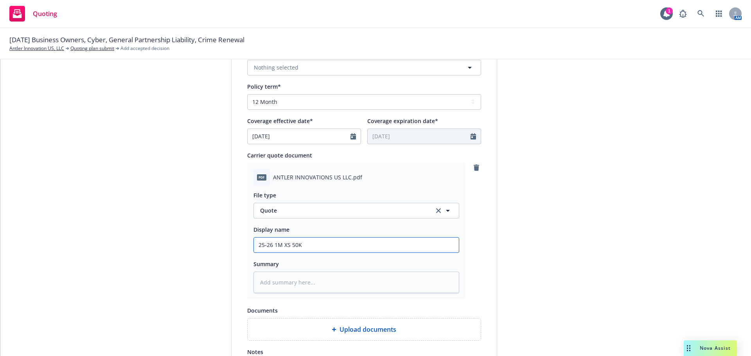
type textarea "x"
type input "25-26 1M XS 50K C"
type textarea "x"
type input "25-26 1M XS 50K Cri"
type textarea "x"
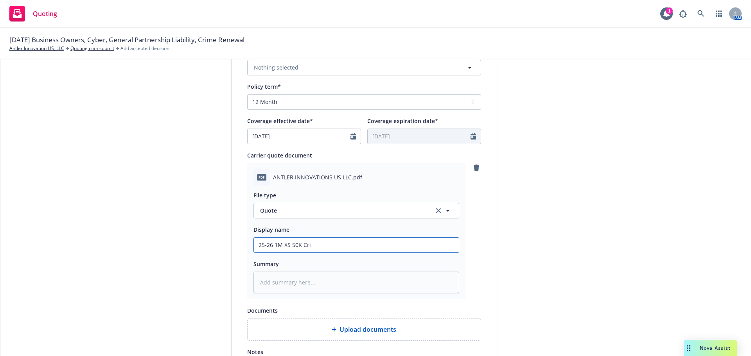
type input "25-26 1M XS 50K Crim"
type textarea "x"
type input "25-26 1M XS 50K Crime"
type textarea "x"
type input "25-26 1M XS 50K Crime"
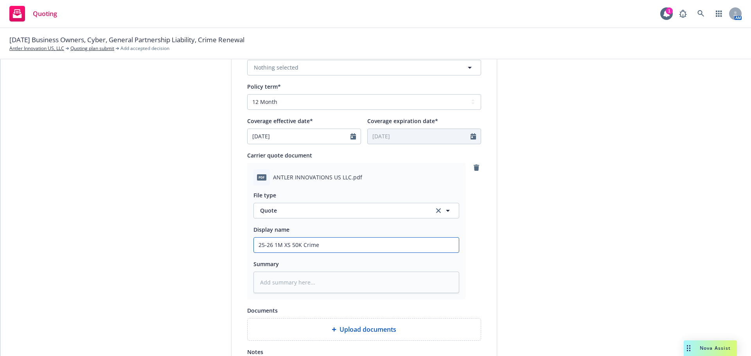
type textarea "x"
type input "25-26 1M XS 50K Crime Qu"
type textarea "x"
type input "25-26 1M XS 50K Crime Quo"
type textarea "x"
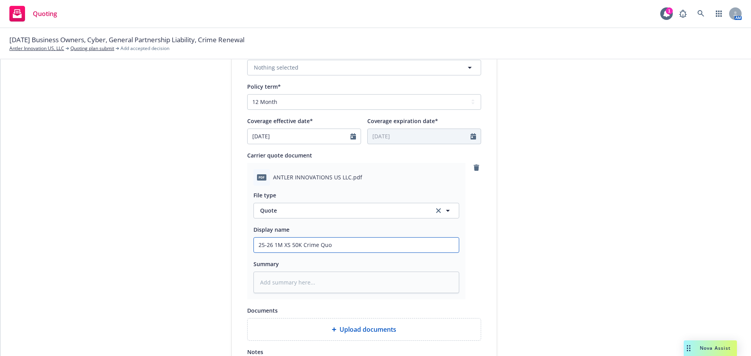
type input "25-26 1M XS 50K Crime Quot"
type textarea "x"
type input "25-26 1M XS 50K Crime Quote"
type textarea "x"
type input "25-26 1M XS 50K Crime Quote @"
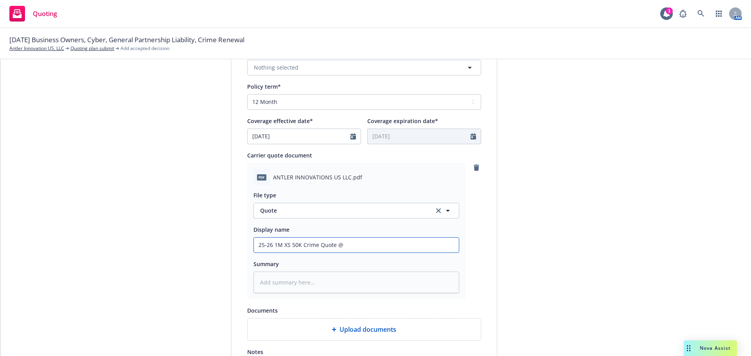
type textarea "x"
type input "25-26 1M XS 50K Crime Quote @ $"
type textarea "x"
type input "25-26 1M XS 50K Crime Quote @ $5"
type textarea "x"
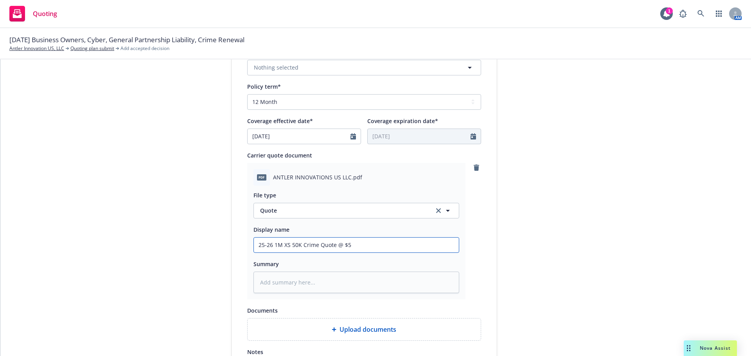
type input "25-26 1M XS 50K Crime Quote @ $5,"
type textarea "x"
type input "25-26 1M XS 50K Crime Quote @ $5,4"
type textarea "x"
type input "25-26 1M XS 50K Crime Quote @ $5,43"
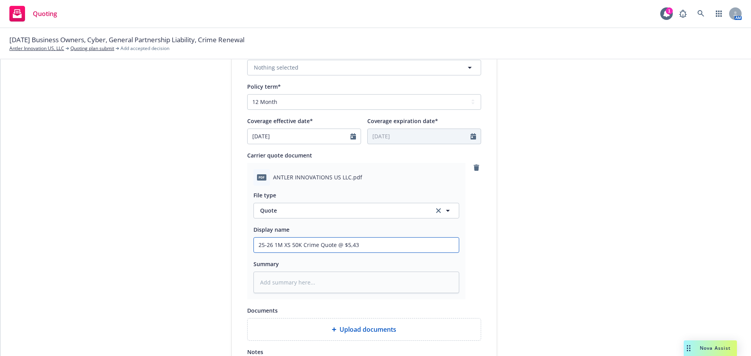
type textarea "x"
type input "25-26 1M XS 50K Crime Quote @ $5,433"
type textarea "x"
type input "25-26 1M XS 50K Crime Quote @ $5,433"
type textarea "x"
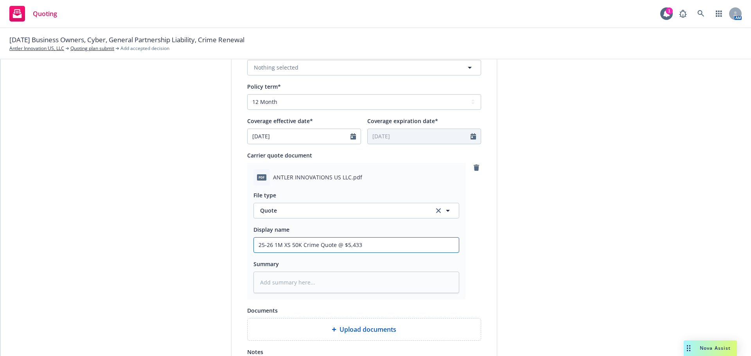
type input "25-26 1M XS 50K Crime Quote @ $5,433 -"
type textarea "x"
type input "25-26 1M XS 50K Crime Quote @ $5,433 -"
type textarea "x"
type input "25-26 1M XS 50K Crime Quote @ $5,433 - Ch"
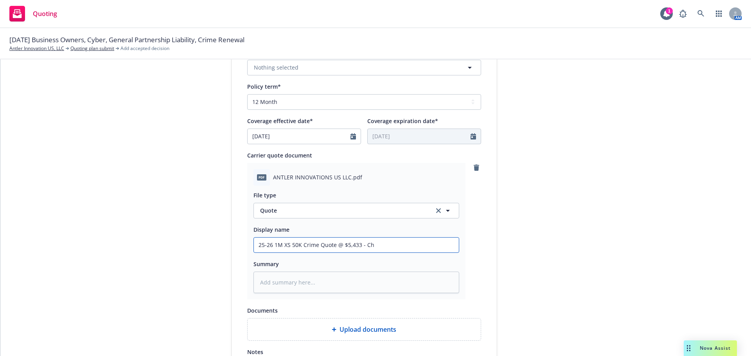
type textarea "x"
type input "25-26 1M XS 50K Crime Quote @ $5,433 - Chu"
type textarea "x"
type input "25-26 1M XS 50K Crime Quote @ $5,433 - Chub"
type textarea "x"
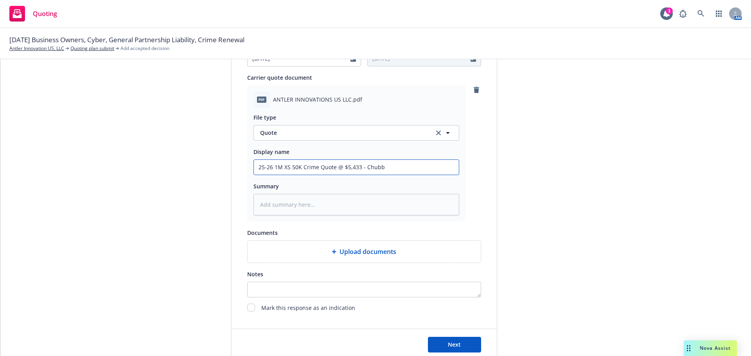
scroll to position [368, 0]
type input "25-26 1M XS 50K Crime Quote @ $5,433 - Chubb"
click at [463, 343] on button "Next" at bounding box center [454, 345] width 53 height 16
type textarea "x"
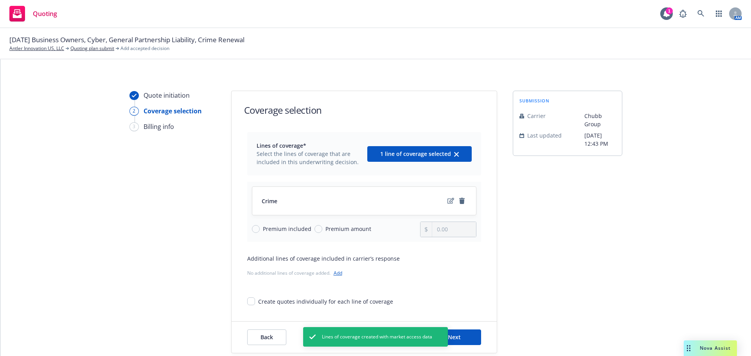
click at [339, 228] on span "Premium amount" at bounding box center [348, 229] width 46 height 8
click at [322, 228] on input "Premium amount" at bounding box center [318, 229] width 8 height 8
radio input "true"
drag, startPoint x: 456, startPoint y: 228, endPoint x: 412, endPoint y: 228, distance: 44.2
click at [412, 228] on div "Premium included Premium amount 0.00" at bounding box center [364, 230] width 224 height 16
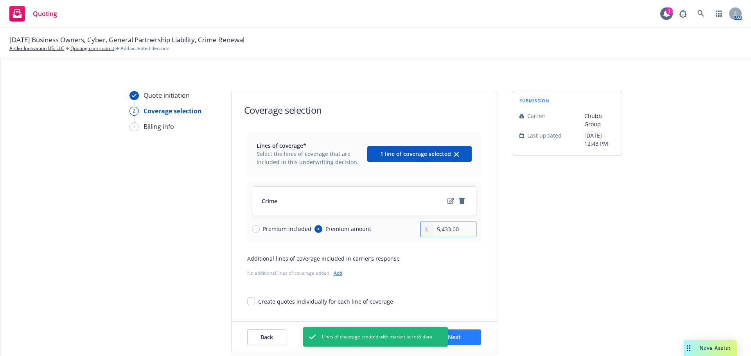
type input "5,433.00"
click at [462, 340] on button "Next" at bounding box center [454, 338] width 53 height 16
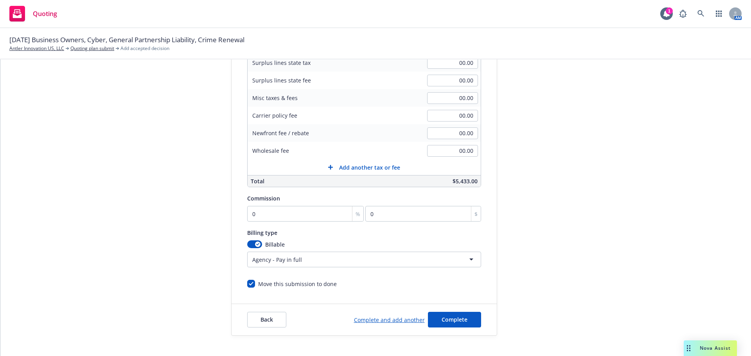
scroll to position [156, 0]
click at [258, 208] on input "0" at bounding box center [305, 212] width 117 height 16
type input "1"
type input "54.33"
type input "15"
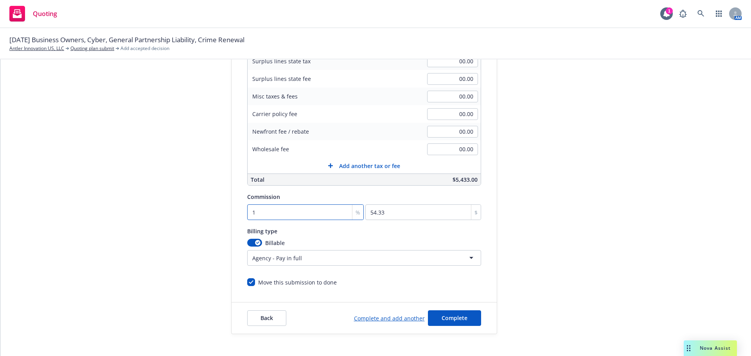
type input "814.95"
type input "15"
click at [448, 314] on button "Complete" at bounding box center [454, 318] width 53 height 16
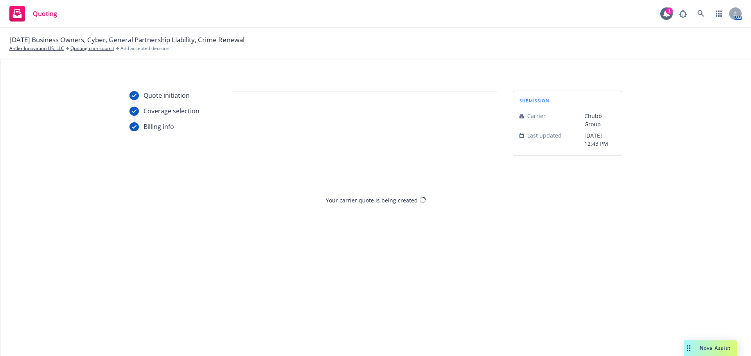
scroll to position [0, 0]
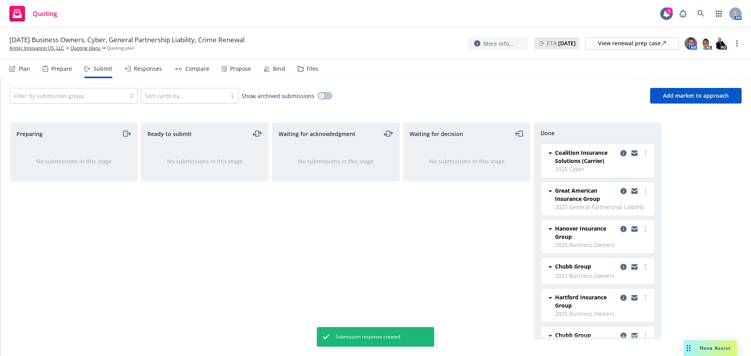
scroll to position [21, 0]
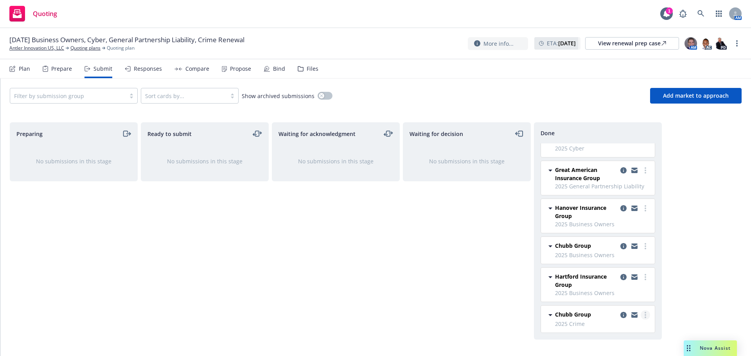
click at [644, 316] on icon "more" at bounding box center [645, 315] width 2 height 6
click at [624, 252] on span "Add accepted decision" at bounding box center [604, 251] width 78 height 7
select select "other"
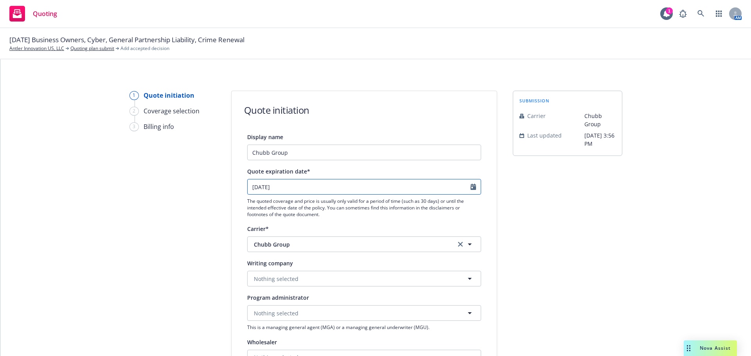
click at [283, 183] on input "10/22/2025" at bounding box center [359, 186] width 223 height 15
select select "10"
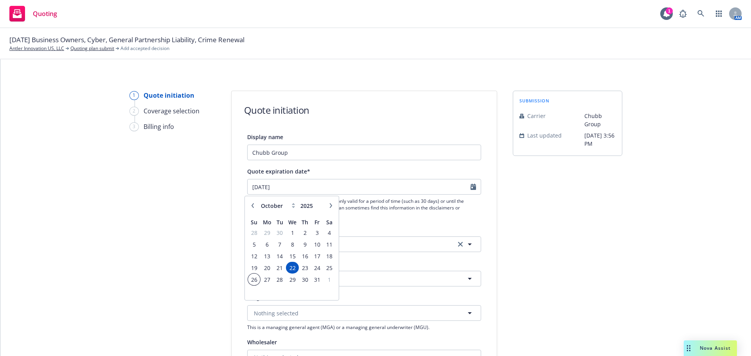
click at [253, 280] on span "26" at bounding box center [254, 280] width 11 height 10
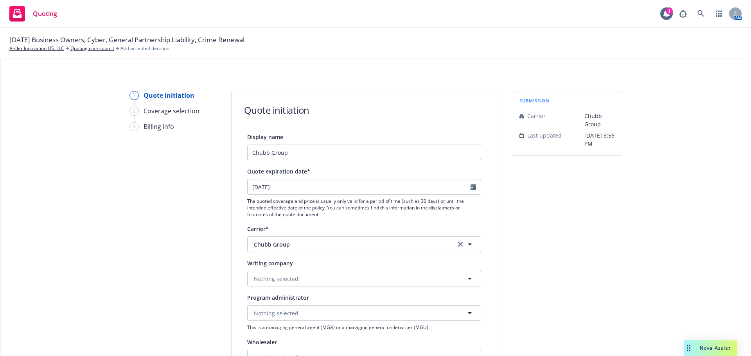
type input "10/26/2025"
click at [272, 280] on span "Nothing selected" at bounding box center [276, 279] width 45 height 8
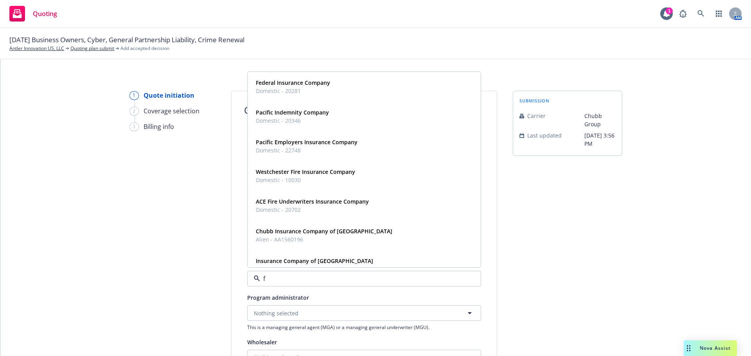
type input "fe"
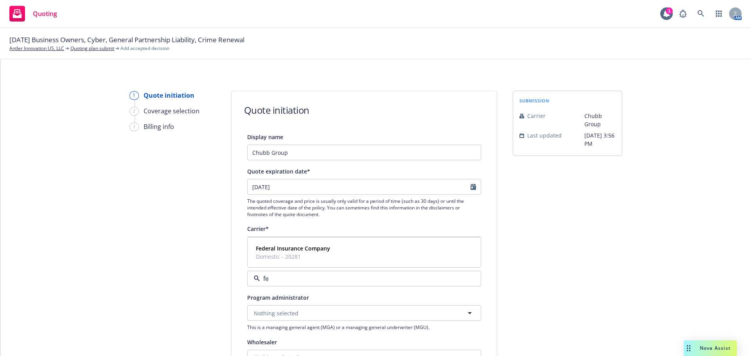
click at [278, 249] on strong "Federal Insurance Company" at bounding box center [293, 248] width 74 height 7
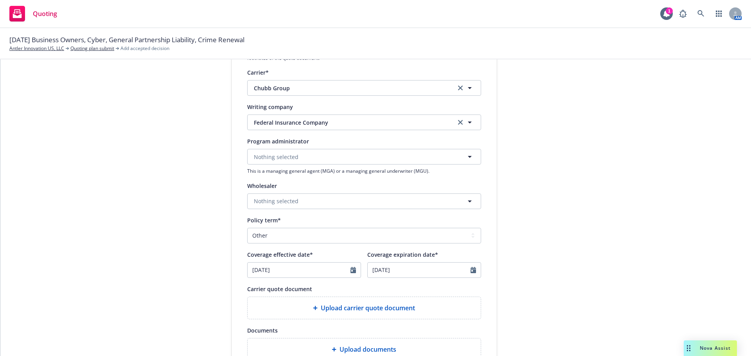
scroll to position [235, 0]
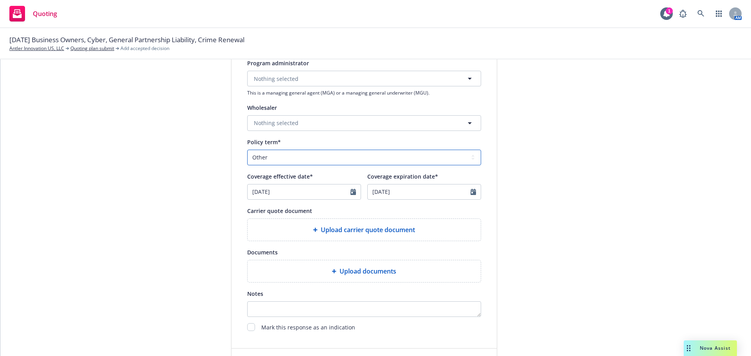
click at [278, 161] on select "Select policy term 12 Month 6 Month 4 Month 3 Month 2 Month 1 Month 36 Month (3…" at bounding box center [364, 158] width 234 height 16
select select "12"
click at [247, 150] on select "Select policy term 12 Month 6 Month 4 Month 3 Month 2 Month 1 Month 36 Month (3…" at bounding box center [364, 158] width 234 height 16
type input "09/26/2026"
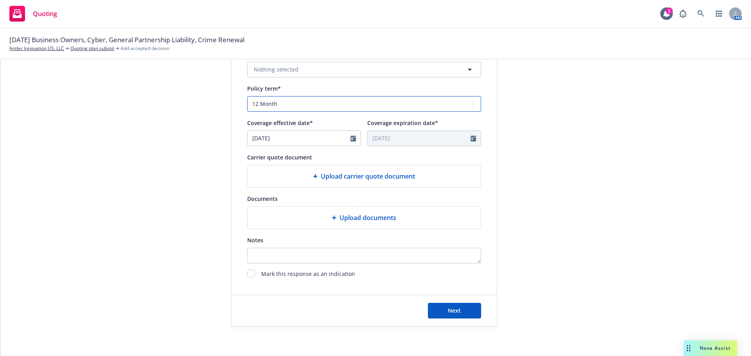
scroll to position [290, 0]
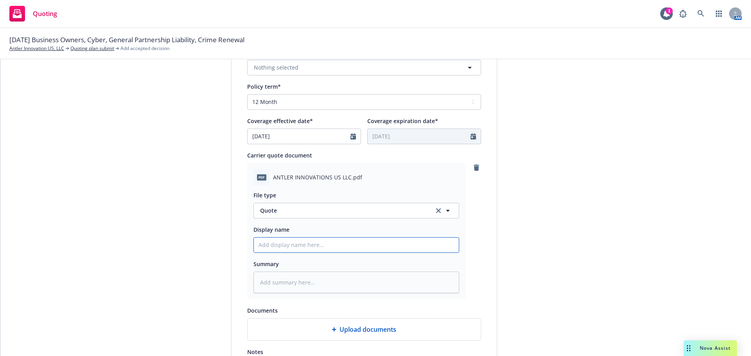
click at [313, 250] on input "Display name" at bounding box center [356, 245] width 205 height 15
type textarea "x"
type input "2"
type textarea "x"
type input "25"
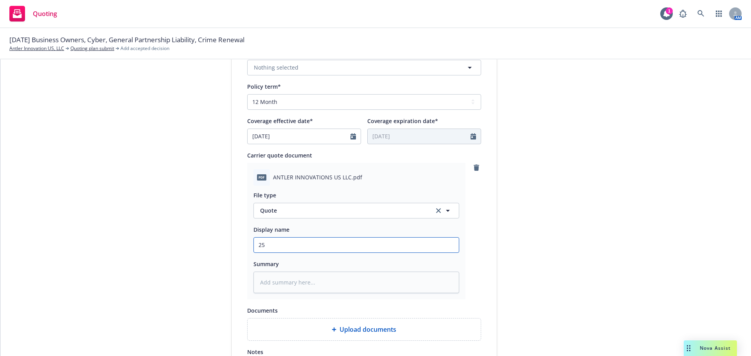
type textarea "x"
type input "25-"
type textarea "x"
type input "25-2"
type textarea "x"
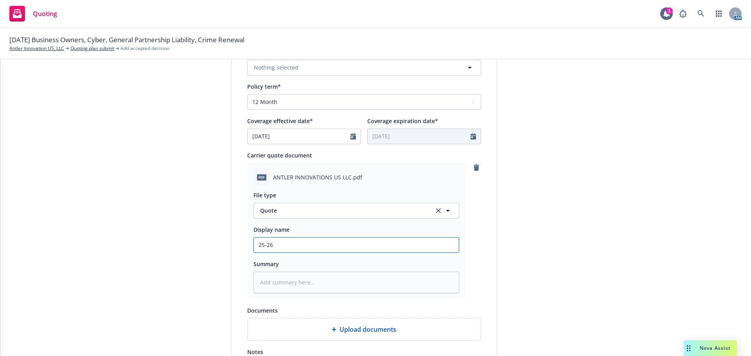
type input "25-26"
type textarea "x"
type input "25-26 2"
type textarea "x"
type input "25-26 2M"
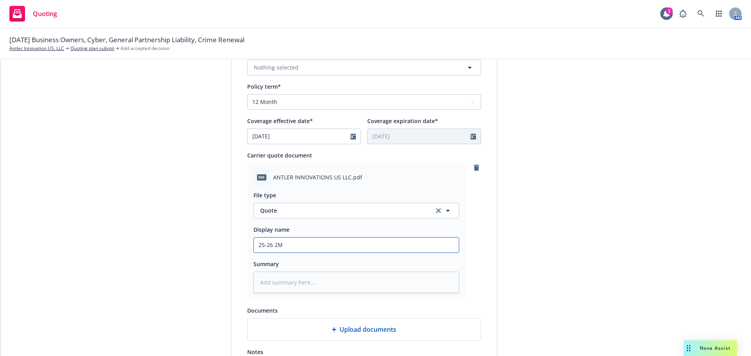
type textarea "x"
type input "25-26 2M"
type textarea "x"
type input "25-26 2M X"
type textarea "x"
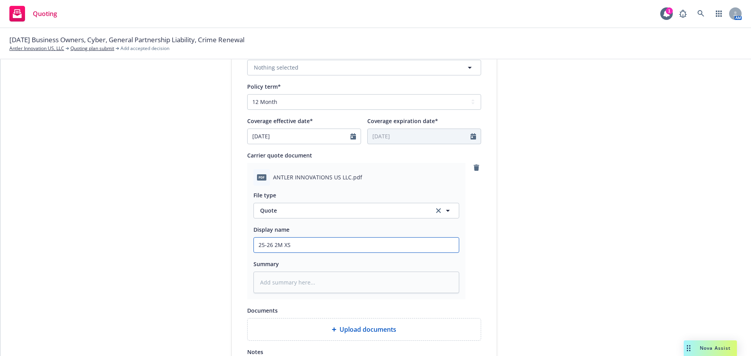
type input "25-26 2M XS"
type textarea "x"
type input "25-26 2M XS 5"
type textarea "x"
type input "25-26 2M XS 50"
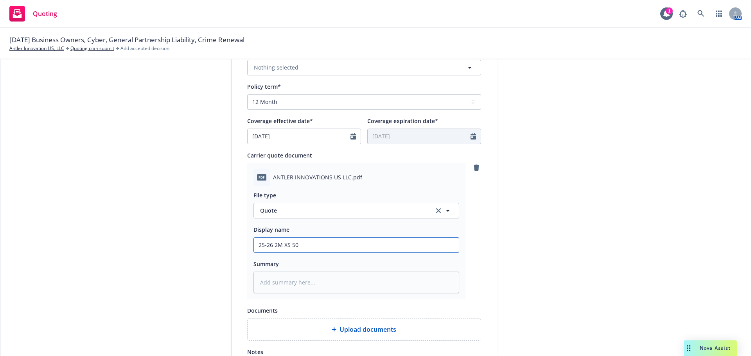
type textarea "x"
type input "25-26 2M XS 50K"
type textarea "x"
type input "25-26 2M XS 50K C"
type textarea "x"
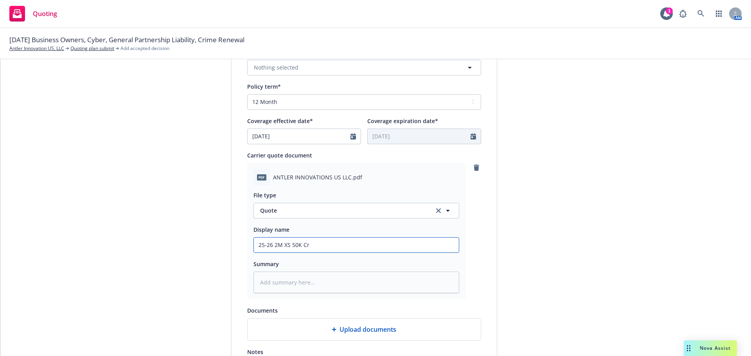
type input "25-26 2M XS 50K Cri"
type textarea "x"
type input "25-26 2M XS 50K Crim"
type textarea "x"
type input "25-26 2M XS 50K Crime"
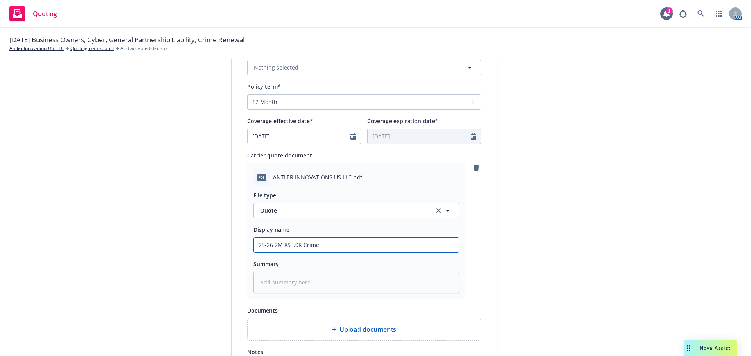
type textarea "x"
type input "25-26 2M XS 50K Crime"
type textarea "x"
type input "25-26 2M XS 50K Crime Q"
type textarea "x"
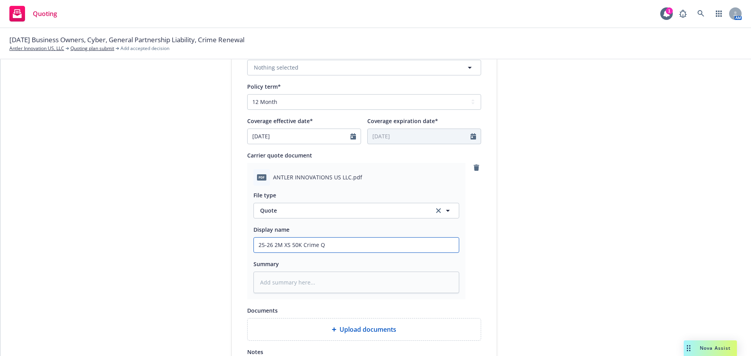
type input "25-26 2M XS 50K Crime Qu"
type textarea "x"
type input "25-26 2M XS 50K Crime Quo"
type textarea "x"
type input "25-26 2M XS 50K Crime Quot"
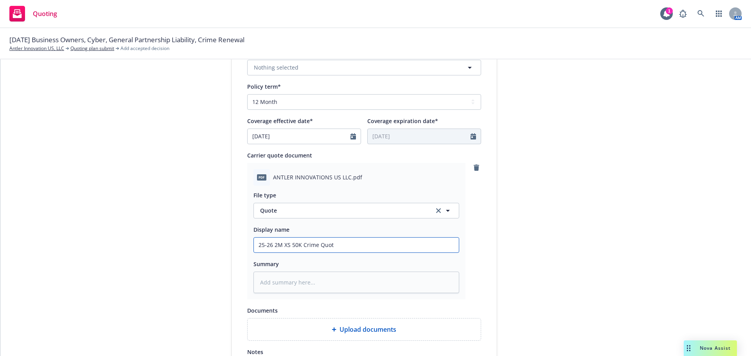
type textarea "x"
type input "25-26 2M XS 50K Crime Quote"
type textarea "x"
type input "25-26 2M XS 50K Crime Quote @"
type textarea "x"
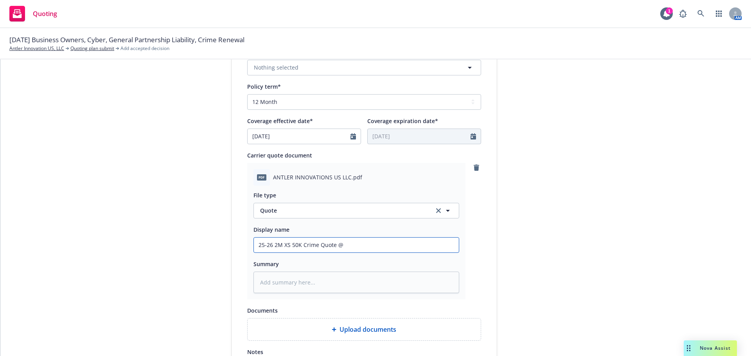
type input "25-26 2M XS 50K Crime Quote @"
type textarea "x"
type input "25-26 2M XS 50K Crime Quote @ $"
click at [357, 247] on input "25-26 2M XS 50K Crime Quote @ $" at bounding box center [356, 245] width 205 height 15
type textarea "x"
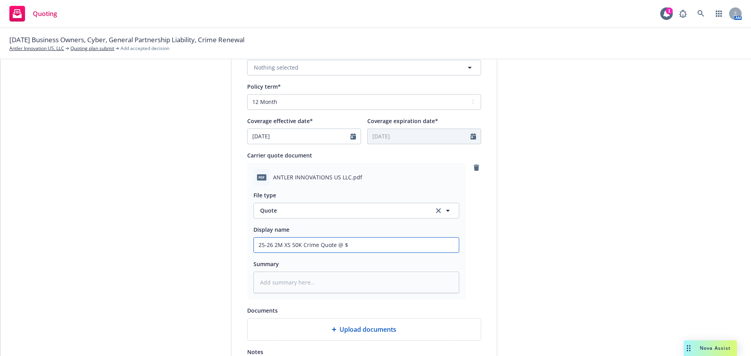
type input "25-26 2M XS 50K Crime Quote @ $9"
type textarea "x"
type input "25-26 2M XS 50K Crime Quote @ $9,"
type textarea "x"
type input "25-26 2M XS 50K Crime Quote @ $9,3"
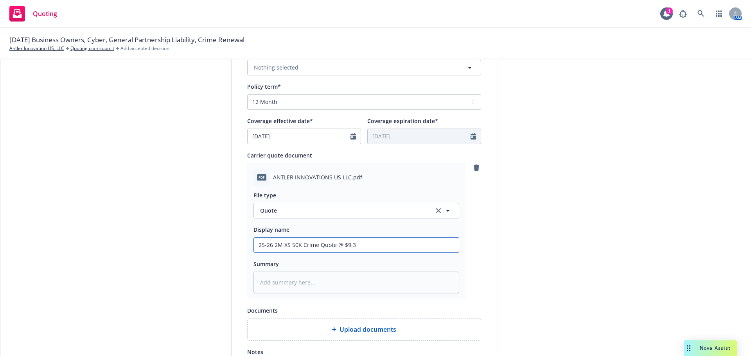
type textarea "x"
type input "25-26 2M XS 50K Crime Quote @ $9,36"
type textarea "x"
type input "25-26 2M XS 50K Crime Quote @ $9,366"
type textarea "x"
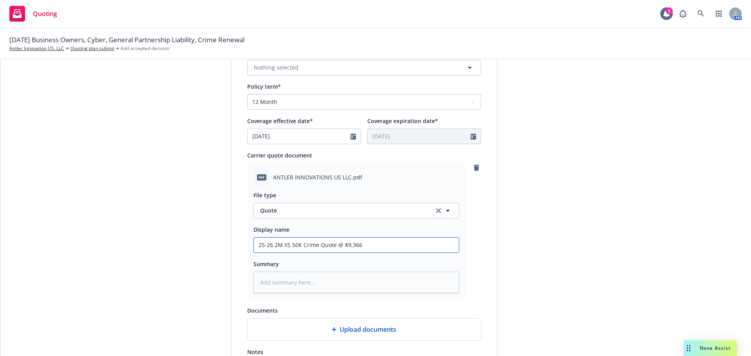
type input "25-26 2M XS 50K Crime Quote @ $9,366"
type textarea "x"
type input "25-26 2M XS 50K Crime Quote @ $9,366 -"
type textarea "x"
type input "25-26 2M XS 50K Crime Quote @ $9,366 -"
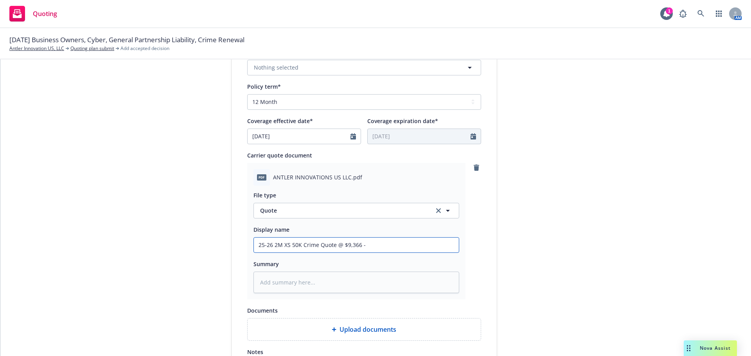
type textarea "x"
type input "25-26 2M XS 50K Crime Quote @ $9,366 - C"
type textarea "x"
type input "25-26 2M XS 50K Crime Quote @ $9,366 - Ch"
type textarea "x"
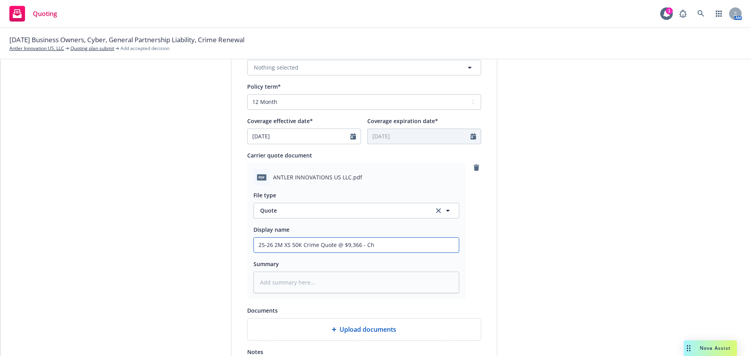
type input "25-26 2M XS 50K Crime Quote @ $9,366 - Chu"
type textarea "x"
type input "25-26 2M XS 50K Crime Quote @ $9,366 - Chub"
type textarea "x"
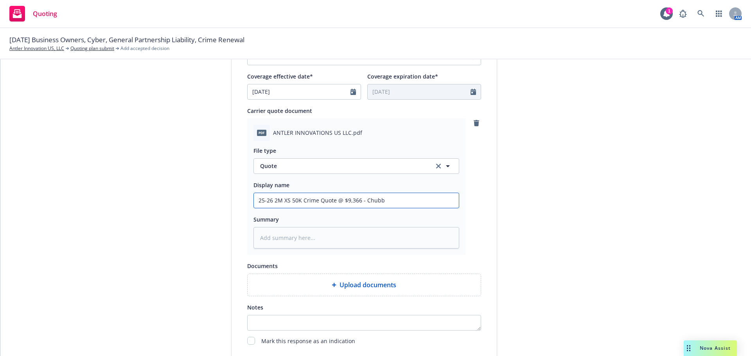
scroll to position [404, 0]
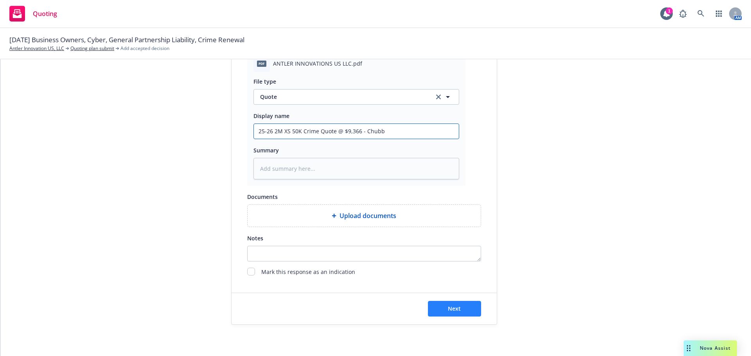
type input "25-26 2M XS 50K Crime Quote @ $9,366 - Chubb"
click at [458, 309] on button "Next" at bounding box center [454, 309] width 53 height 16
type textarea "x"
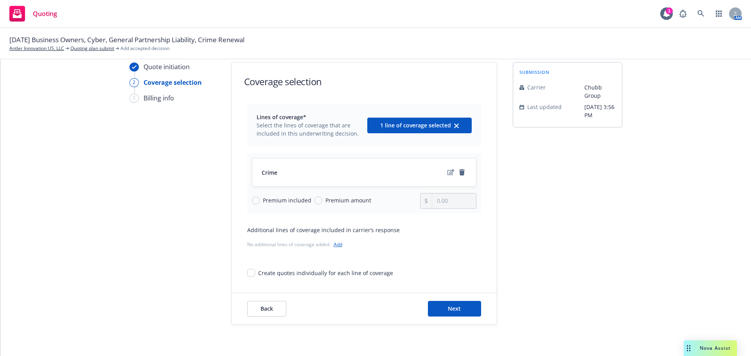
scroll to position [29, 0]
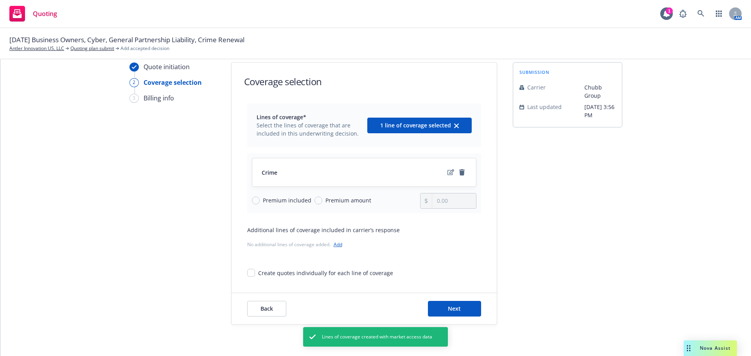
click at [330, 200] on span "Premium amount" at bounding box center [348, 200] width 46 height 8
click at [322, 200] on input "Premium amount" at bounding box center [318, 201] width 8 height 8
radio input "true"
drag, startPoint x: 454, startPoint y: 200, endPoint x: 418, endPoint y: 200, distance: 35.6
click at [420, 200] on div "0.00" at bounding box center [448, 201] width 56 height 16
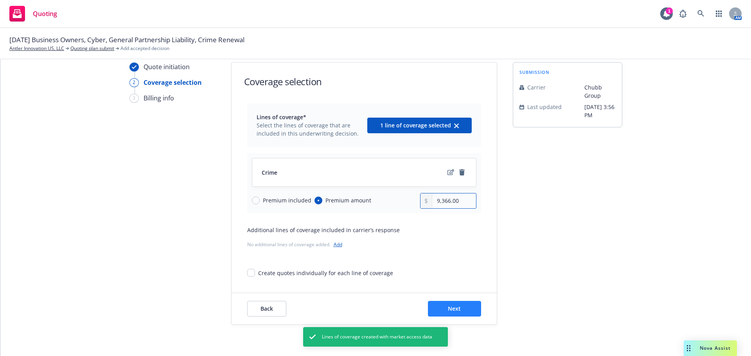
type input "9,366.00"
click at [450, 304] on button "Next" at bounding box center [454, 309] width 53 height 16
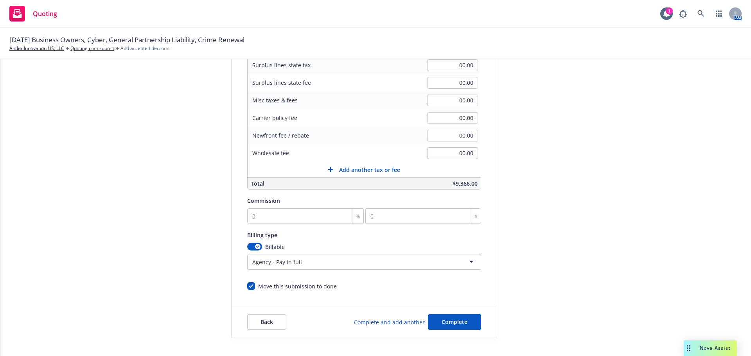
scroll to position [166, 0]
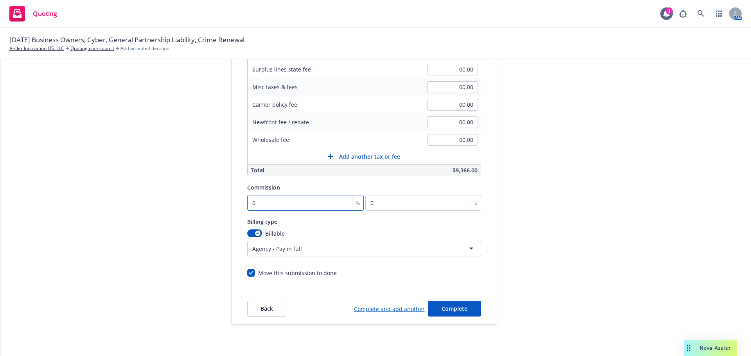
click at [270, 200] on input "0" at bounding box center [305, 203] width 117 height 16
type input "1"
type input "93.66"
type input "15"
type input "1404.9"
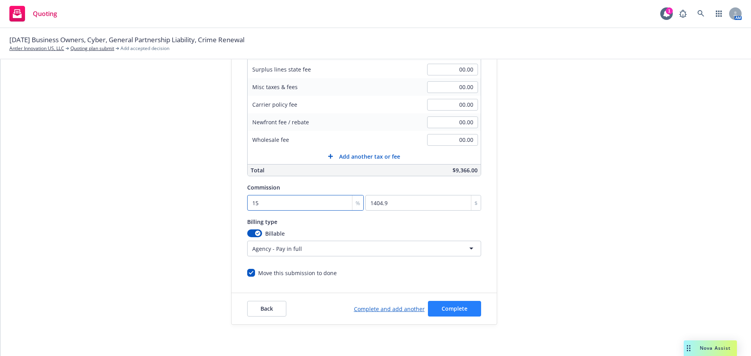
type input "15"
click at [463, 312] on button "Complete" at bounding box center [454, 309] width 53 height 16
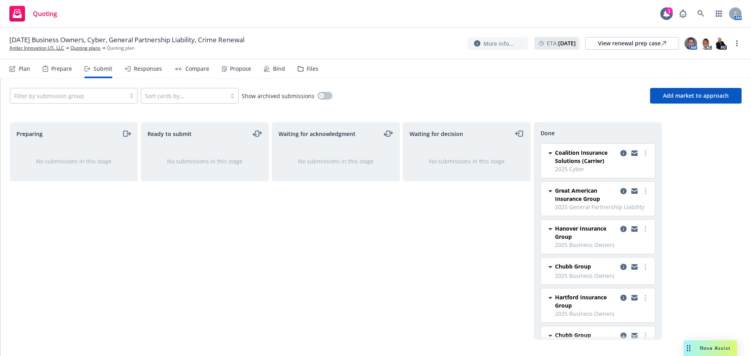
click at [308, 71] on div "Files" at bounding box center [313, 69] width 12 height 6
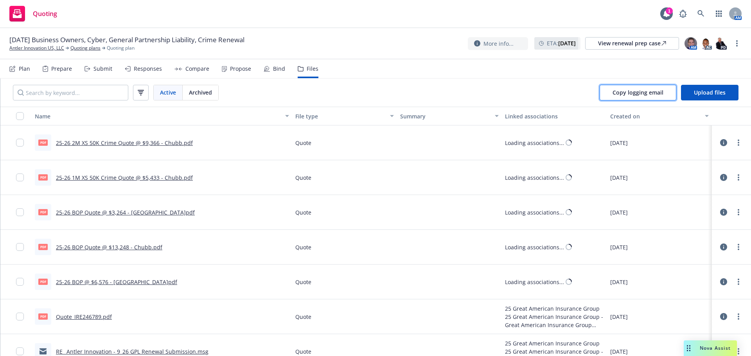
click at [637, 90] on span "Copy logging email" at bounding box center [637, 92] width 51 height 7
